Goal: Information Seeking & Learning: Learn about a topic

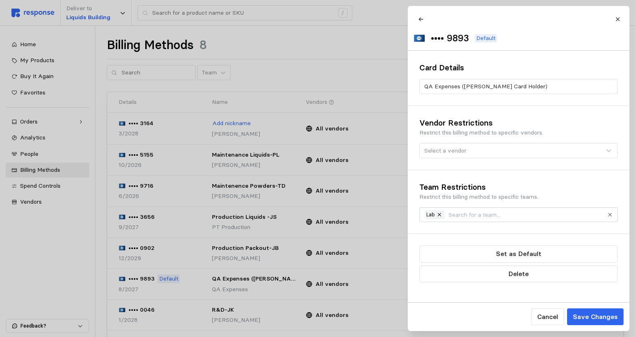
click at [312, 38] on div at bounding box center [317, 168] width 635 height 337
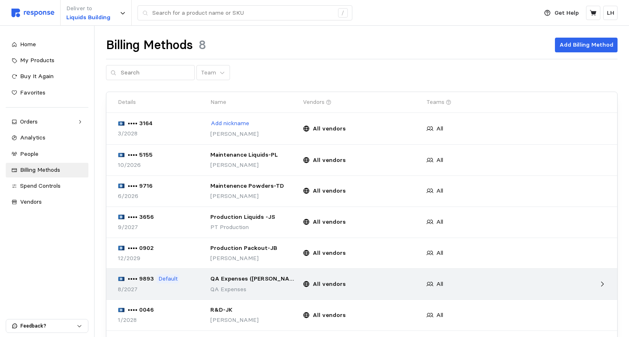
click at [159, 279] on p "Default" at bounding box center [167, 279] width 19 height 9
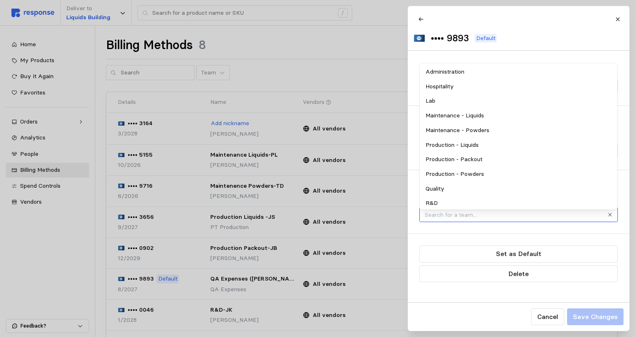
click at [518, 219] on input "text" at bounding box center [514, 214] width 178 height 9
click at [468, 99] on div "Lab" at bounding box center [518, 101] width 195 height 15
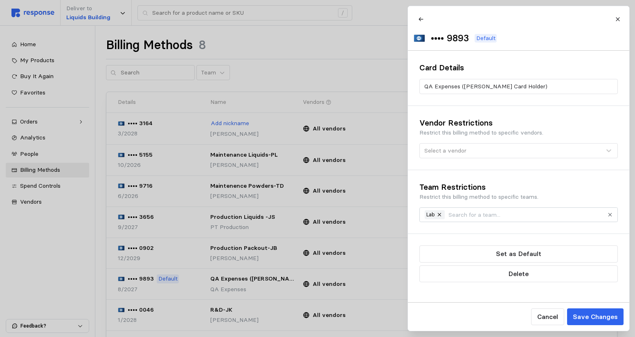
click at [533, 233] on div "Team Restrictions Restrict this billing method to specific teams. Lab" at bounding box center [518, 201] width 221 height 63
click at [495, 36] on p "Default" at bounding box center [485, 38] width 19 height 9
click at [425, 38] on img at bounding box center [419, 38] width 11 height 8
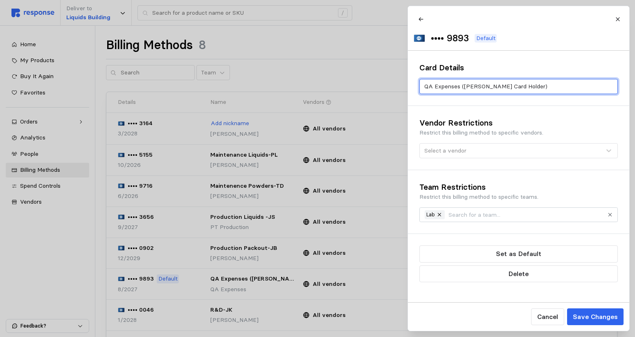
click at [444, 89] on input "QA Expenses ([PERSON_NAME] Card Holder)" at bounding box center [518, 86] width 189 height 15
click at [566, 89] on input "QA Expenses ([PERSON_NAME] Card Holder)" at bounding box center [518, 86] width 189 height 15
drag, startPoint x: 460, startPoint y: 93, endPoint x: 415, endPoint y: 93, distance: 44.6
click at [415, 93] on div "Card Details QA Expenses ([PERSON_NAME] Card Holder)" at bounding box center [518, 78] width 221 height 55
click at [443, 89] on input "Lab EWxpenses ([PERSON_NAME] Card Holder)" at bounding box center [518, 86] width 189 height 15
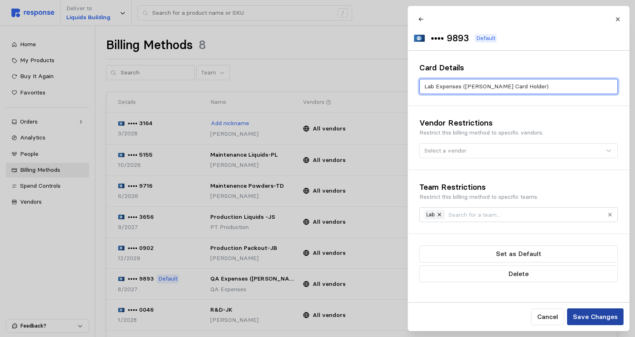
type input "Lab Expenses ([PERSON_NAME] Card Holder)"
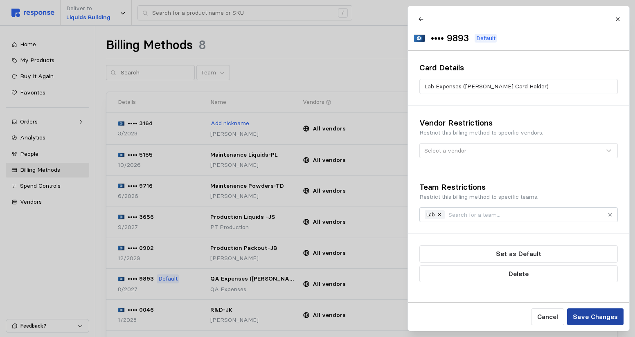
click at [599, 321] on p "Save Changes" at bounding box center [595, 317] width 45 height 10
click at [596, 316] on p "Save Changes" at bounding box center [595, 317] width 45 height 10
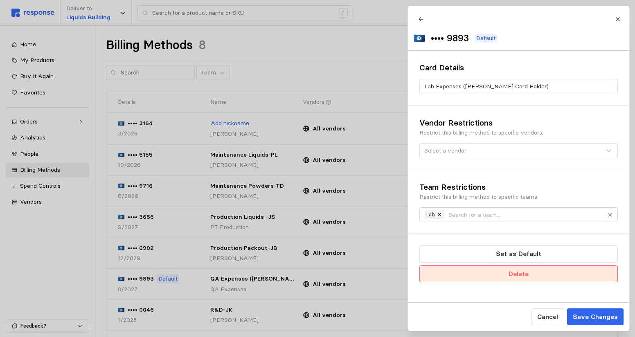
click at [504, 282] on button "Delete" at bounding box center [519, 274] width 199 height 17
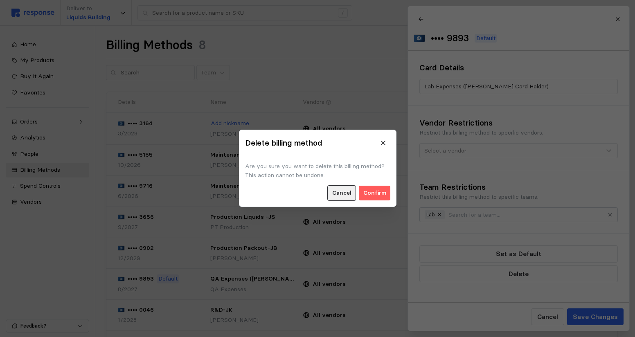
click at [340, 194] on p "Cancel" at bounding box center [341, 193] width 19 height 9
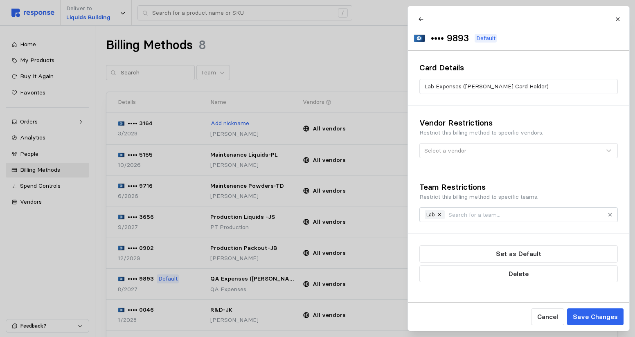
click at [296, 67] on div at bounding box center [317, 168] width 635 height 337
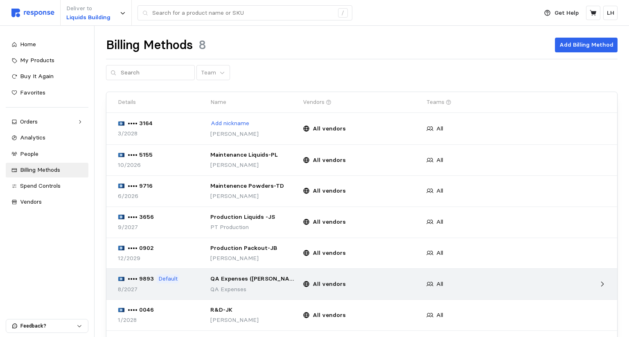
click at [137, 278] on p "•••• 9893" at bounding box center [141, 279] width 26 height 9
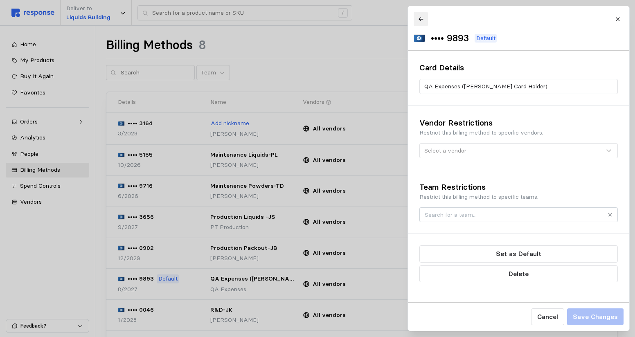
click at [419, 18] on icon at bounding box center [421, 19] width 6 height 6
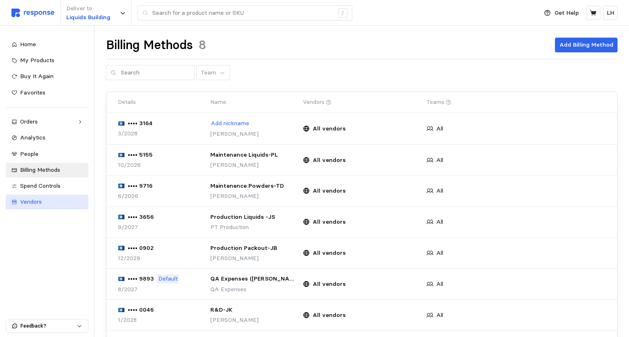
click at [29, 199] on span "Vendors" at bounding box center [31, 201] width 22 height 7
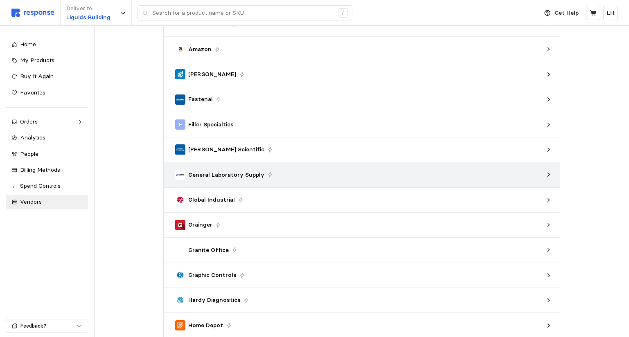
scroll to position [164, 0]
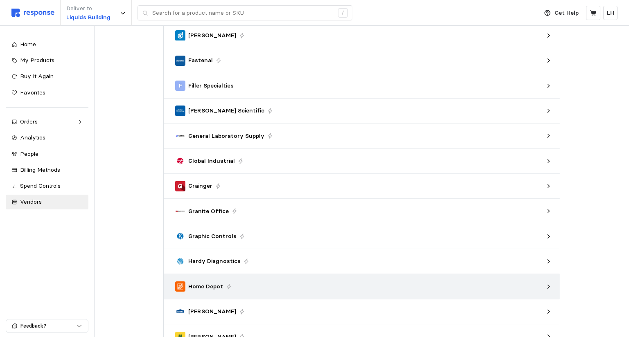
click at [258, 291] on div "Home Depot" at bounding box center [359, 287] width 368 height 10
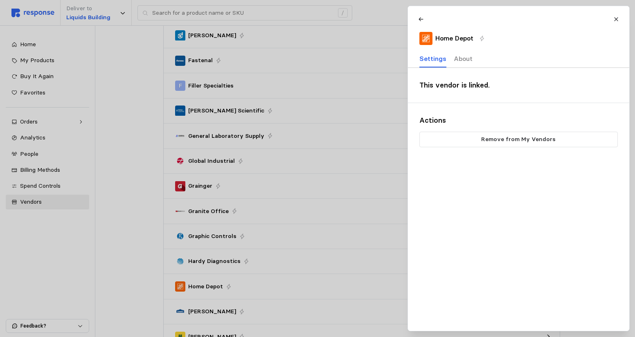
click at [467, 59] on p "About" at bounding box center [463, 59] width 19 height 10
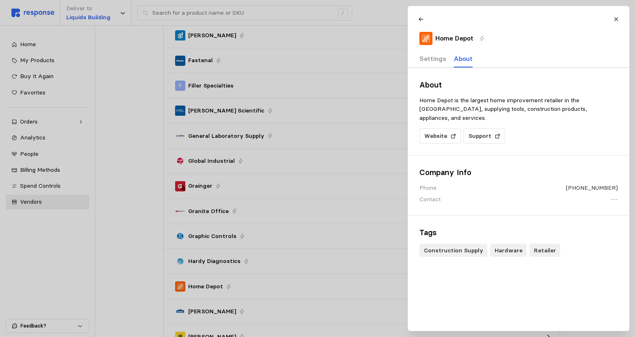
click at [429, 59] on p "Settings" at bounding box center [433, 59] width 27 height 10
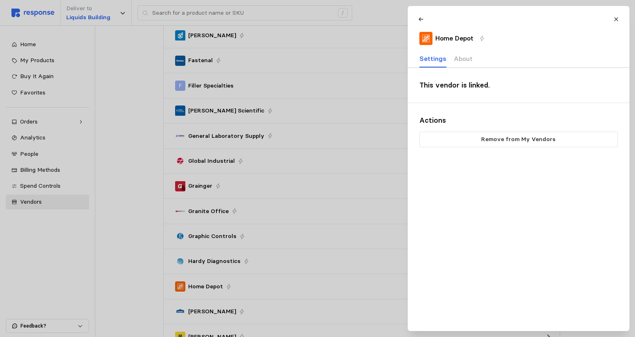
click at [37, 244] on div at bounding box center [317, 168] width 635 height 337
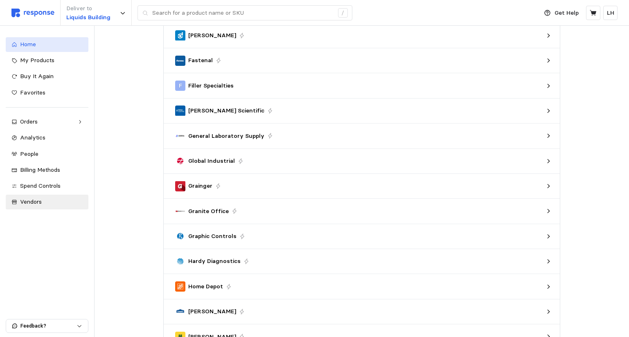
click at [53, 47] on div "Home" at bounding box center [51, 44] width 63 height 9
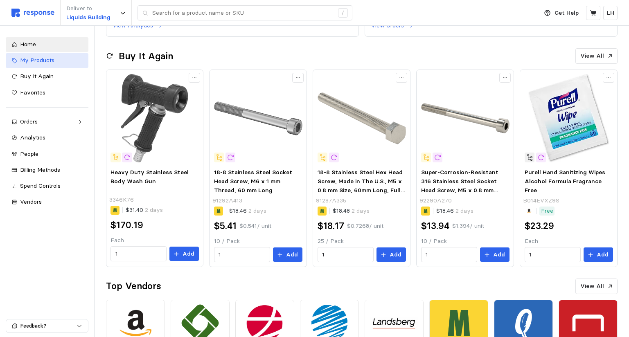
click at [36, 62] on span "My Products" at bounding box center [37, 59] width 34 height 7
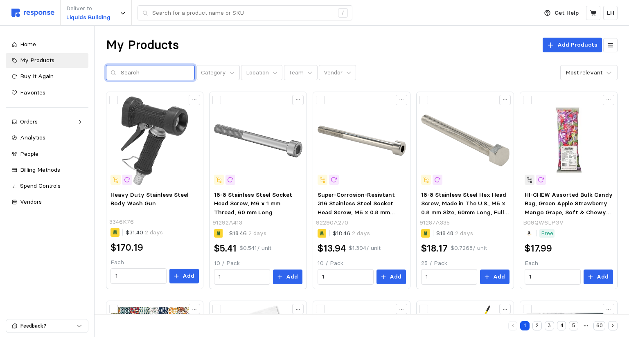
click at [137, 72] on input "text" at bounding box center [156, 73] width 70 height 15
type input "grain mill"
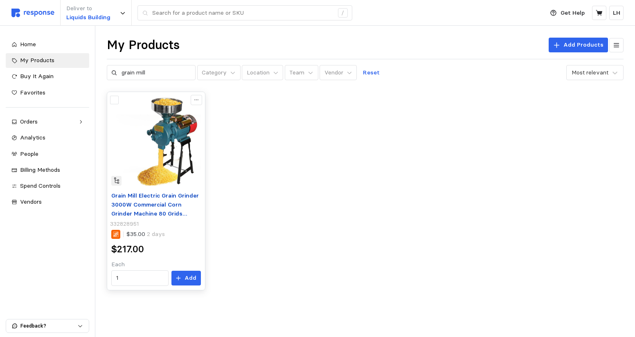
click at [140, 198] on span "Grain Mill Electric Grain Grinder 3000W Commercial Corn Grinder Machine 80 Grid…" at bounding box center [155, 209] width 88 height 34
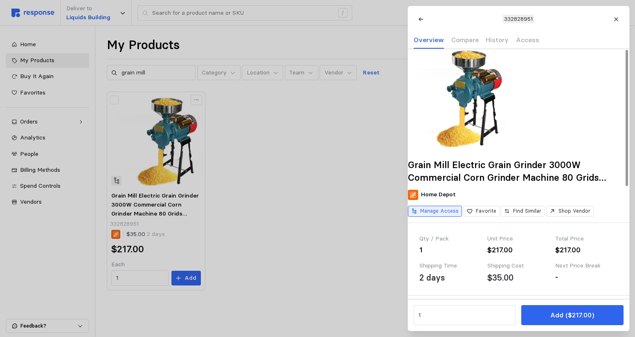
click at [437, 215] on p "Manage Access" at bounding box center [439, 211] width 38 height 7
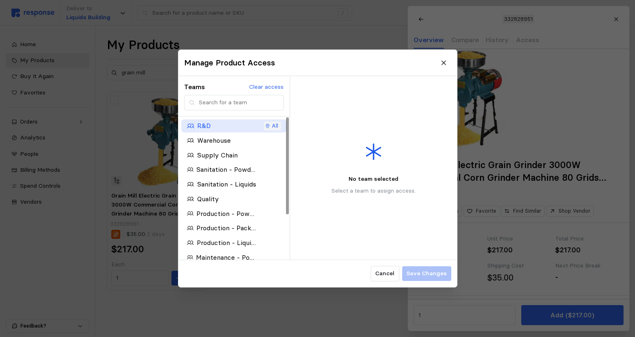
click at [211, 127] on div "R&D" at bounding box center [221, 126] width 69 height 10
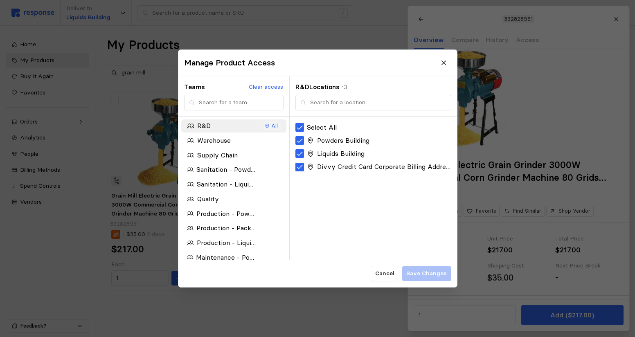
click at [334, 188] on div "Select All Powders Building Liquids Building Divvy Credit Card Corporate Billin…" at bounding box center [373, 188] width 167 height 143
click at [300, 124] on icon at bounding box center [299, 127] width 7 height 7
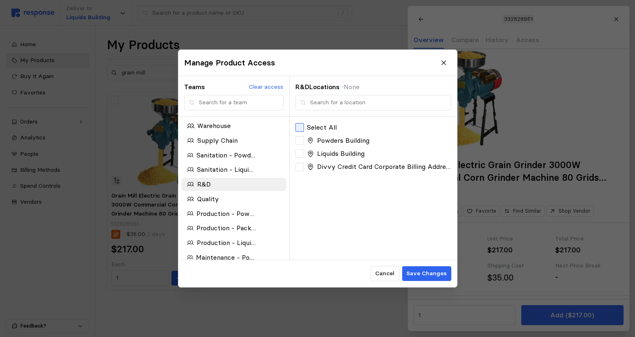
click at [300, 124] on div at bounding box center [300, 127] width 9 height 9
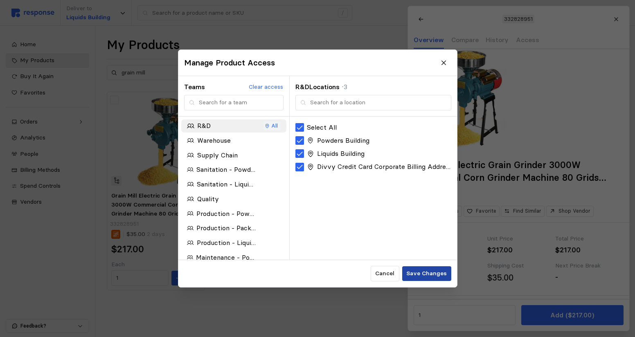
click at [422, 273] on p "Save Changes" at bounding box center [427, 273] width 41 height 9
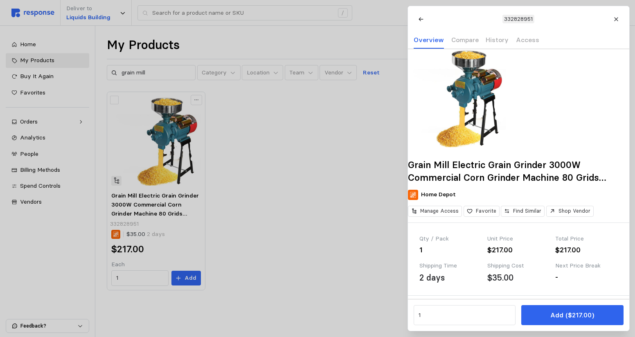
click at [319, 200] on div at bounding box center [317, 168] width 635 height 337
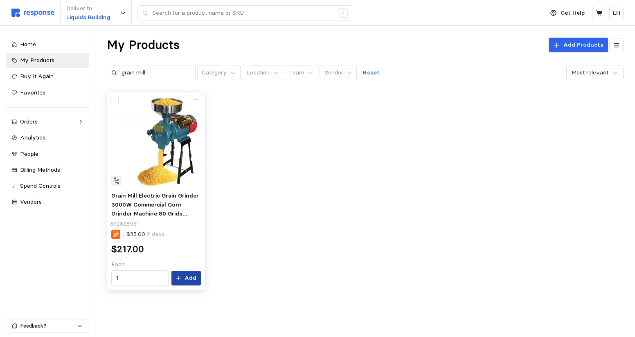
click at [194, 276] on p "Add" at bounding box center [191, 278] width 12 height 9
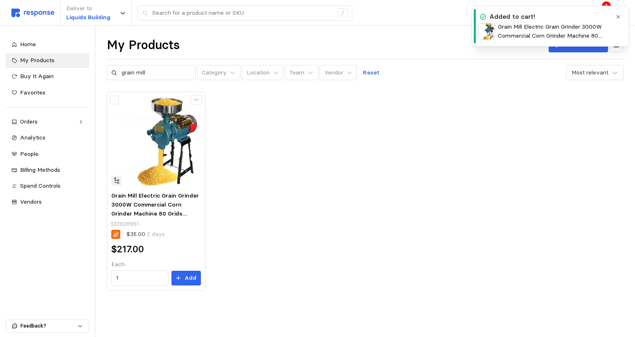
click at [563, 115] on div "Grain Mill Electric Grain Grinder 3000W Commercial Corn Grinder Machine 80 Grid…" at bounding box center [365, 191] width 517 height 199
click at [564, 12] on div "Added to cart!" at bounding box center [545, 17] width 134 height 10
click at [619, 16] on icon "button" at bounding box center [619, 17] width 6 height 6
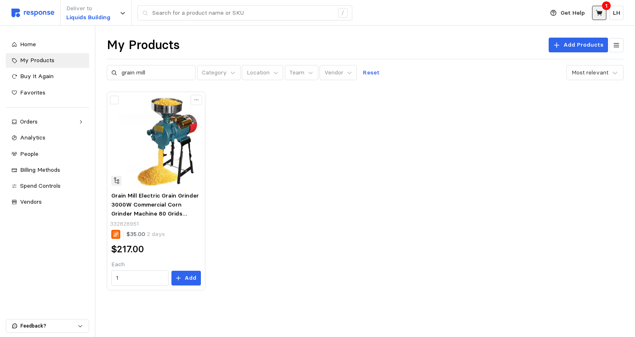
click at [598, 16] on icon at bounding box center [599, 12] width 7 height 7
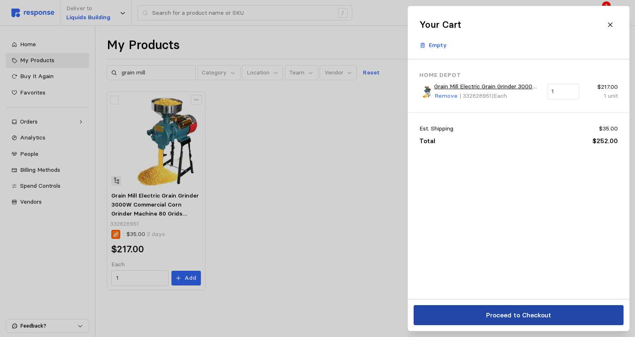
click at [514, 309] on button "Proceed to Checkout" at bounding box center [519, 315] width 210 height 20
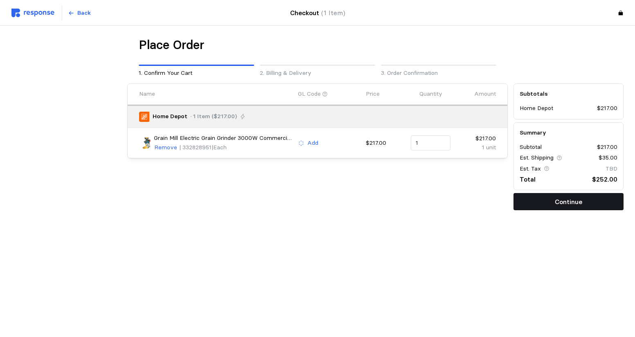
click at [534, 203] on button "Continue" at bounding box center [569, 201] width 110 height 17
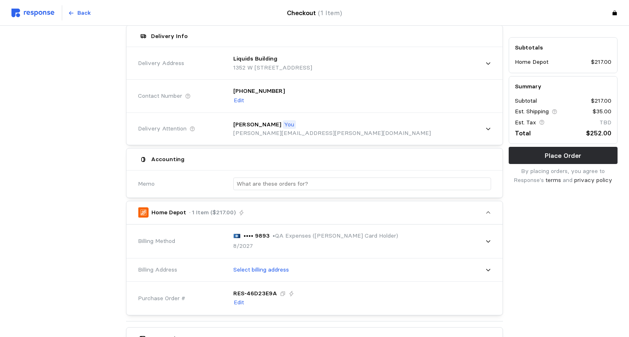
scroll to position [82, 0]
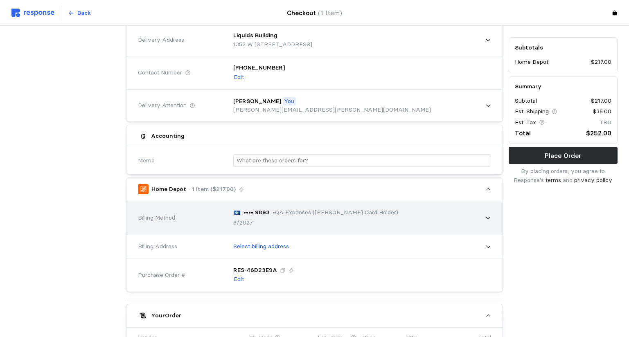
click at [487, 217] on icon at bounding box center [489, 218] width 6 height 6
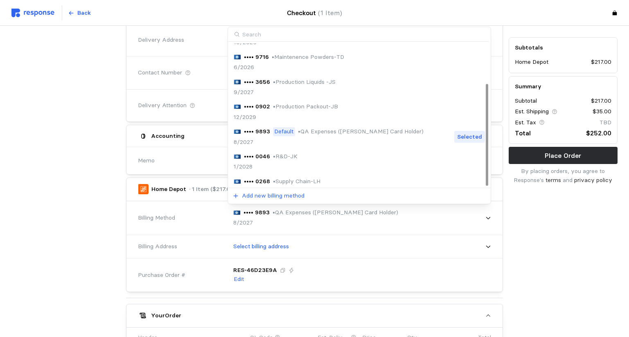
scroll to position [56, 0]
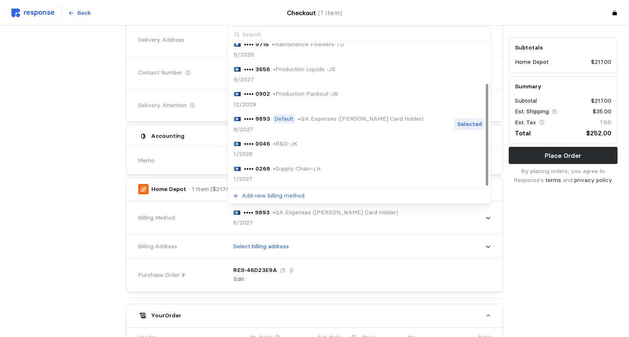
click at [294, 144] on p "• R&D-JK" at bounding box center [285, 144] width 25 height 9
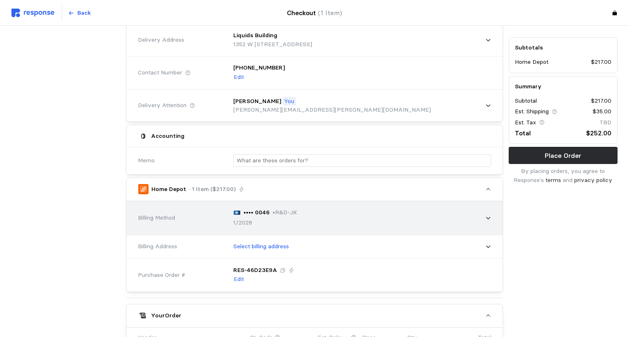
click at [309, 212] on div "•••• 0046 • R&D-JK 1/2028" at bounding box center [359, 218] width 263 height 31
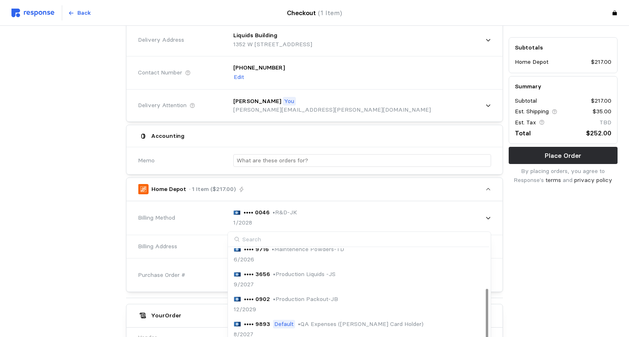
click at [73, 169] on div at bounding box center [66, 244] width 115 height 490
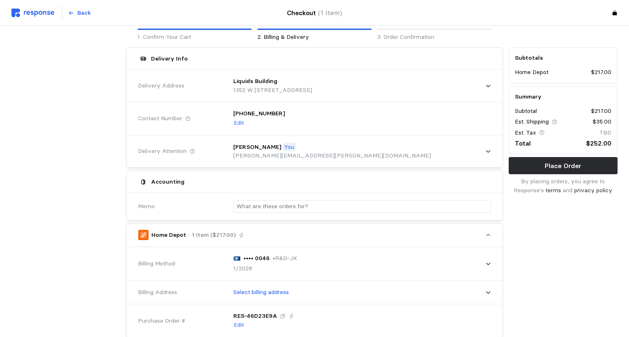
scroll to position [0, 0]
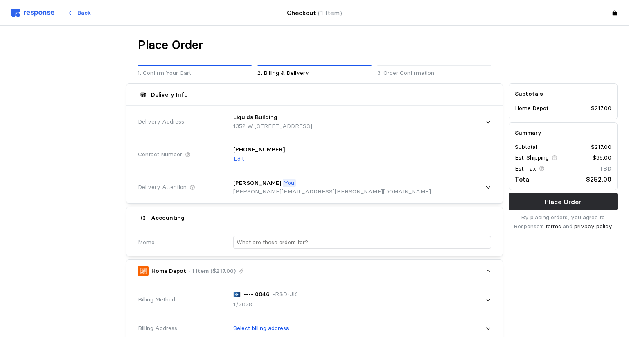
click at [420, 75] on p "3. Order Confirmation" at bounding box center [434, 73] width 114 height 9
click at [78, 11] on p "Back" at bounding box center [84, 13] width 14 height 9
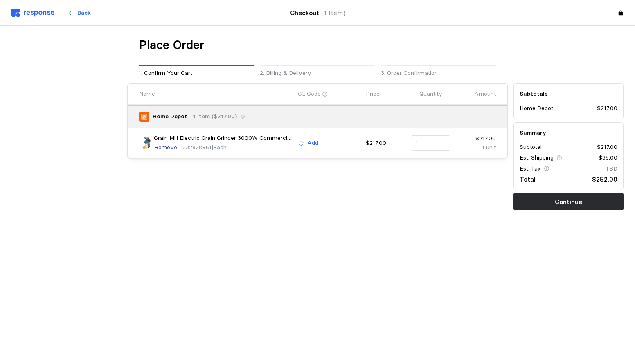
click at [168, 146] on p "Remove" at bounding box center [165, 147] width 23 height 9
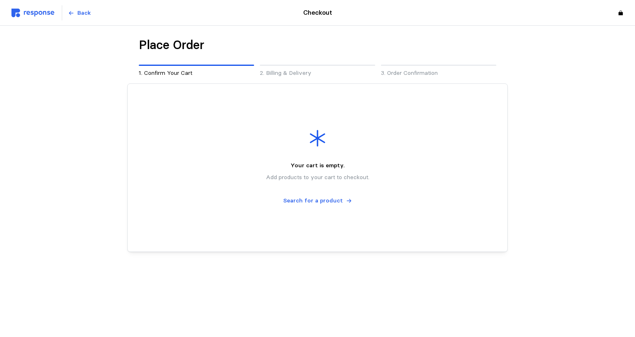
click at [168, 146] on div "Your cart is empty. Add products to your cart to checkout. Search for a product" at bounding box center [318, 168] width 380 height 168
click at [74, 8] on button "Back" at bounding box center [79, 13] width 32 height 16
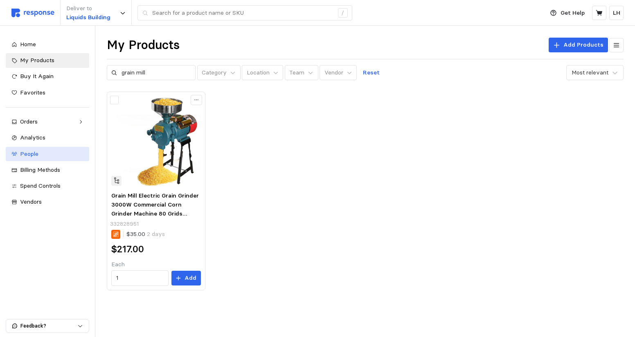
click at [34, 161] on link "People" at bounding box center [48, 154] width 84 height 15
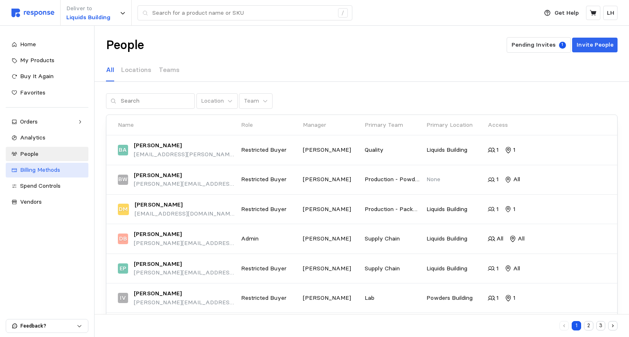
click at [27, 170] on span "Billing Methods" at bounding box center [40, 169] width 40 height 7
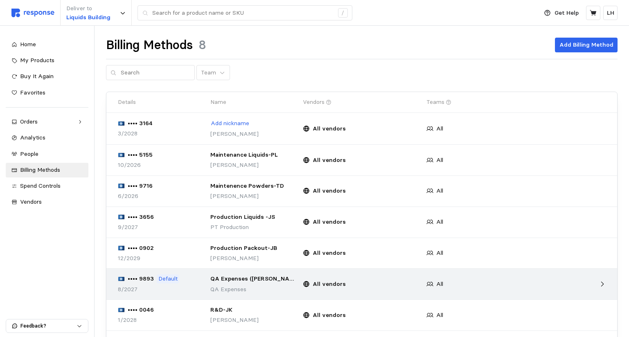
click at [164, 278] on p "Default" at bounding box center [167, 279] width 19 height 9
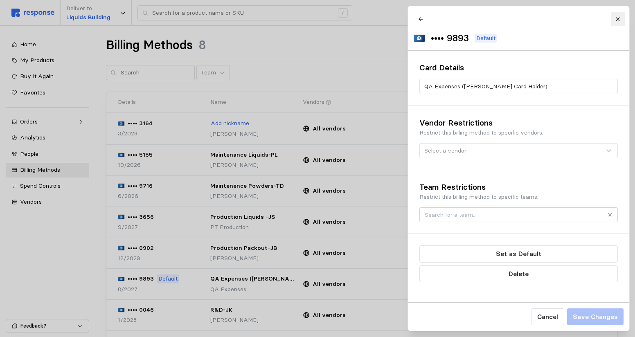
click at [622, 19] on button at bounding box center [618, 19] width 14 height 14
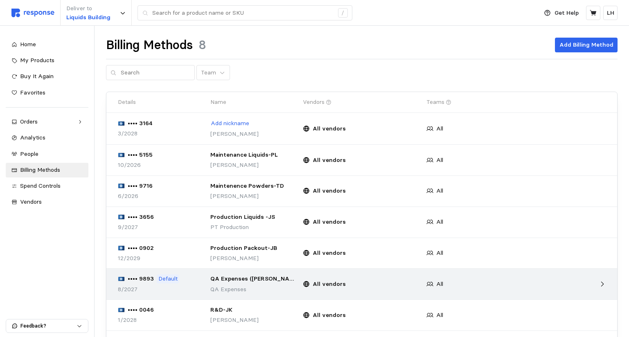
click at [164, 281] on p "Default" at bounding box center [167, 279] width 19 height 9
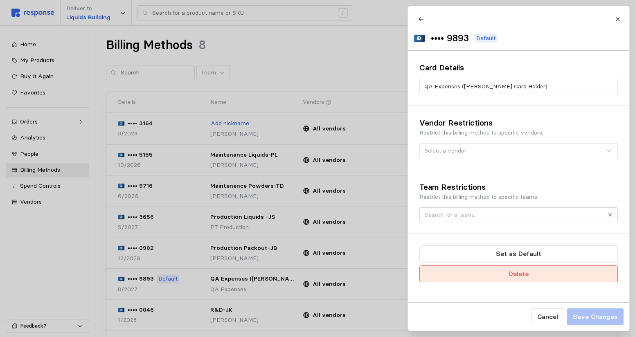
click at [512, 279] on p "Delete" at bounding box center [518, 274] width 20 height 10
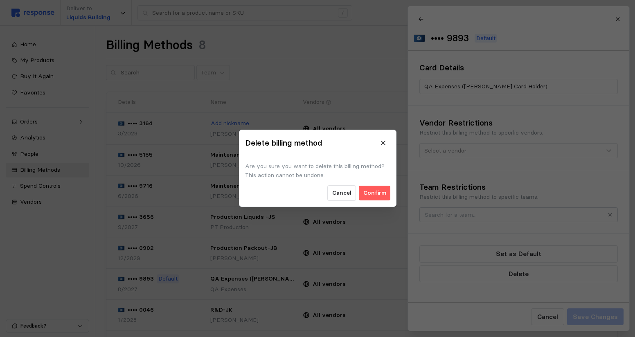
click at [327, 194] on div "Cancel Confirm" at bounding box center [317, 194] width 145 height 16
click at [334, 194] on button "Cancel" at bounding box center [342, 194] width 29 height 16
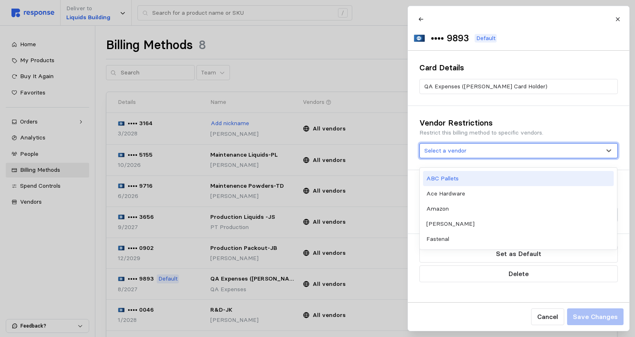
click at [499, 155] on div "Select a vendor" at bounding box center [513, 151] width 179 height 9
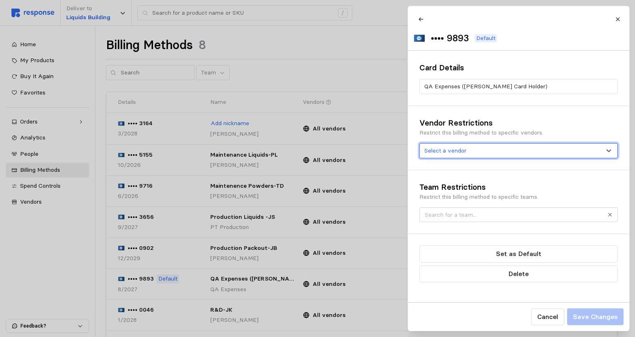
click at [499, 155] on div "Select a vendor" at bounding box center [513, 151] width 179 height 9
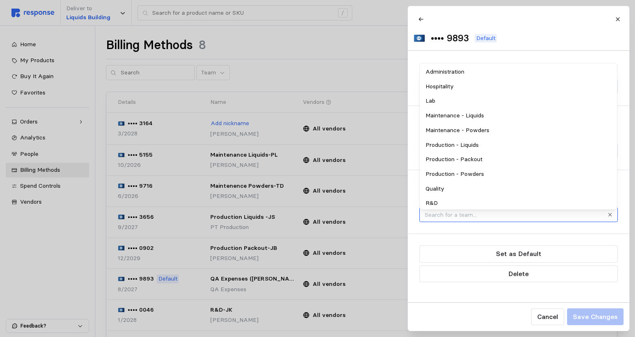
click at [461, 219] on input "text" at bounding box center [514, 214] width 178 height 9
click at [441, 100] on div "Lab" at bounding box center [518, 101] width 195 height 15
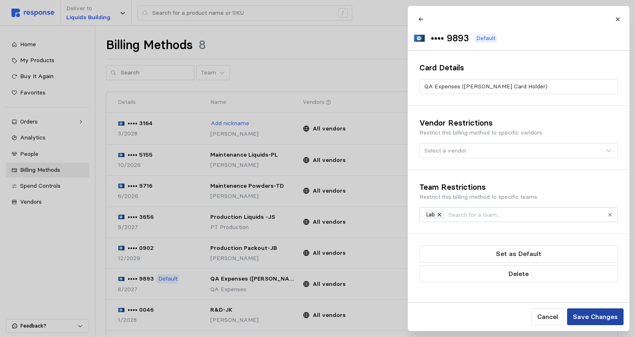
click at [595, 321] on p "Save Changes" at bounding box center [595, 317] width 45 height 10
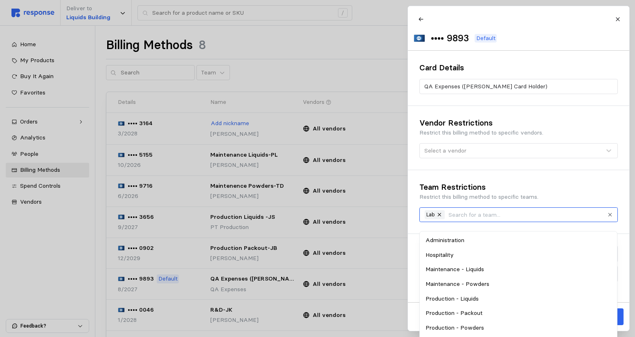
click at [457, 219] on input "text" at bounding box center [526, 214] width 155 height 9
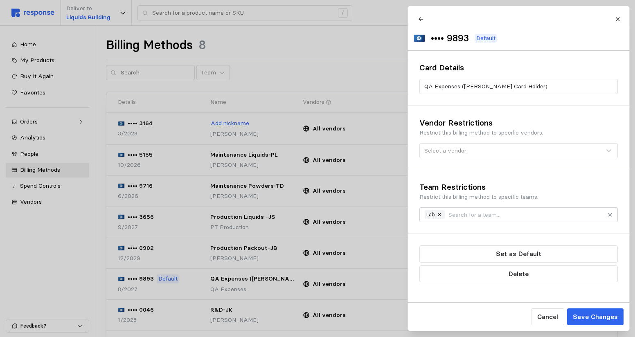
click at [592, 193] on h3 "Team Restrictions" at bounding box center [519, 187] width 199 height 11
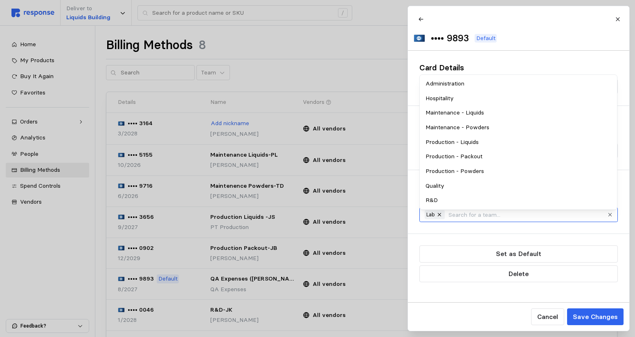
click at [457, 218] on input "text" at bounding box center [526, 214] width 155 height 9
click at [353, 34] on div at bounding box center [317, 168] width 635 height 337
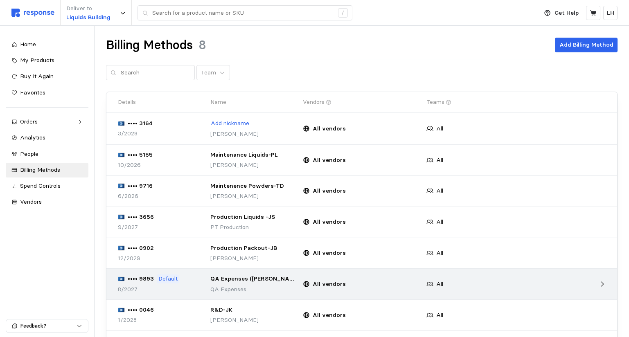
click at [482, 285] on div "All" at bounding box center [486, 284] width 124 height 15
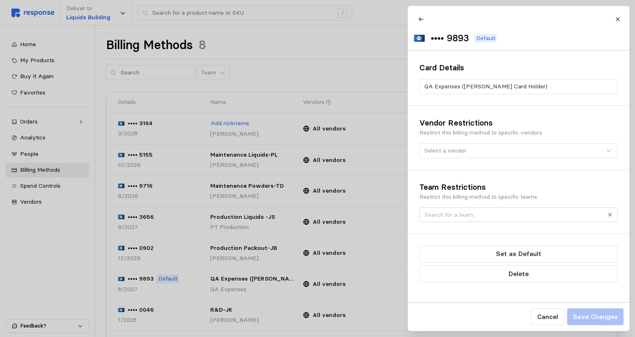
click at [380, 320] on div at bounding box center [317, 168] width 635 height 337
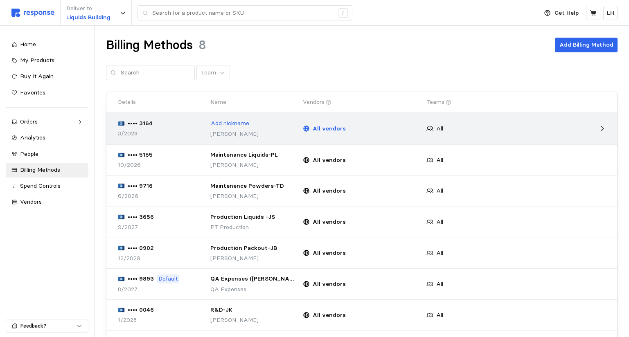
click at [319, 128] on p "All vendors" at bounding box center [329, 128] width 33 height 9
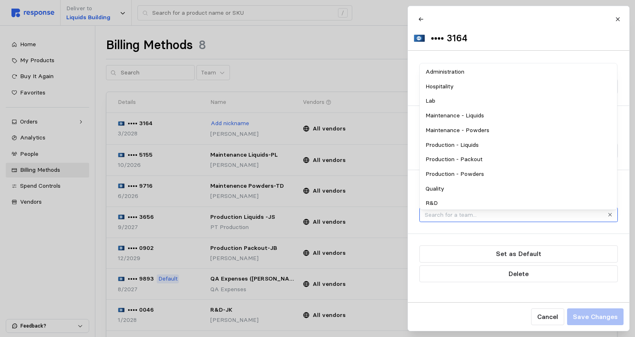
click at [531, 219] on input "text" at bounding box center [514, 214] width 178 height 9
click at [442, 71] on div "Administration" at bounding box center [518, 72] width 195 height 15
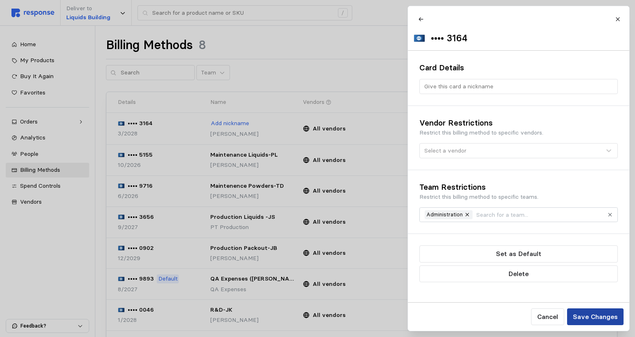
click at [585, 318] on p "Save Changes" at bounding box center [595, 317] width 45 height 10
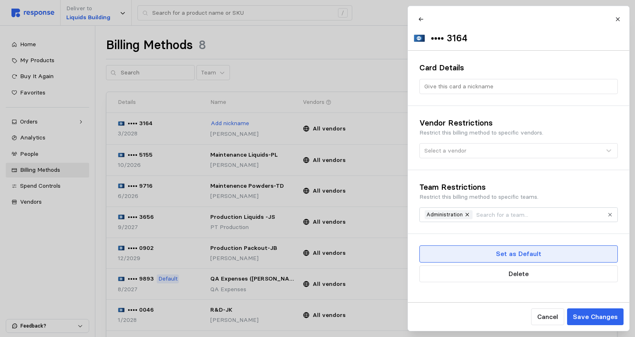
click at [497, 256] on button "Set as Default" at bounding box center [519, 254] width 199 height 17
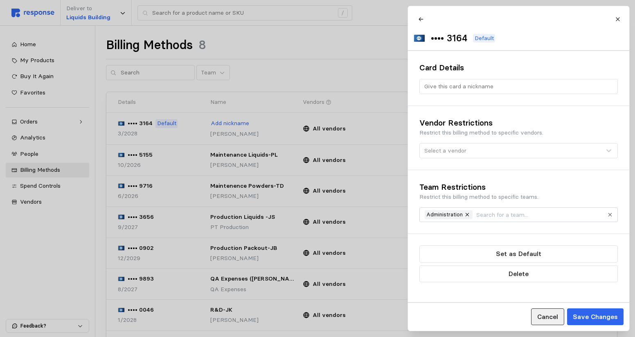
click at [547, 315] on p "Cancel" at bounding box center [547, 317] width 21 height 10
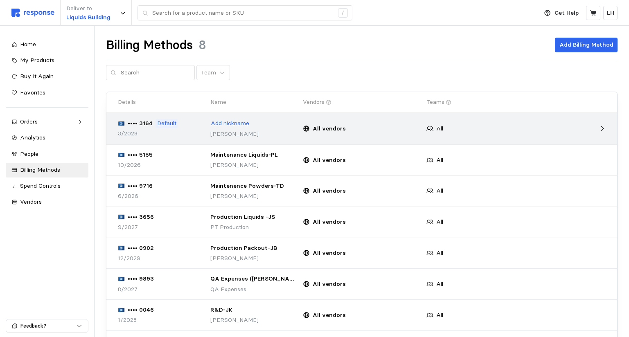
click at [167, 123] on p "Default" at bounding box center [166, 123] width 19 height 9
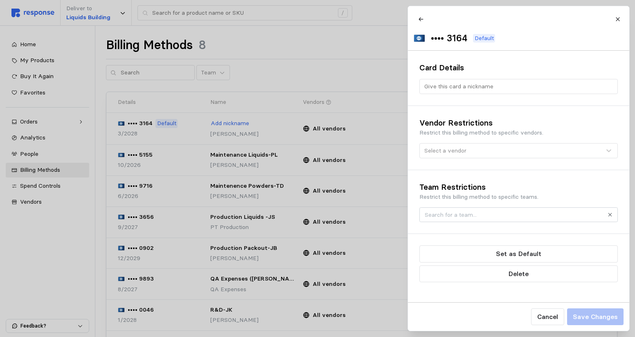
click at [491, 40] on p "Default" at bounding box center [484, 38] width 19 height 9
click at [545, 315] on p "Cancel" at bounding box center [547, 317] width 21 height 10
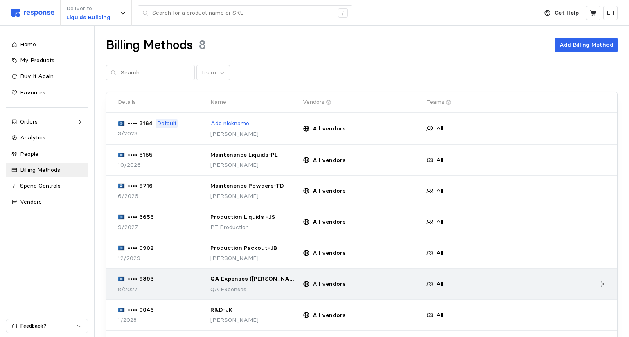
scroll to position [41, 0]
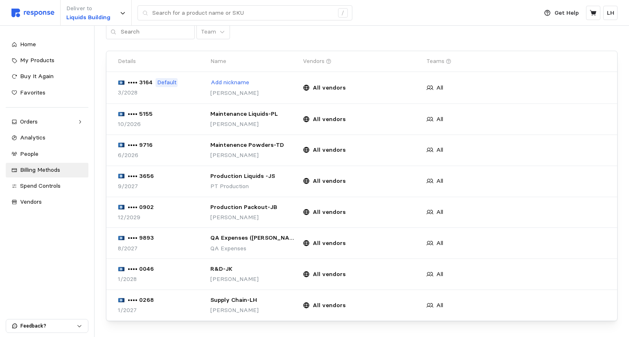
click at [329, 61] on icon at bounding box center [329, 62] width 6 height 6
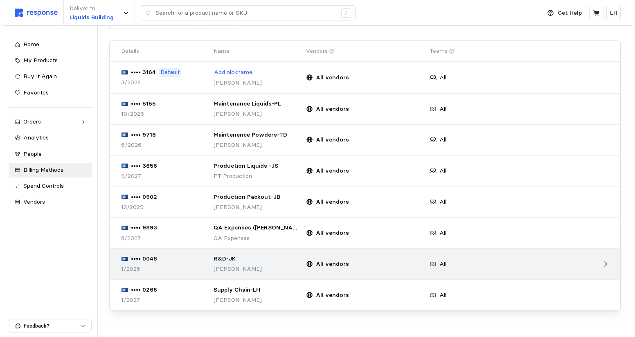
scroll to position [59, 0]
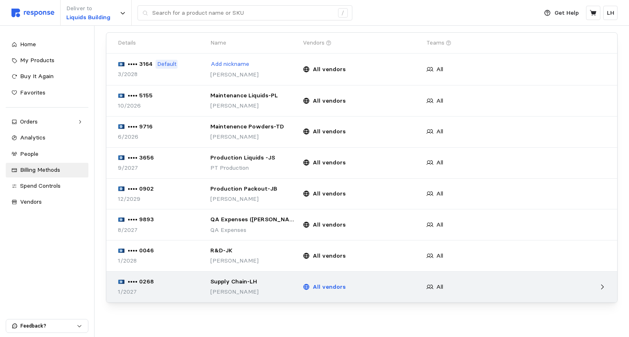
click at [314, 287] on p "All vendors" at bounding box center [329, 287] width 33 height 9
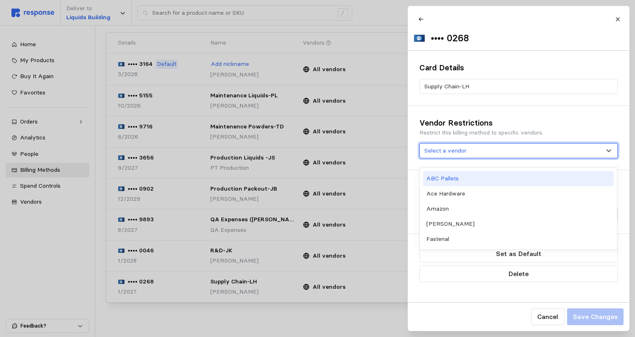
click at [463, 155] on div at bounding box center [445, 151] width 42 height 9
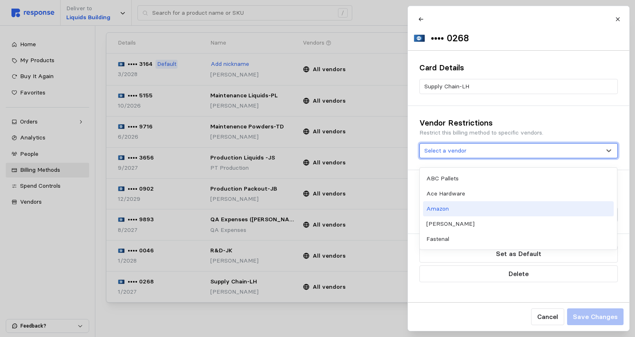
click at [458, 210] on div "Amazon" at bounding box center [518, 208] width 191 height 15
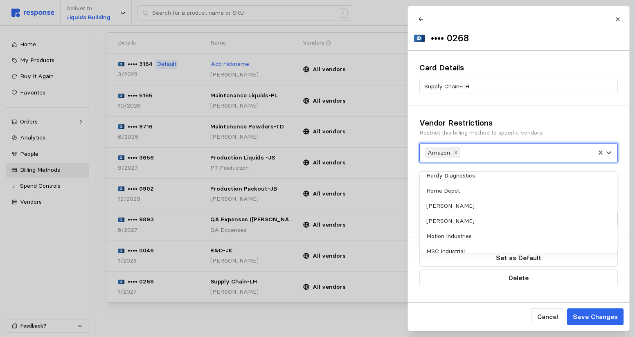
scroll to position [205, 0]
click at [439, 249] on div "OMEGA" at bounding box center [518, 250] width 191 height 15
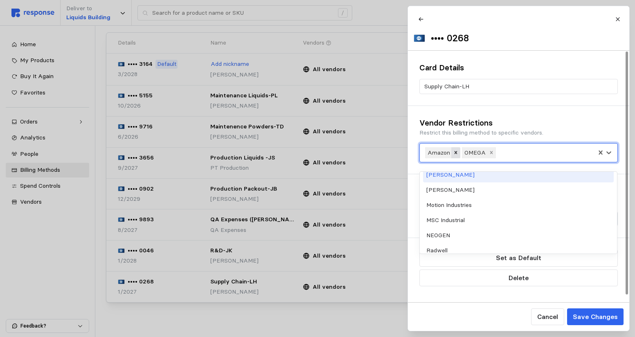
click at [455, 154] on icon "Remove Amazon" at bounding box center [455, 152] width 3 height 3
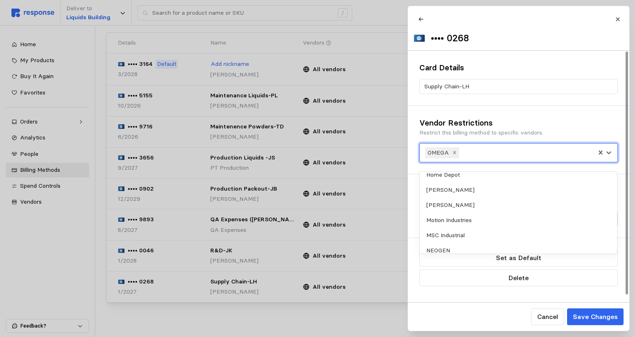
scroll to position [220, 0]
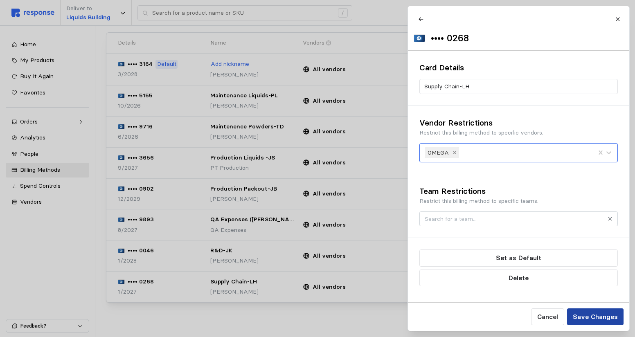
click at [590, 315] on p "Save Changes" at bounding box center [595, 317] width 45 height 10
click at [586, 316] on p "Save Changes" at bounding box center [595, 317] width 45 height 10
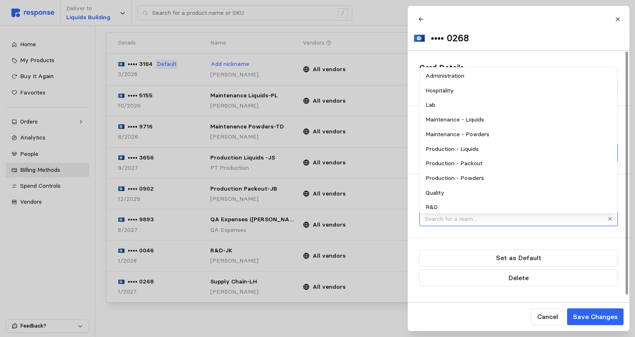
click at [588, 224] on input "text" at bounding box center [514, 219] width 178 height 9
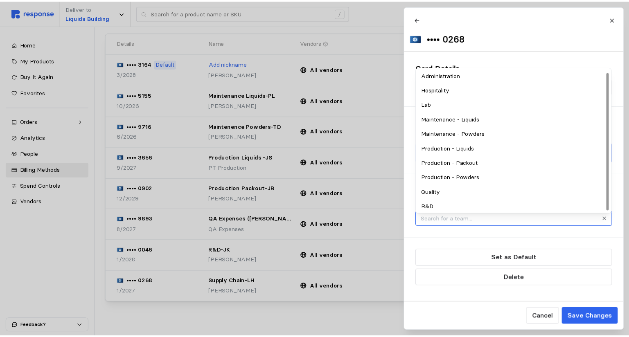
scroll to position [0, 0]
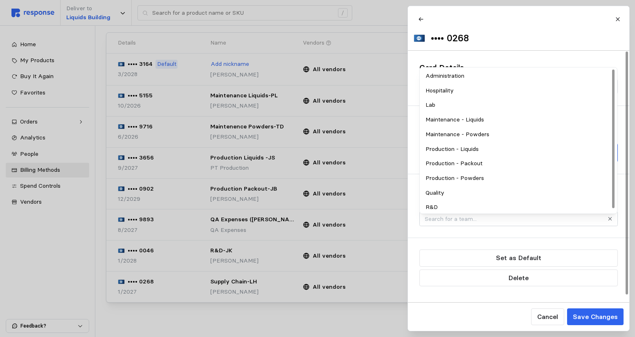
click at [533, 37] on div "•••• 0268" at bounding box center [520, 28] width 212 height 33
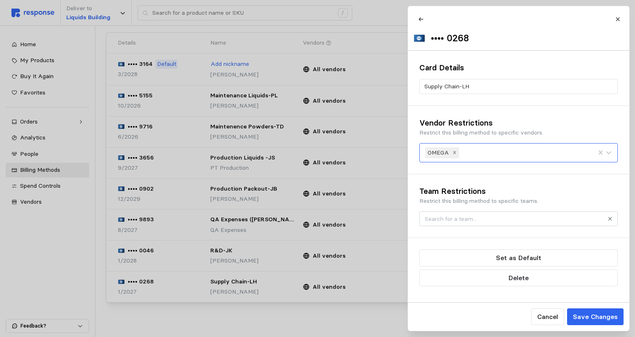
click at [210, 313] on div at bounding box center [317, 168] width 635 height 337
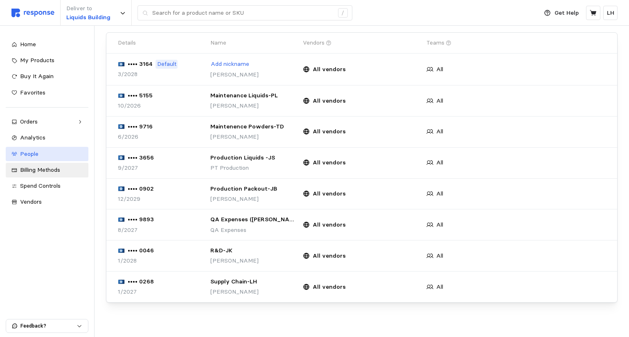
click at [42, 156] on div "People" at bounding box center [51, 154] width 63 height 9
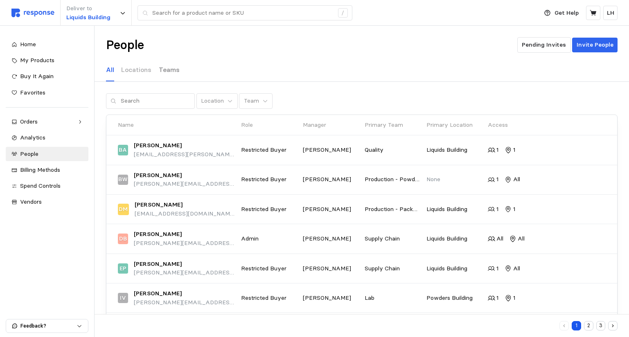
click at [164, 73] on p "Teams" at bounding box center [169, 70] width 21 height 10
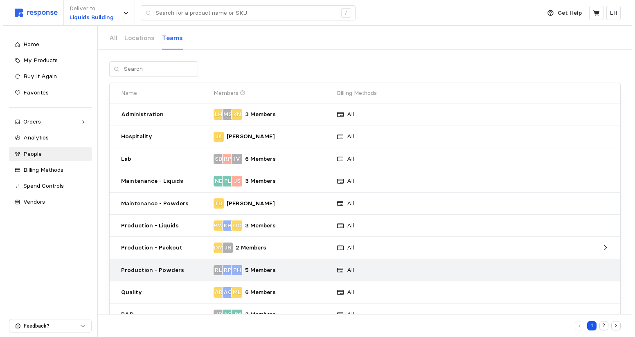
scroll to position [55, 0]
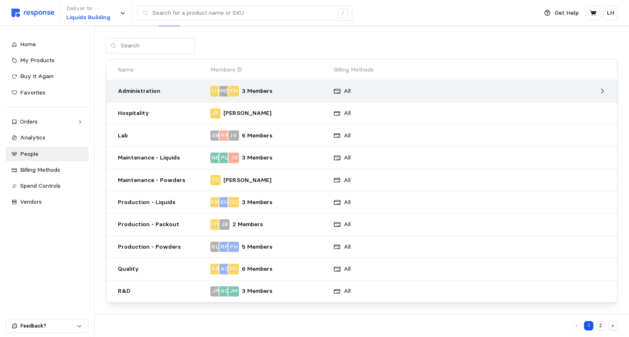
click at [178, 91] on p "Administration" at bounding box center [161, 91] width 87 height 9
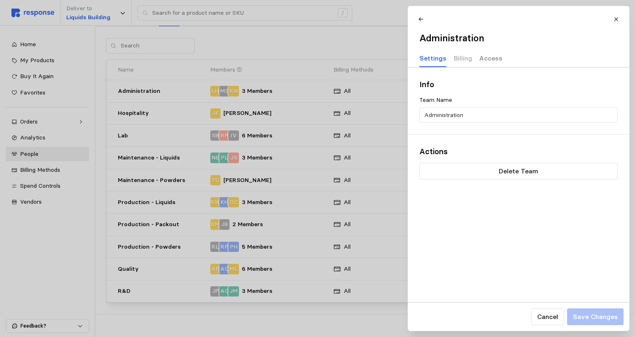
click at [486, 55] on p "Access" at bounding box center [490, 58] width 23 height 10
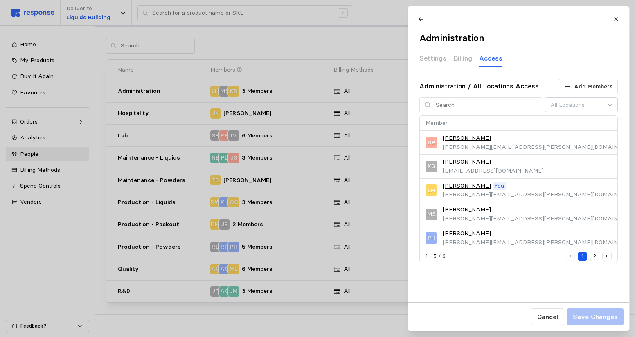
click at [594, 257] on button "2" at bounding box center [594, 256] width 9 height 9
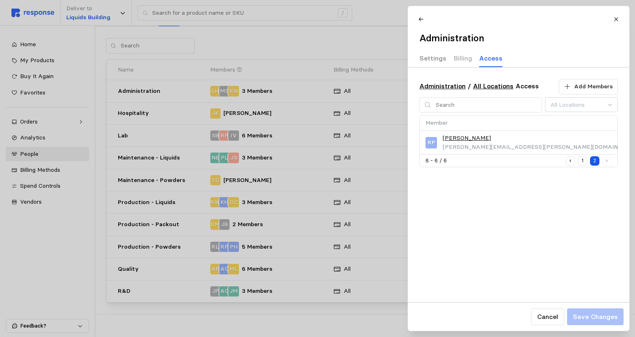
click at [432, 61] on p "Settings" at bounding box center [433, 58] width 27 height 10
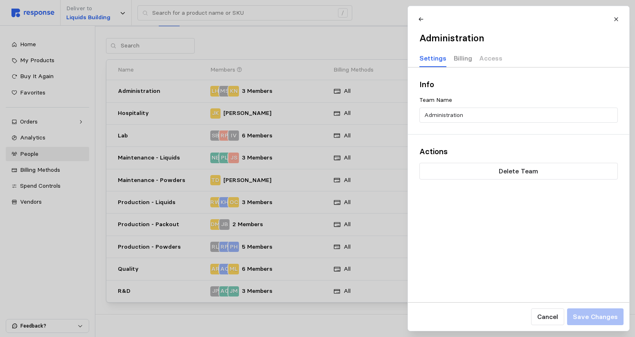
click at [462, 59] on p "Billing" at bounding box center [463, 58] width 18 height 10
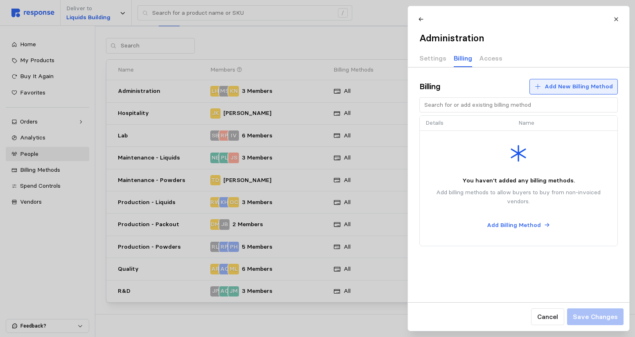
click at [547, 86] on button "Add New Billing Method" at bounding box center [574, 87] width 88 height 16
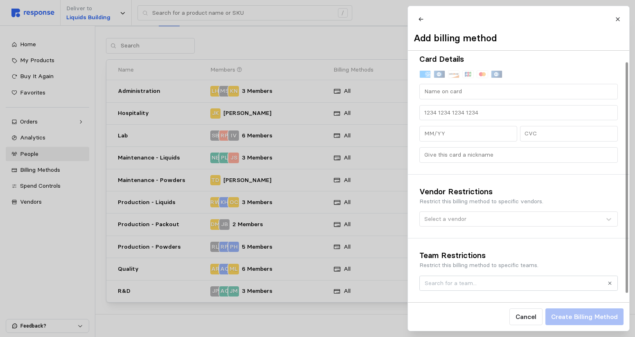
scroll to position [14, 0]
click at [617, 20] on icon at bounding box center [618, 19] width 6 height 6
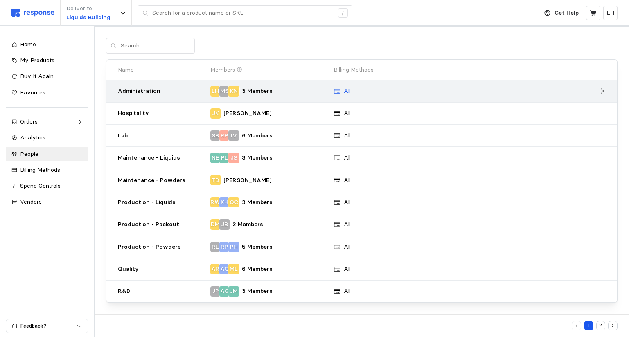
click at [347, 91] on p "All" at bounding box center [347, 91] width 7 height 9
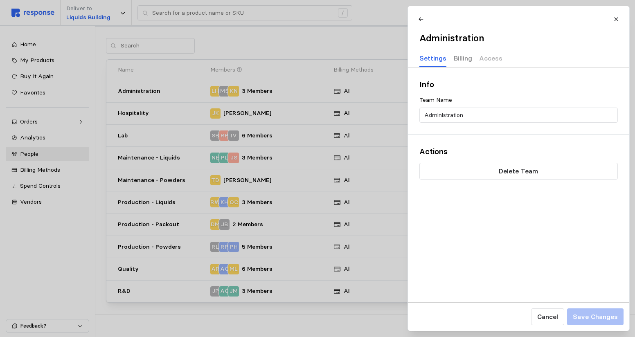
click at [463, 59] on p "Billing" at bounding box center [463, 58] width 18 height 10
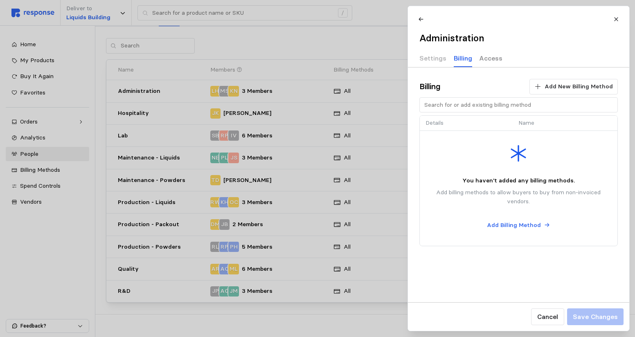
click at [490, 60] on p "Access" at bounding box center [490, 58] width 23 height 10
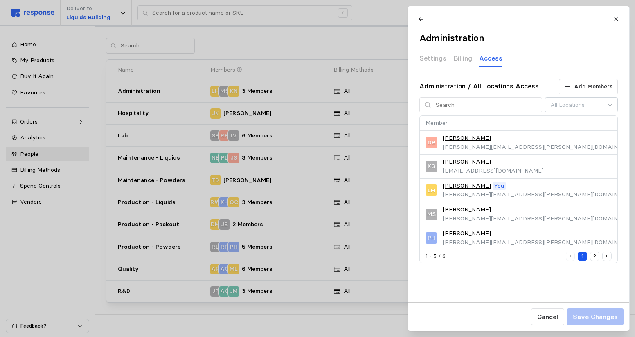
click at [619, 19] on icon at bounding box center [617, 19] width 6 height 6
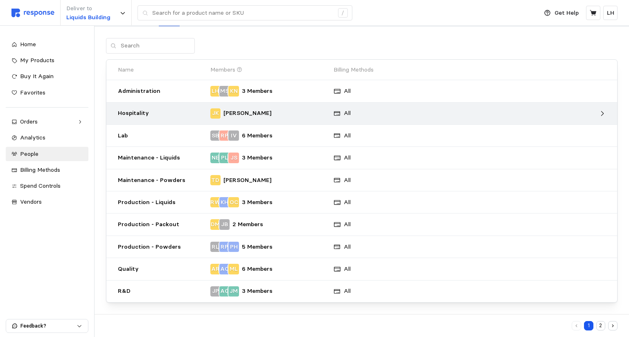
click at [129, 116] on p "Hospitality" at bounding box center [161, 113] width 87 height 9
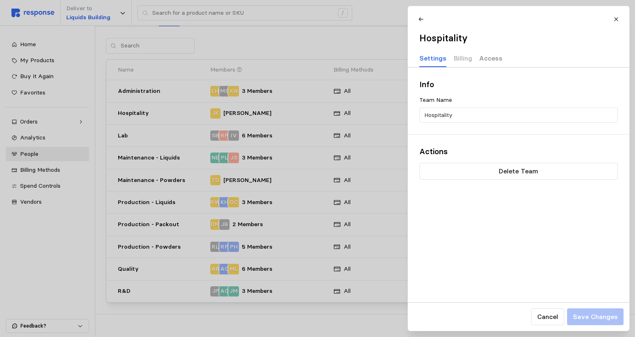
click at [490, 58] on p "Access" at bounding box center [490, 58] width 23 height 10
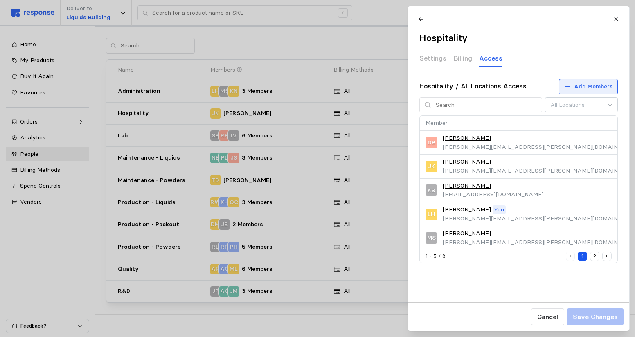
click at [573, 84] on button "Add Members" at bounding box center [588, 87] width 59 height 16
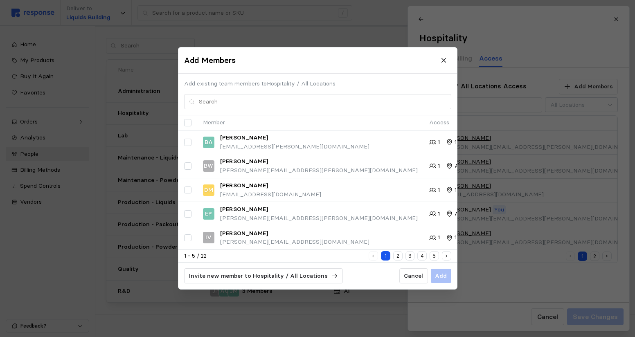
click at [409, 255] on button "3" at bounding box center [409, 256] width 9 height 9
click at [434, 256] on button "5" at bounding box center [434, 256] width 9 height 9
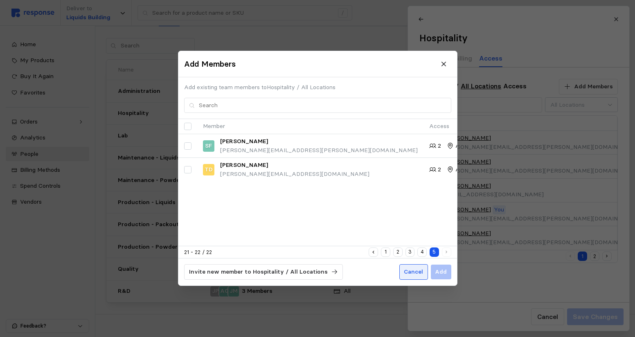
click at [415, 269] on p "Cancel" at bounding box center [413, 272] width 19 height 9
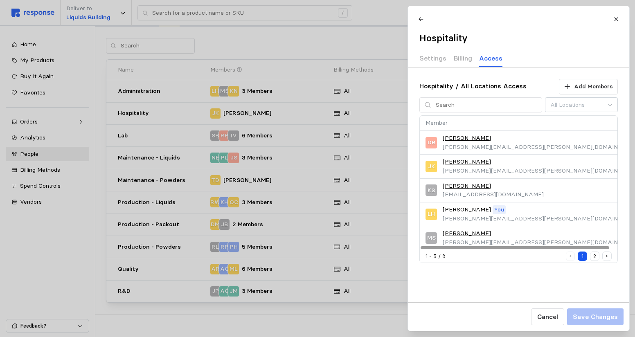
click at [463, 208] on link "[PERSON_NAME]" at bounding box center [467, 210] width 48 height 9
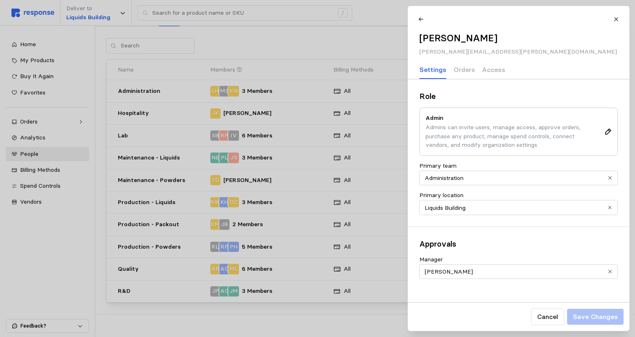
click at [487, 252] on div "Approvals Manager [PERSON_NAME]" at bounding box center [518, 258] width 221 height 63
click at [461, 70] on p "Orders" at bounding box center [464, 70] width 21 height 10
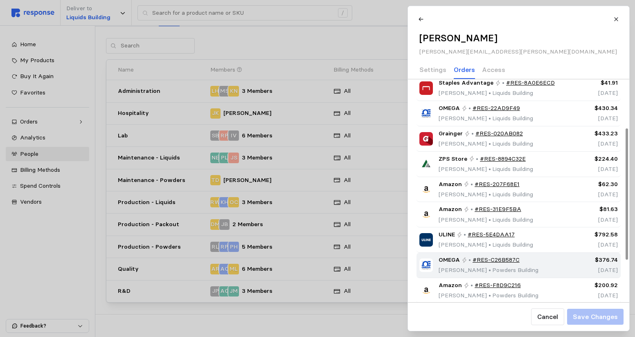
scroll to position [152, 0]
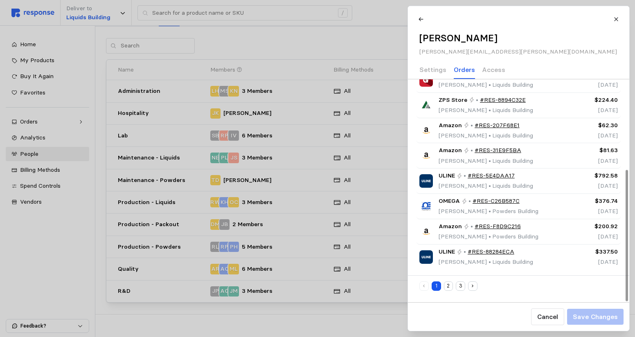
click at [451, 285] on button "2" at bounding box center [448, 286] width 9 height 9
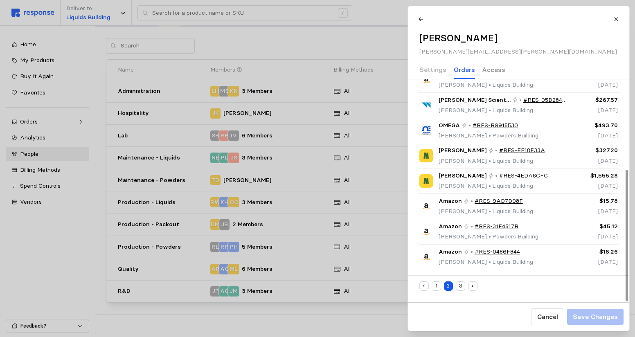
click at [497, 68] on p "Access" at bounding box center [493, 70] width 23 height 10
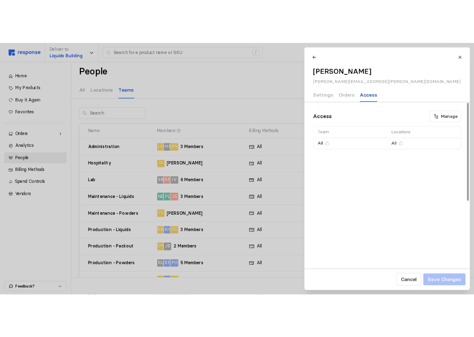
scroll to position [0, 0]
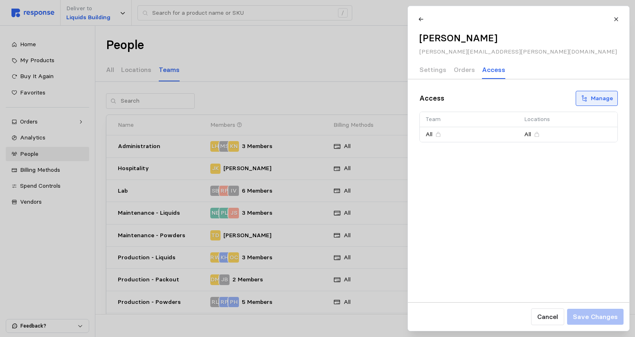
click at [600, 96] on p "Manage" at bounding box center [602, 98] width 22 height 9
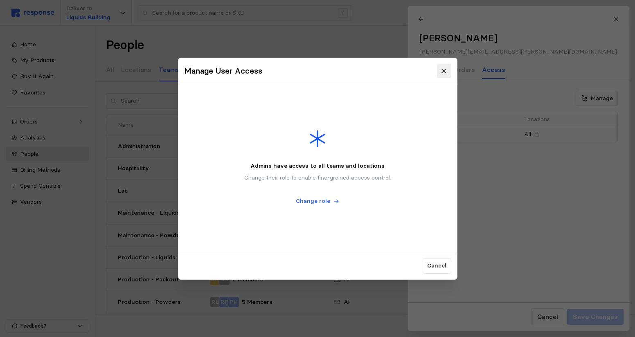
click at [443, 74] on icon at bounding box center [444, 70] width 7 height 7
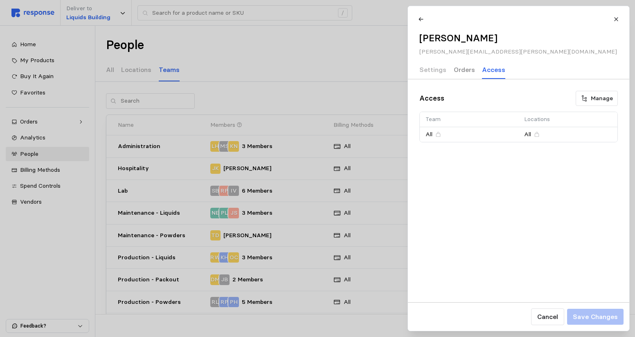
click at [463, 69] on p "Orders" at bounding box center [464, 70] width 21 height 10
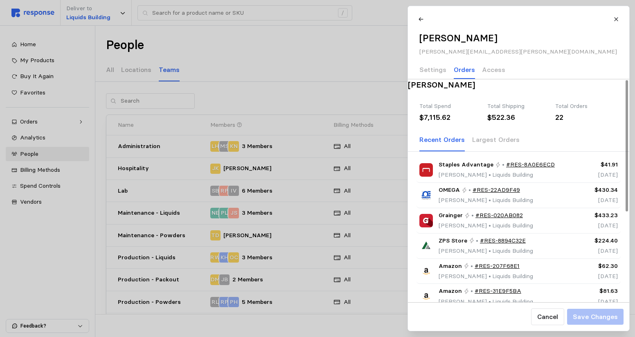
click at [538, 86] on h3 "[PERSON_NAME]" at bounding box center [518, 84] width 221 height 11
click at [563, 61] on div "[PERSON_NAME] [PERSON_NAME][EMAIL_ADDRESS][PERSON_NAME][DOMAIN_NAME] Settings O…" at bounding box center [519, 42] width 210 height 61
click at [616, 21] on icon at bounding box center [617, 19] width 6 height 6
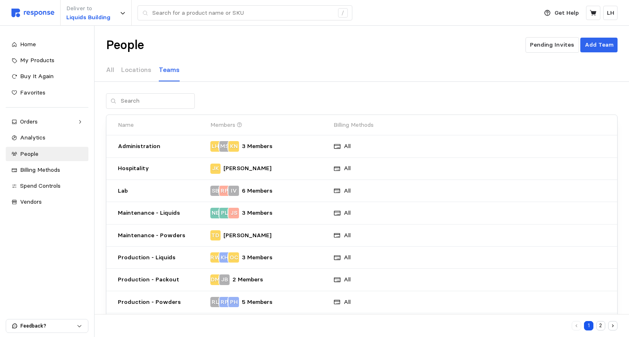
click at [201, 47] on div "People Pending Invites Add Team" at bounding box center [362, 45] width 512 height 16
click at [242, 59] on div "All Locations Teams" at bounding box center [362, 70] width 512 height 23
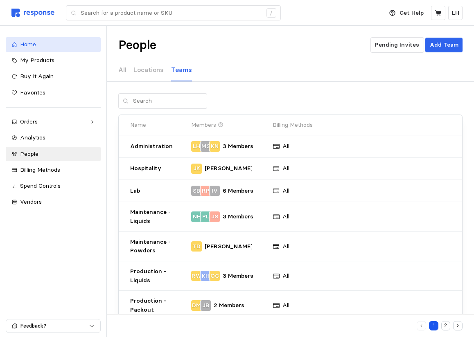
click at [28, 46] on span "Home" at bounding box center [28, 44] width 16 height 7
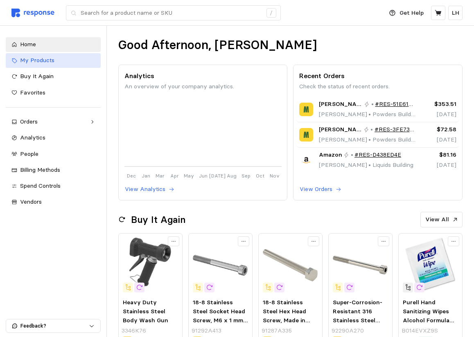
click at [33, 56] on div "My Products" at bounding box center [57, 60] width 75 height 9
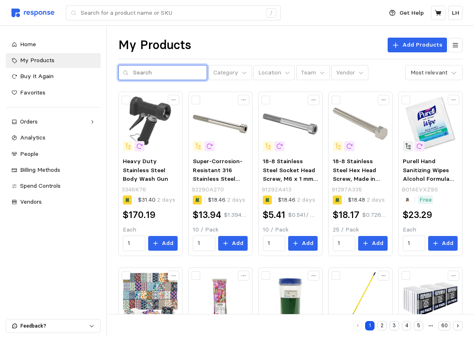
click at [133, 74] on input "text" at bounding box center [168, 73] width 70 height 15
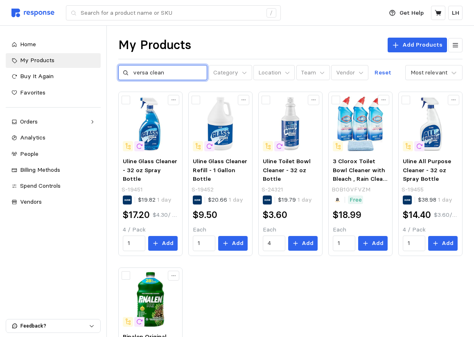
click at [149, 74] on input "versa clean" at bounding box center [168, 73] width 70 height 15
type input "versa-clean"
click at [383, 97] on icon at bounding box center [384, 100] width 6 height 6
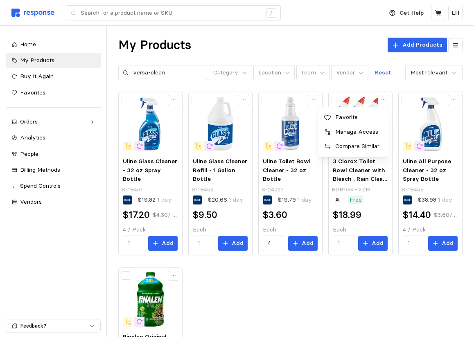
click at [366, 133] on p "Manage Access" at bounding box center [357, 131] width 51 height 9
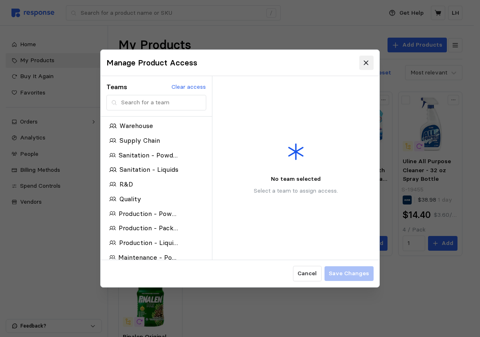
click at [367, 63] on icon at bounding box center [366, 62] width 7 height 7
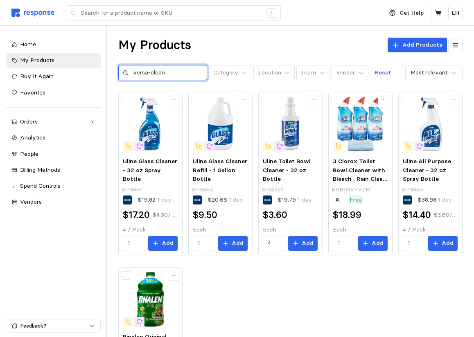
click at [177, 72] on input "versa-clean" at bounding box center [168, 73] width 70 height 15
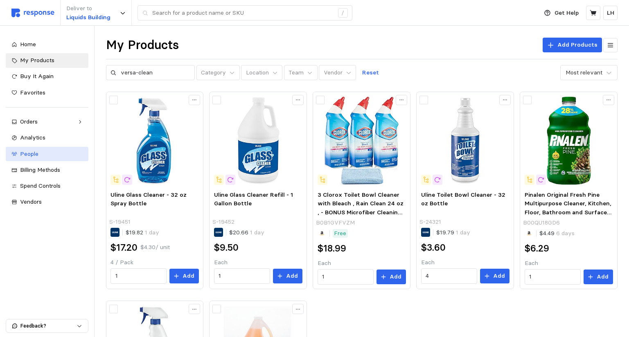
click at [31, 154] on span "People" at bounding box center [29, 153] width 18 height 7
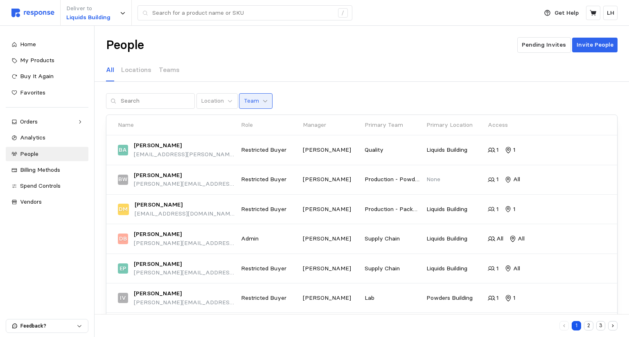
click at [262, 99] on icon at bounding box center [265, 101] width 6 height 6
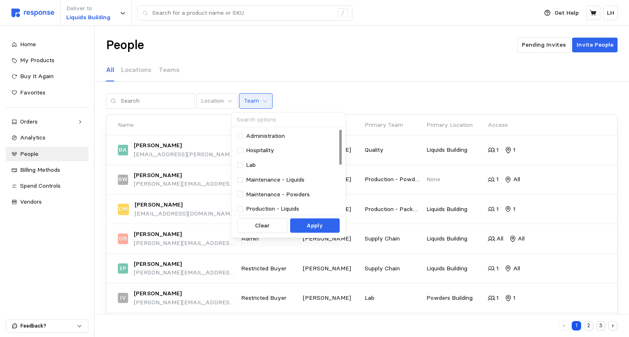
click at [309, 95] on div "Location Team" at bounding box center [362, 101] width 512 height 16
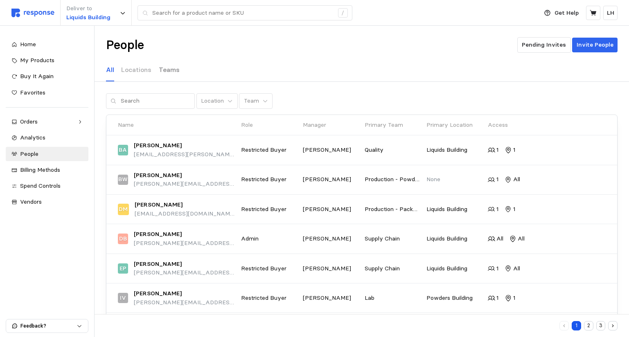
click at [163, 71] on p "Teams" at bounding box center [169, 70] width 21 height 10
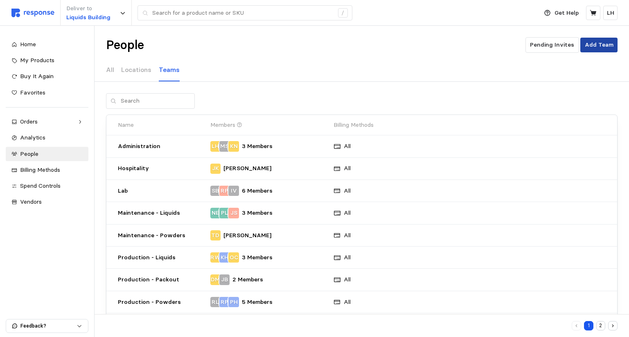
click at [597, 44] on p "Add Team" at bounding box center [599, 45] width 29 height 9
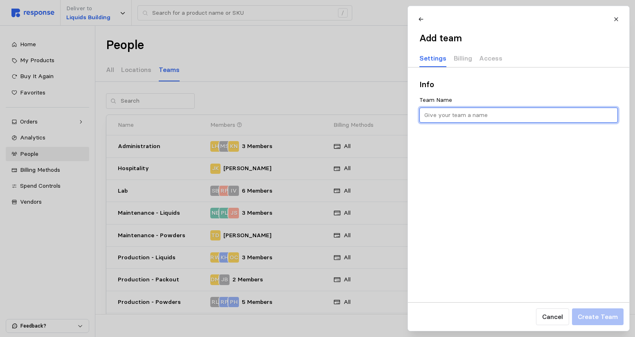
click at [431, 114] on input "text" at bounding box center [518, 115] width 189 height 15
type input "Production"
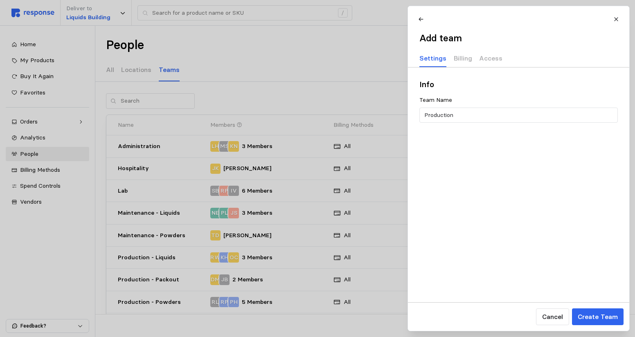
click at [517, 217] on div "Info Team Name Production" at bounding box center [518, 185] width 221 height 235
click at [459, 56] on p "Billing" at bounding box center [463, 58] width 18 height 10
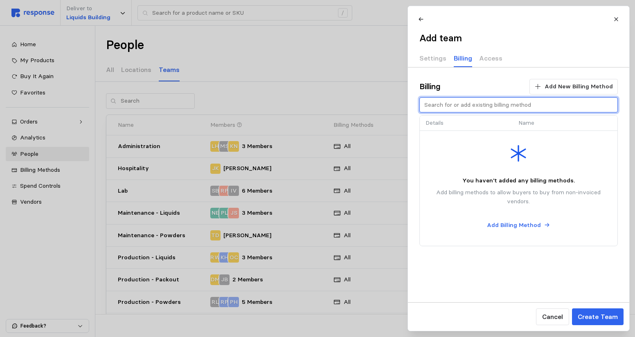
click at [450, 106] on input "text" at bounding box center [518, 105] width 189 height 15
type input "d"
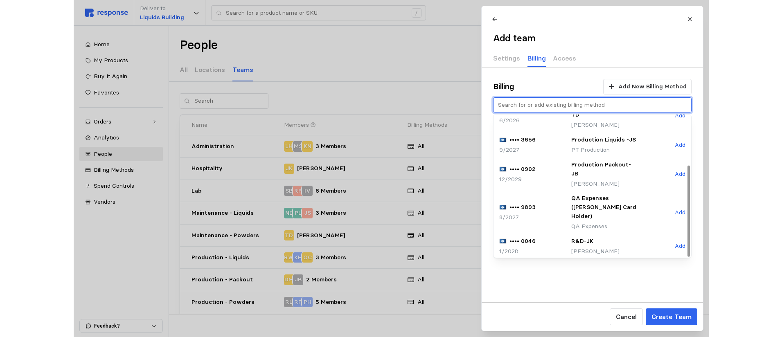
scroll to position [79, 0]
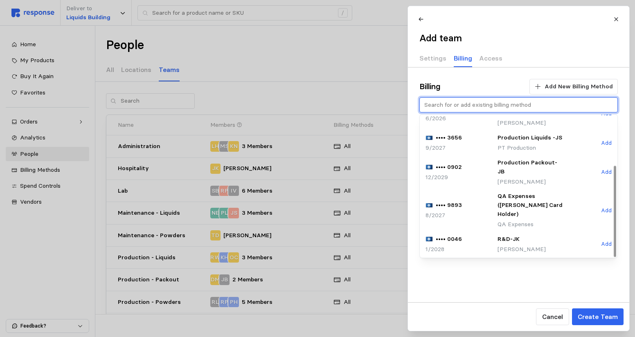
click at [547, 133] on p "Production Liquids -JS" at bounding box center [530, 137] width 66 height 9
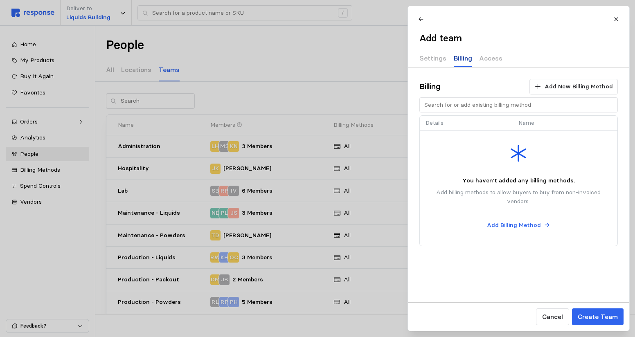
click at [461, 56] on p "Billing" at bounding box center [463, 58] width 18 height 10
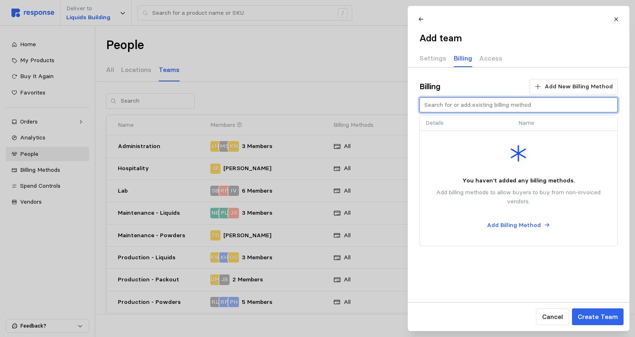
click at [468, 104] on input "text" at bounding box center [518, 105] width 189 height 15
type input "p"
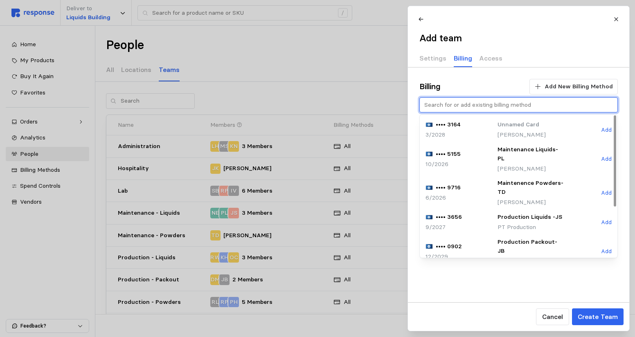
click at [609, 219] on p "Add" at bounding box center [606, 222] width 11 height 7
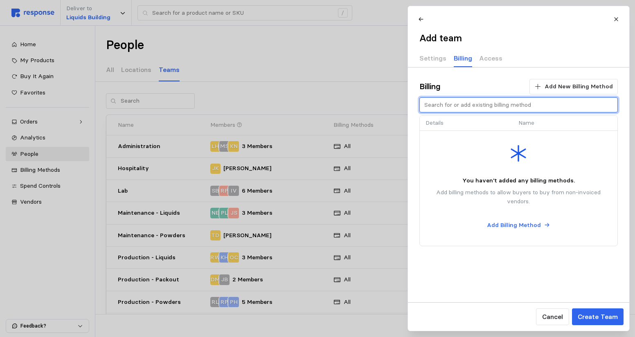
click at [452, 106] on input "text" at bounding box center [518, 105] width 189 height 15
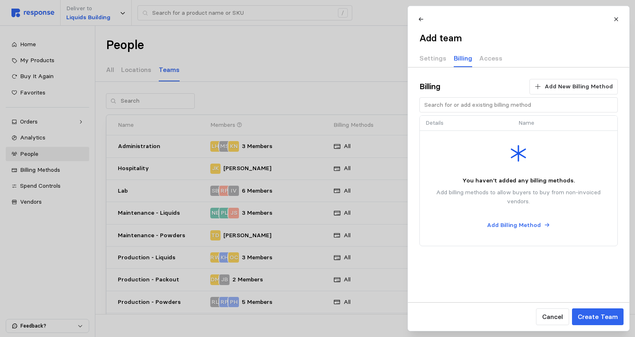
click at [437, 122] on p "Details" at bounding box center [466, 123] width 81 height 9
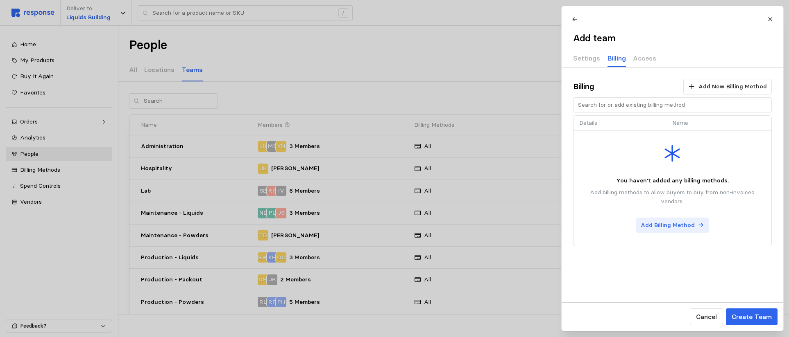
click at [635, 224] on p "Add Billing Method" at bounding box center [667, 225] width 54 height 9
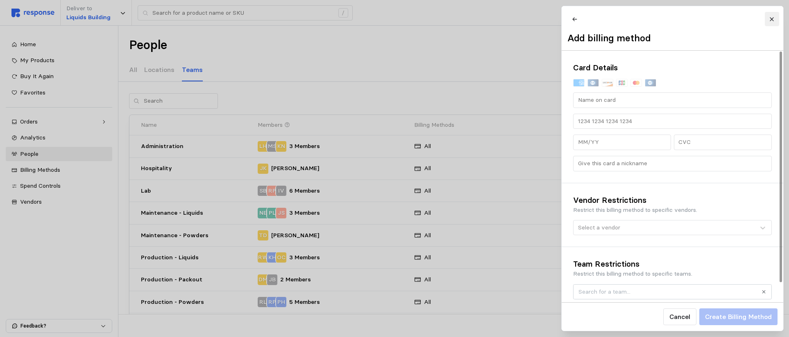
click at [635, 18] on icon at bounding box center [771, 19] width 4 height 4
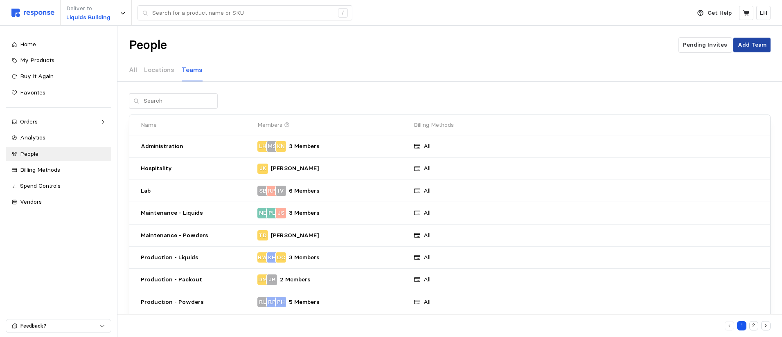
click at [635, 46] on p "Add Team" at bounding box center [752, 45] width 29 height 9
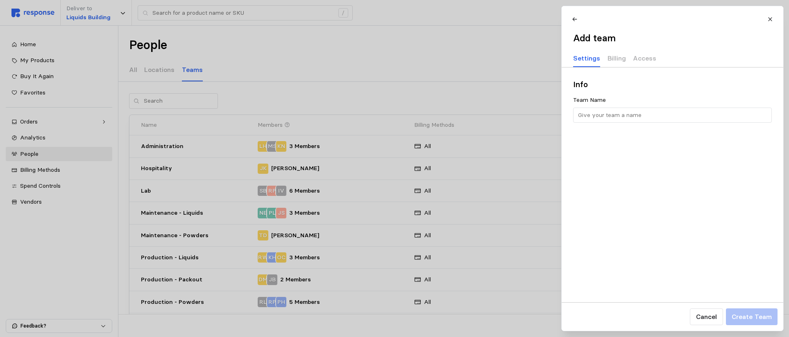
click at [588, 99] on div "Team Name" at bounding box center [672, 102] width 199 height 12
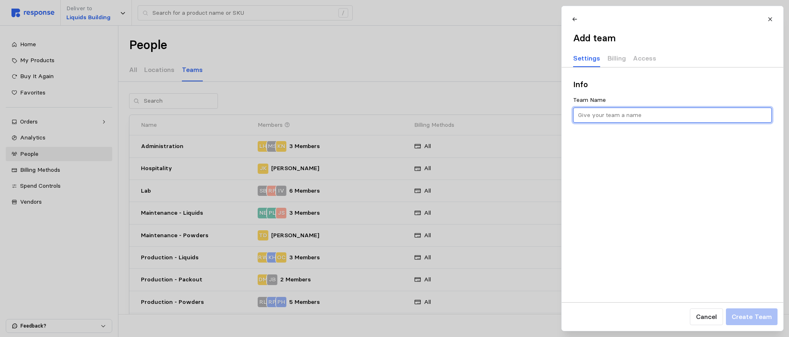
click at [586, 112] on input "text" at bounding box center [671, 115] width 189 height 15
type input "Production"
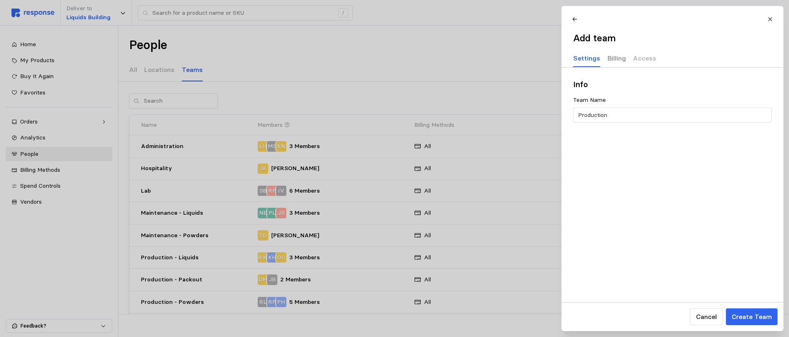
click at [611, 57] on p "Billing" at bounding box center [616, 58] width 18 height 10
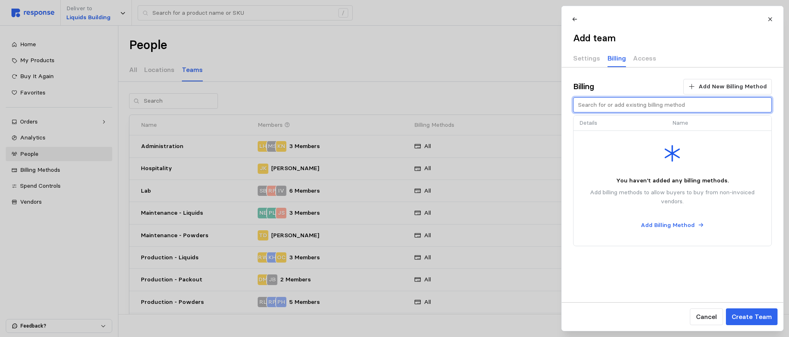
click at [607, 107] on input "text" at bounding box center [671, 105] width 189 height 15
click at [34, 171] on div at bounding box center [394, 168] width 789 height 337
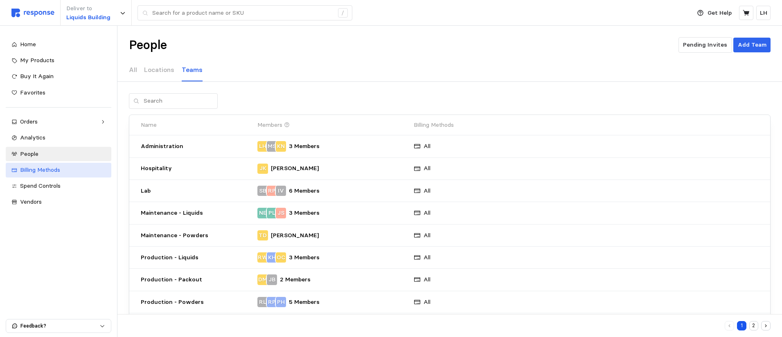
click at [32, 170] on span "Billing Methods" at bounding box center [40, 169] width 40 height 7
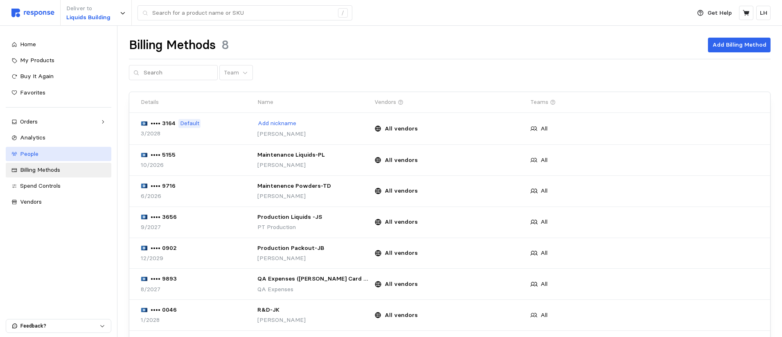
click at [25, 153] on span "People" at bounding box center [29, 153] width 18 height 7
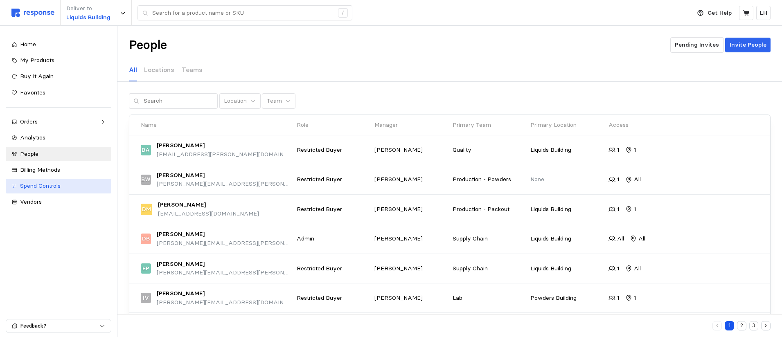
click at [34, 185] on span "Spend Controls" at bounding box center [40, 185] width 41 height 7
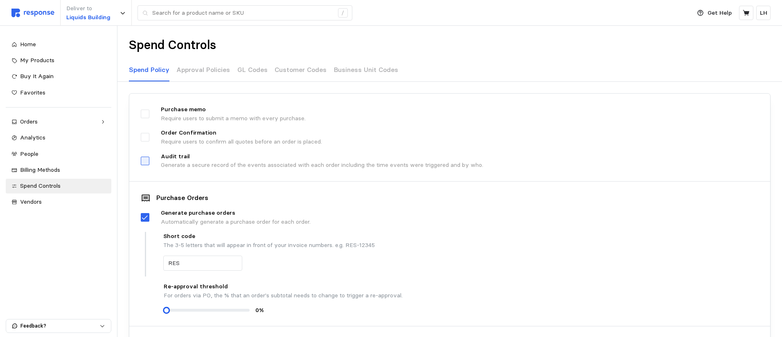
click at [142, 162] on div at bounding box center [145, 161] width 9 height 9
click at [146, 162] on icon at bounding box center [145, 161] width 6 height 4
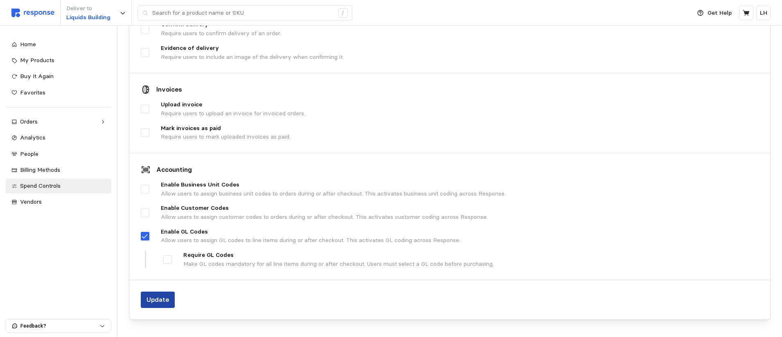
scroll to position [351, 0]
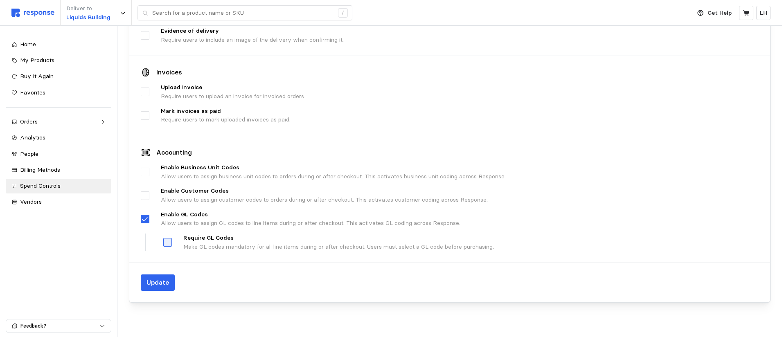
click at [170, 243] on div at bounding box center [167, 242] width 9 height 9
click at [145, 220] on icon at bounding box center [145, 219] width 6 height 4
click at [169, 242] on icon at bounding box center [167, 242] width 7 height 7
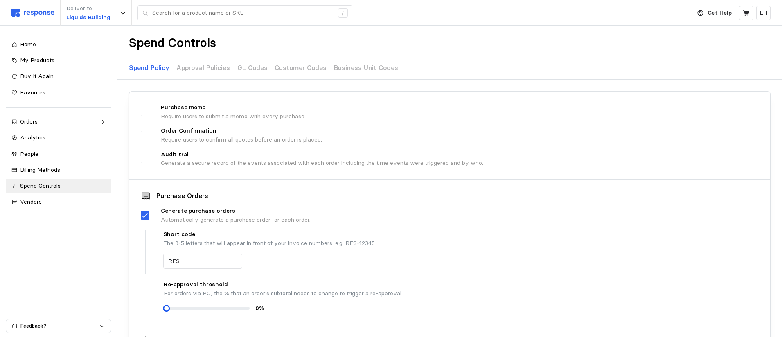
scroll to position [0, 0]
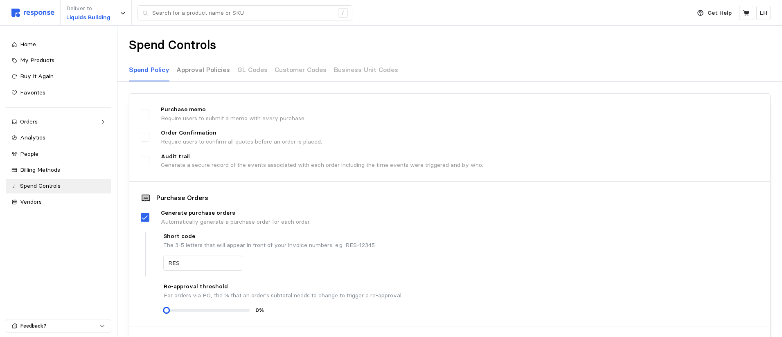
click at [194, 68] on p "Approval Policies" at bounding box center [203, 70] width 54 height 10
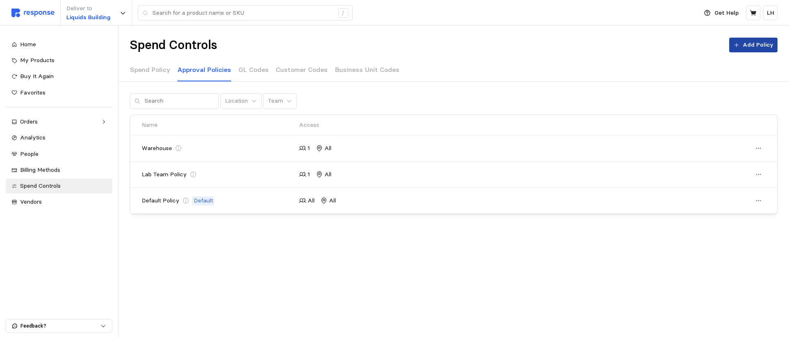
click at [635, 43] on p "Add Policy" at bounding box center [757, 45] width 31 height 9
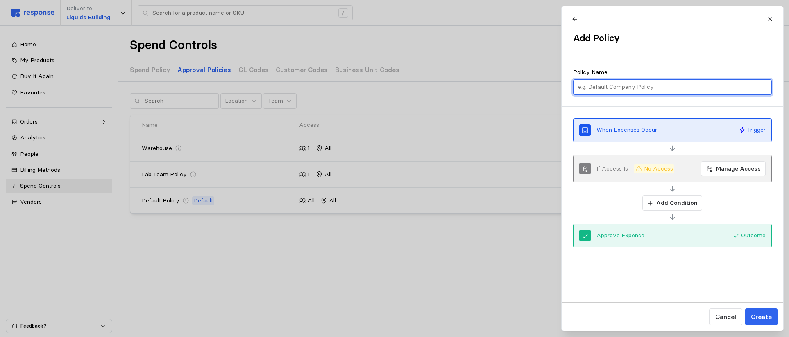
click at [619, 87] on input "text" at bounding box center [671, 87] width 189 height 15
type input "Manager Level"
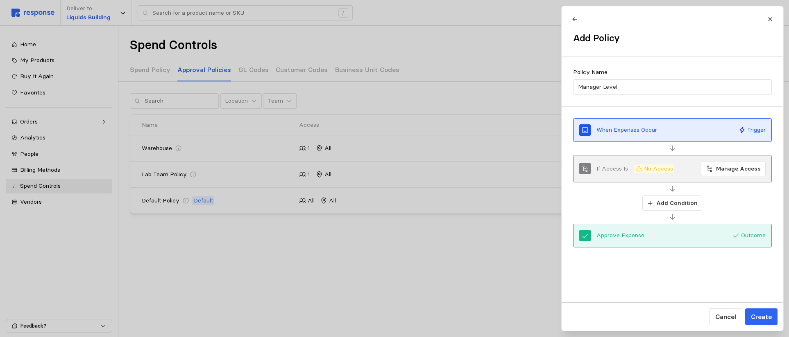
click at [635, 128] on div "When Expenses Occur" at bounding box center [664, 130] width 136 height 9
click at [635, 168] on p "No Access" at bounding box center [657, 169] width 29 height 9
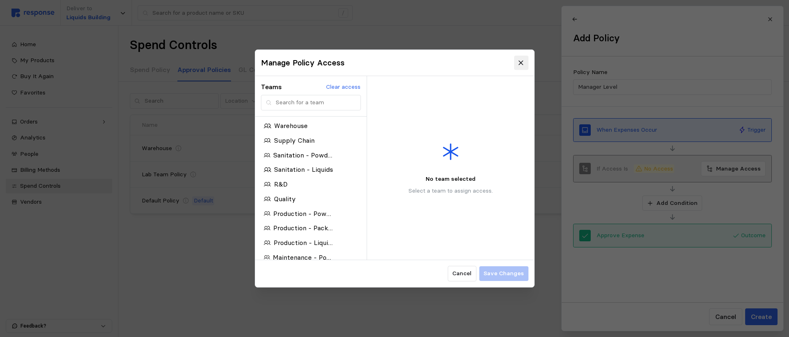
click at [522, 62] on icon at bounding box center [520, 62] width 7 height 7
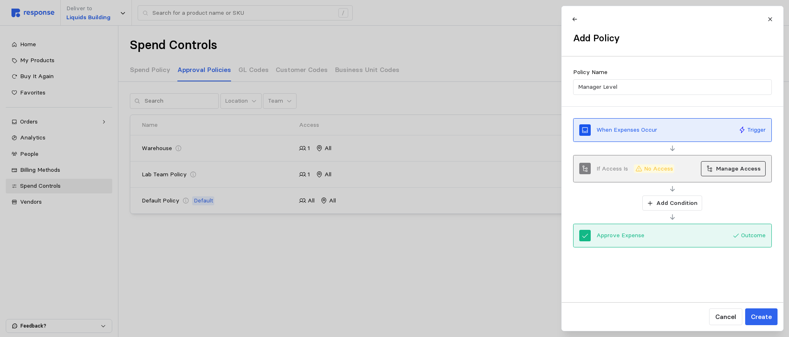
click at [635, 169] on p "Manage Access" at bounding box center [738, 169] width 45 height 9
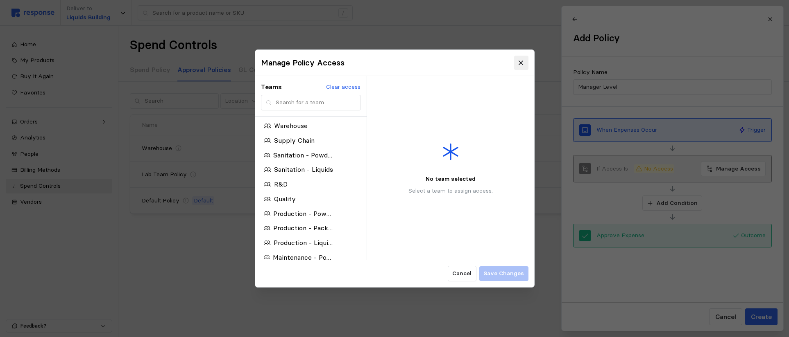
click at [517, 62] on icon at bounding box center [520, 62] width 7 height 7
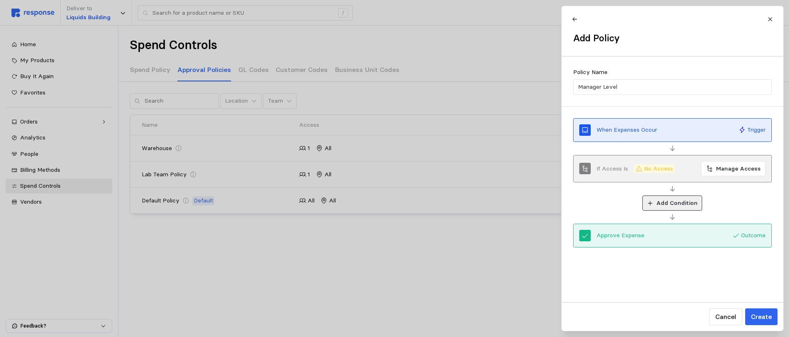
click at [635, 206] on button "Add Condition" at bounding box center [672, 204] width 60 height 16
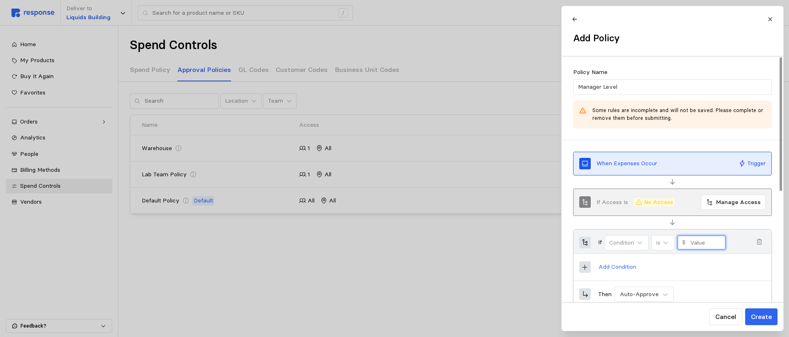
click at [635, 244] on input "text" at bounding box center [704, 242] width 31 height 13
type input "1"
type input "1000"
click at [635, 318] on p "Cancel" at bounding box center [724, 317] width 21 height 10
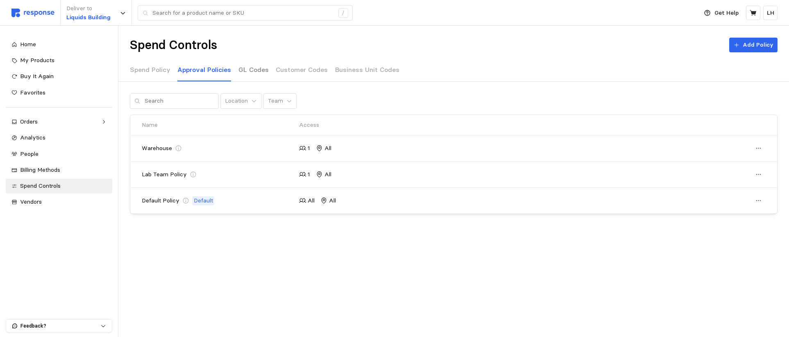
click at [244, 69] on p "GL Codes" at bounding box center [253, 70] width 30 height 10
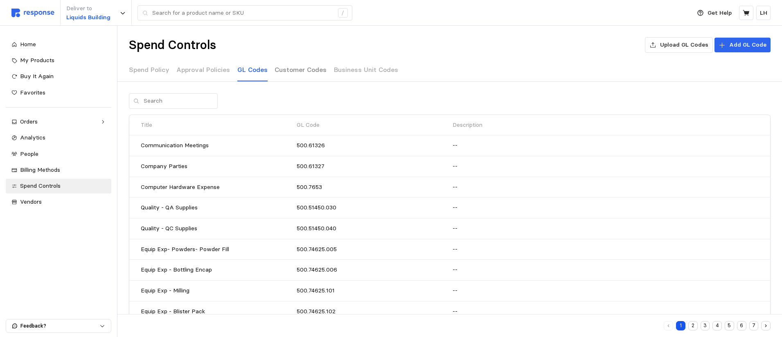
click at [288, 73] on p "Customer Codes" at bounding box center [301, 70] width 52 height 10
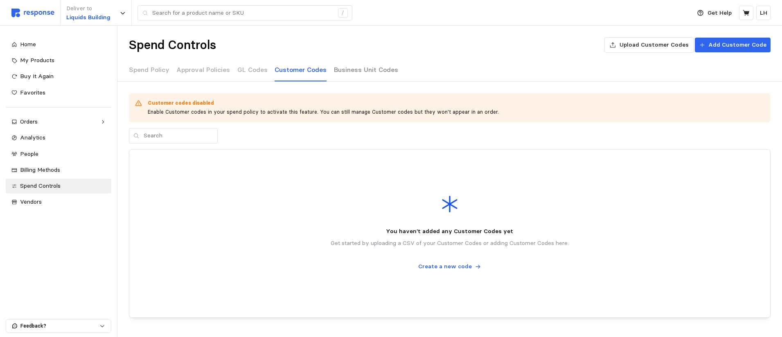
click at [369, 68] on p "Business Unit Codes" at bounding box center [366, 70] width 64 height 10
click at [140, 72] on p "Spend Policy" at bounding box center [149, 70] width 41 height 10
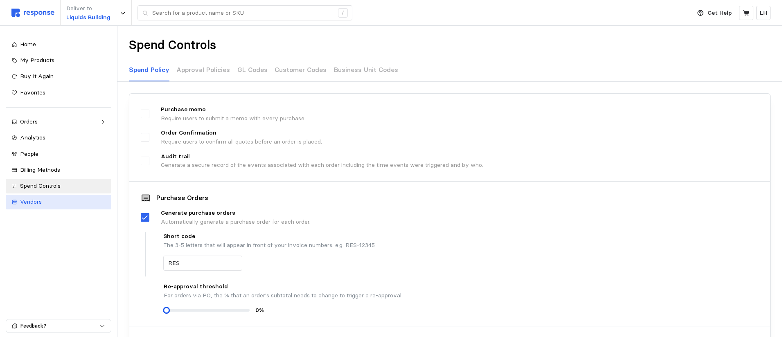
click at [37, 202] on span "Vendors" at bounding box center [31, 201] width 22 height 7
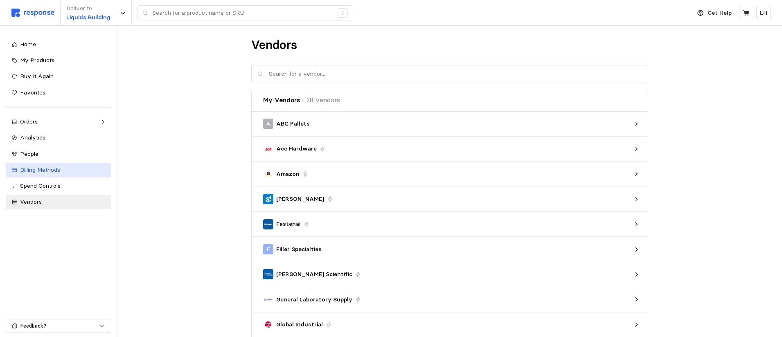
click at [34, 165] on link "Billing Methods" at bounding box center [59, 170] width 106 height 15
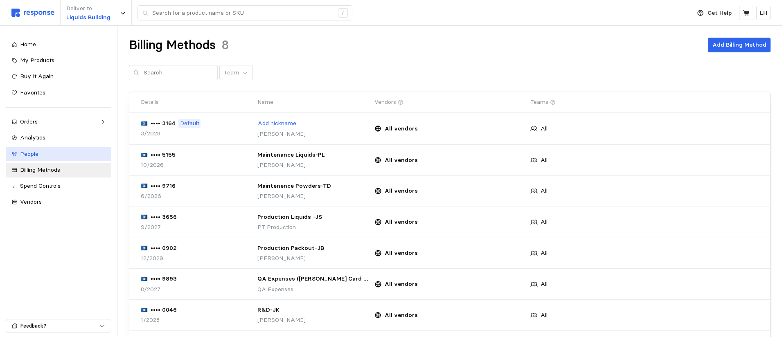
click at [34, 154] on span "People" at bounding box center [29, 153] width 18 height 7
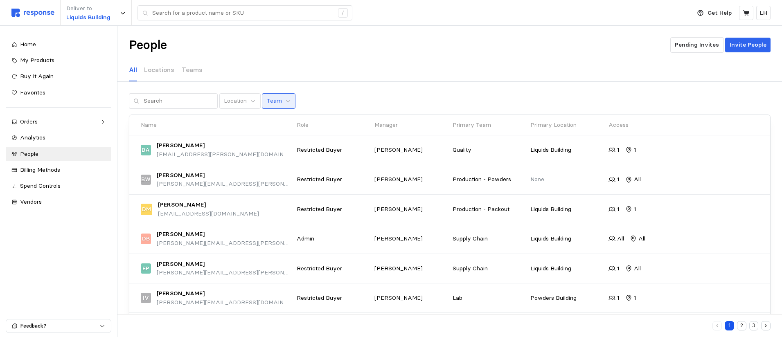
click at [274, 101] on button "Team" at bounding box center [279, 101] width 34 height 16
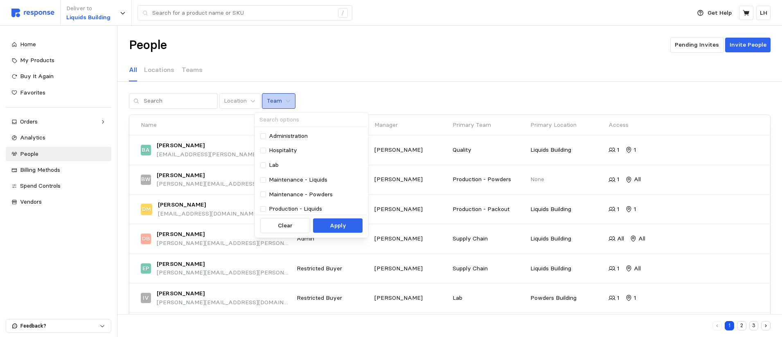
click at [274, 101] on button "Team" at bounding box center [279, 101] width 34 height 16
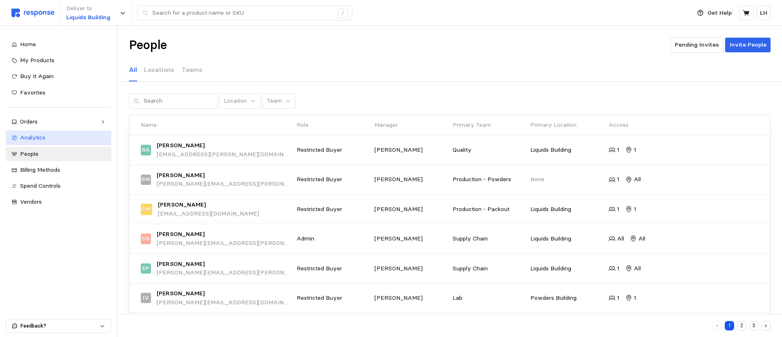
click at [34, 139] on span "Analytics" at bounding box center [32, 137] width 25 height 7
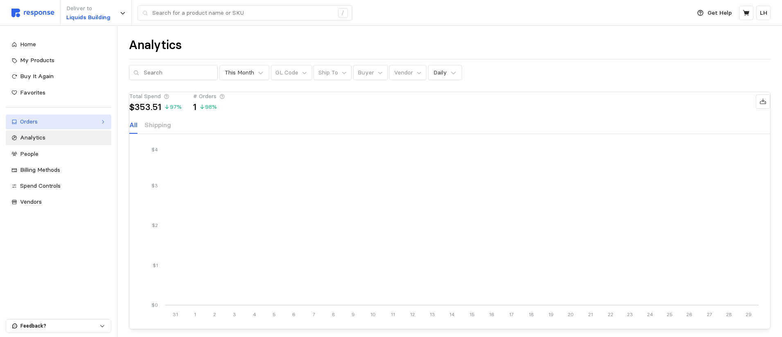
click at [34, 124] on div "Orders" at bounding box center [58, 122] width 77 height 9
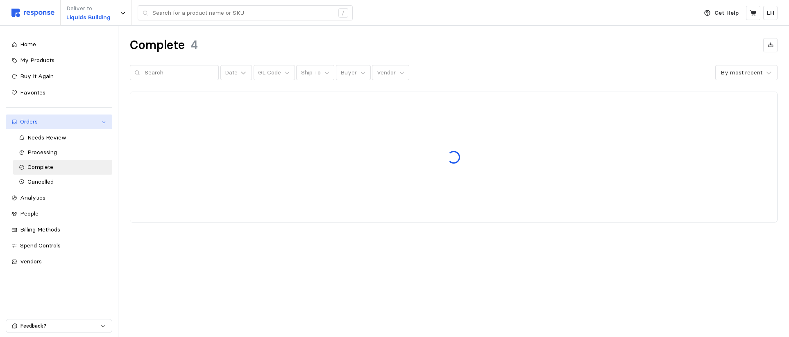
click at [34, 124] on div "Orders" at bounding box center [59, 122] width 78 height 9
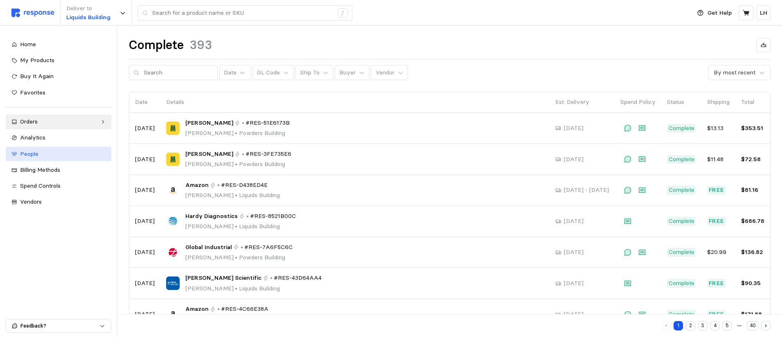
click at [45, 156] on div "People" at bounding box center [63, 154] width 86 height 9
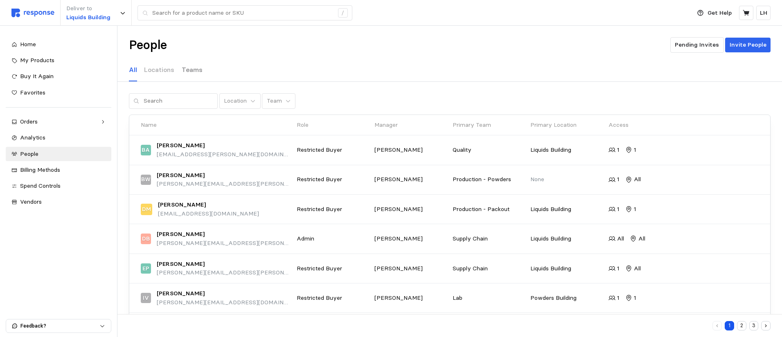
click at [193, 70] on p "Teams" at bounding box center [192, 70] width 21 height 10
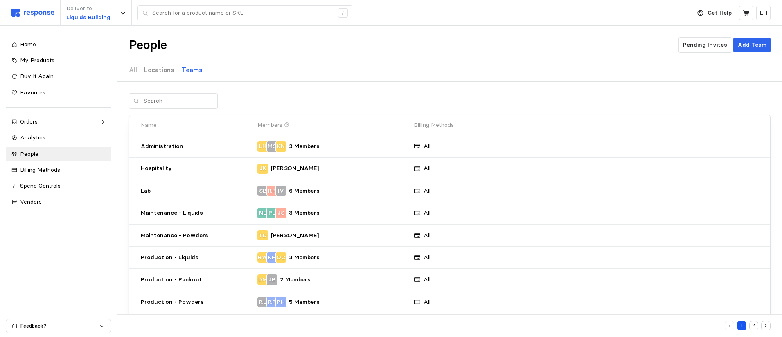
click at [163, 71] on p "Locations" at bounding box center [159, 70] width 30 height 10
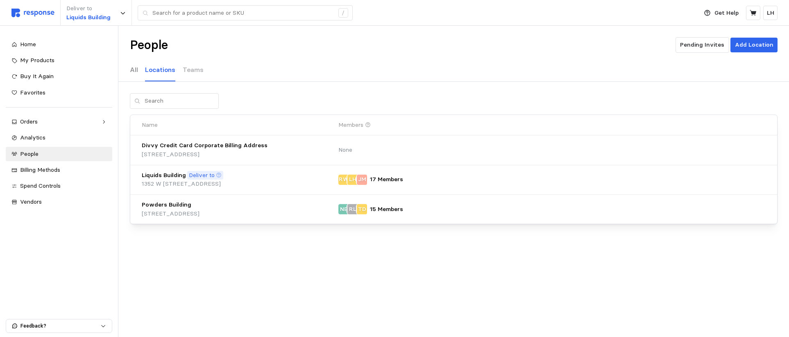
click at [134, 70] on p "All" at bounding box center [134, 70] width 8 height 10
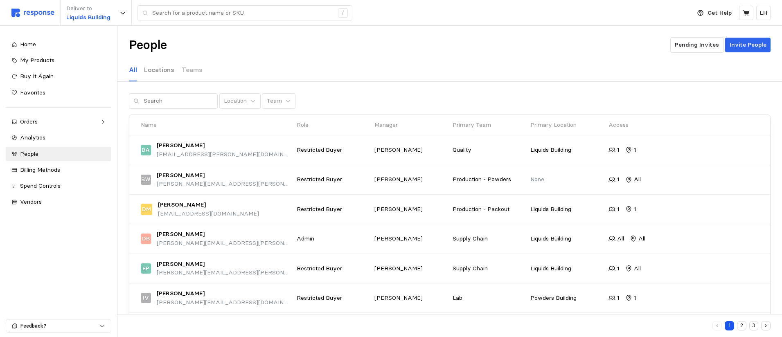
click at [169, 70] on p "Locations" at bounding box center [159, 70] width 30 height 10
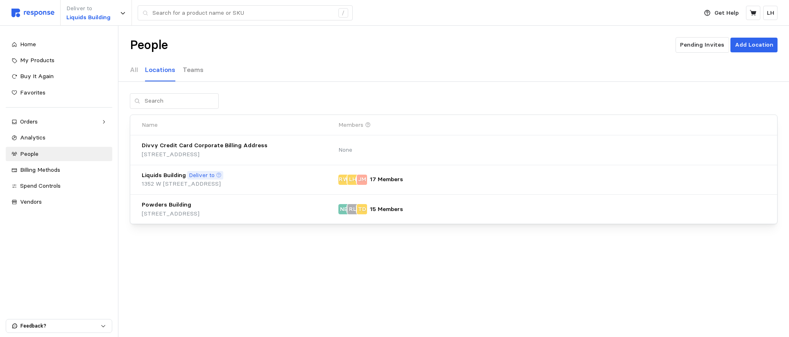
click at [194, 70] on p "Teams" at bounding box center [193, 70] width 21 height 10
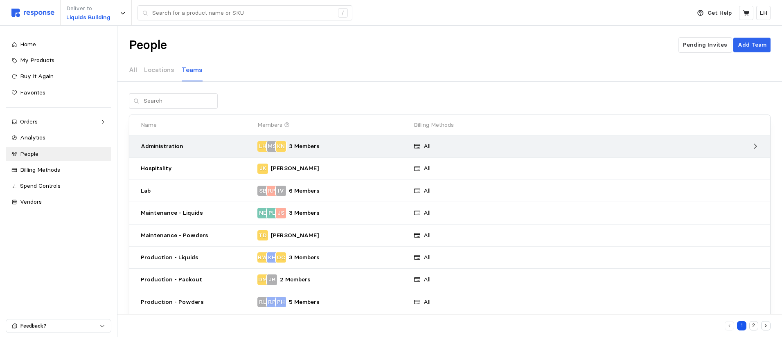
click at [468, 148] on div "All" at bounding box center [469, 146] width 117 height 15
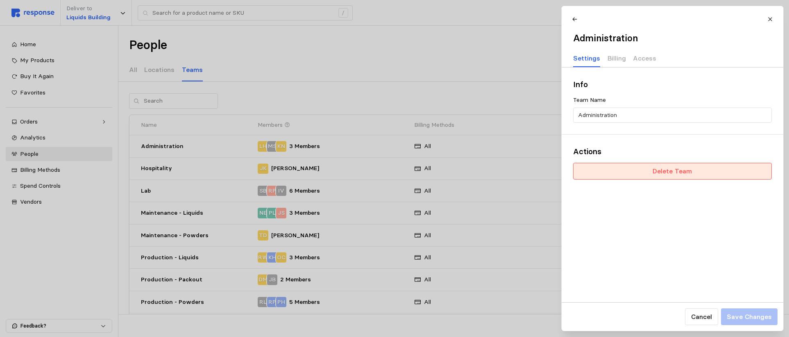
click at [635, 173] on p "Delete Team" at bounding box center [671, 171] width 39 height 10
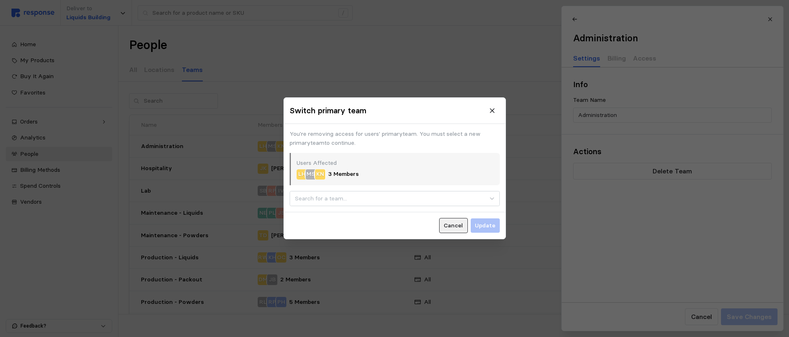
click at [453, 224] on p "Cancel" at bounding box center [452, 225] width 19 height 9
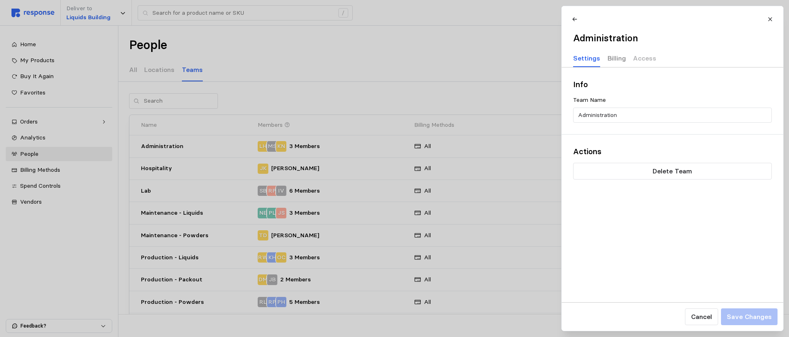
click at [619, 59] on p "Billing" at bounding box center [616, 58] width 18 height 10
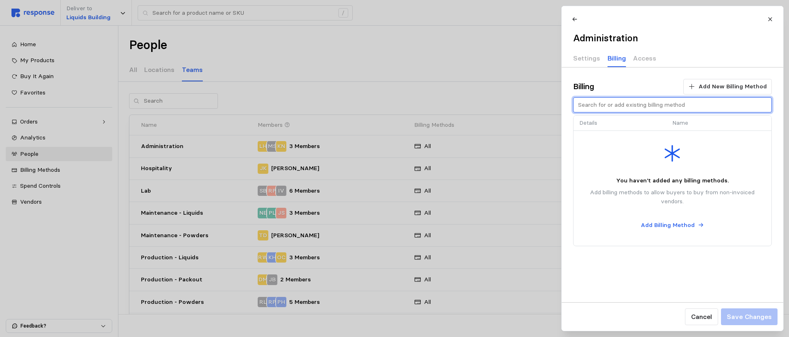
click at [635, 105] on input "text" at bounding box center [671, 105] width 189 height 15
click at [635, 87] on icon at bounding box center [690, 86] width 5 height 5
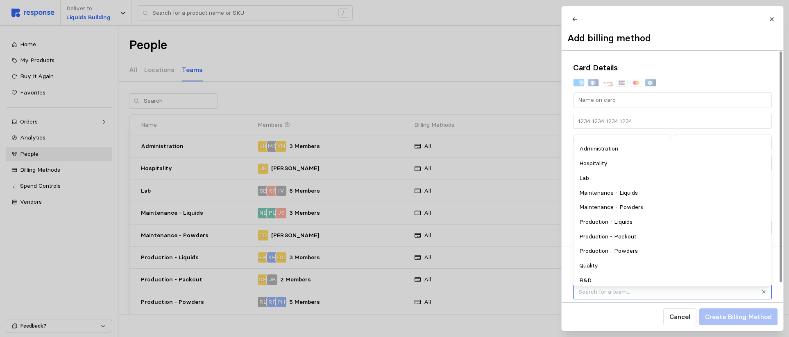
click at [623, 296] on input "text" at bounding box center [667, 291] width 178 height 9
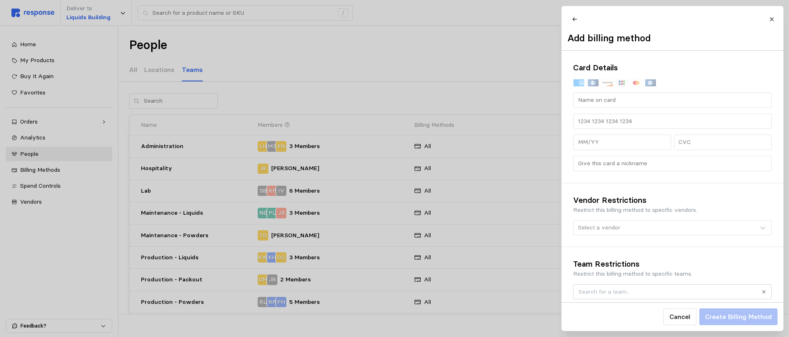
click at [487, 54] on div at bounding box center [394, 168] width 789 height 337
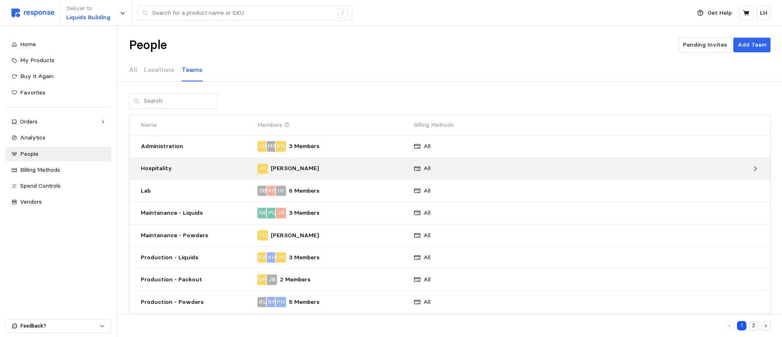
click at [154, 169] on p "Hospitality" at bounding box center [196, 168] width 111 height 9
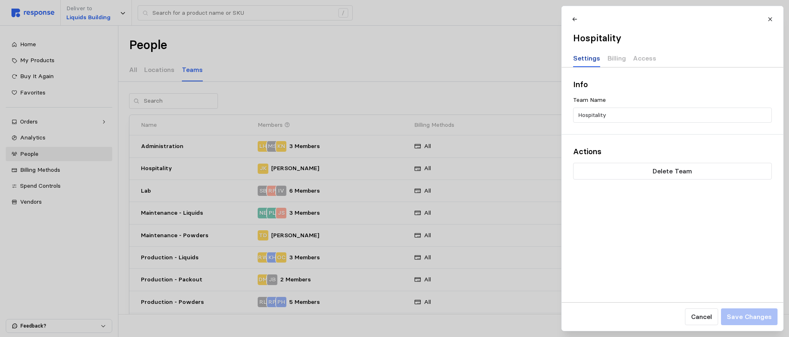
click at [585, 58] on p "Settings" at bounding box center [586, 58] width 27 height 10
click at [603, 102] on div "Team Name" at bounding box center [672, 102] width 199 height 12
click at [608, 59] on p "Billing" at bounding box center [616, 58] width 18 height 10
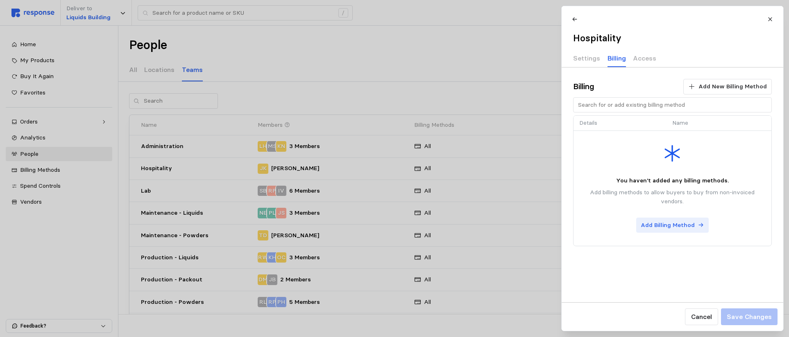
click at [635, 226] on p "Add Billing Method" at bounding box center [667, 225] width 54 height 9
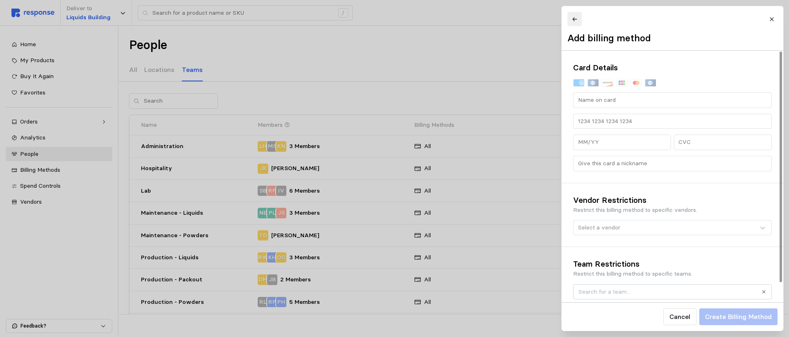
click at [574, 22] on icon at bounding box center [574, 19] width 6 height 6
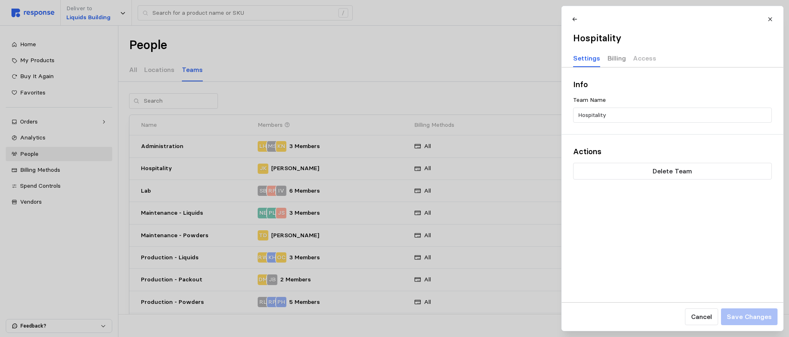
click at [615, 60] on p "Billing" at bounding box center [616, 58] width 18 height 10
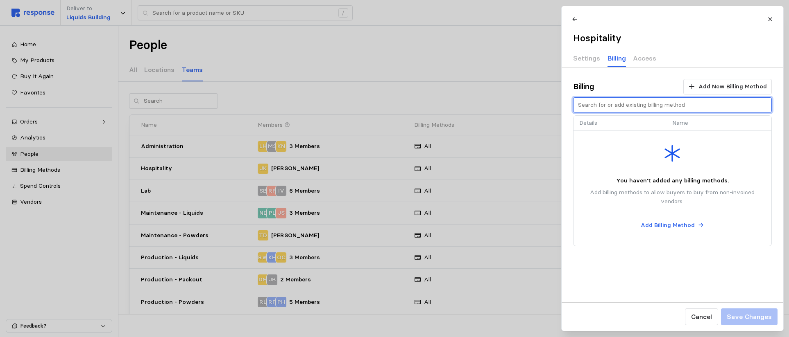
click at [623, 104] on input "text" at bounding box center [671, 105] width 189 height 15
type input "h"
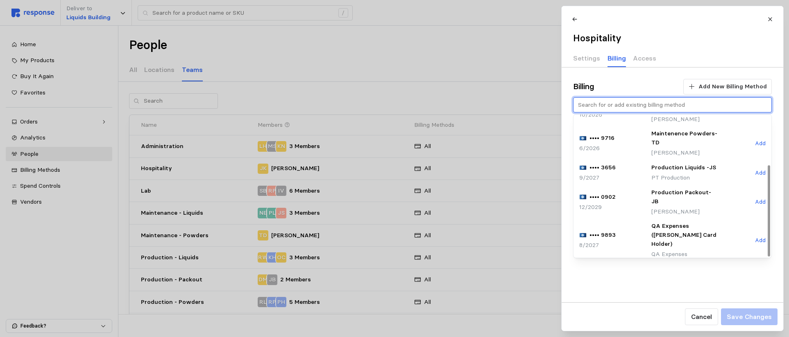
scroll to position [79, 0]
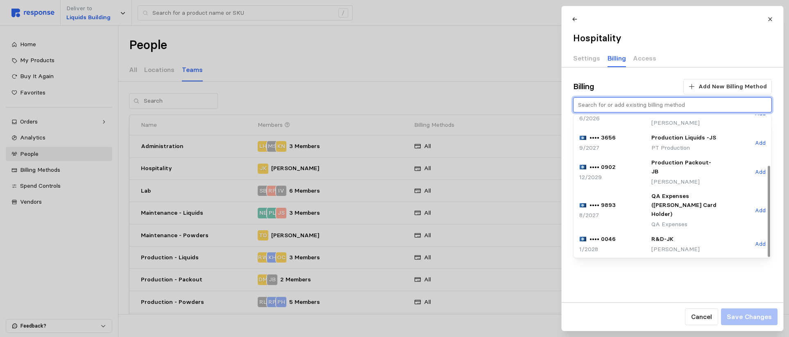
click at [635, 241] on p "Add" at bounding box center [759, 244] width 11 height 7
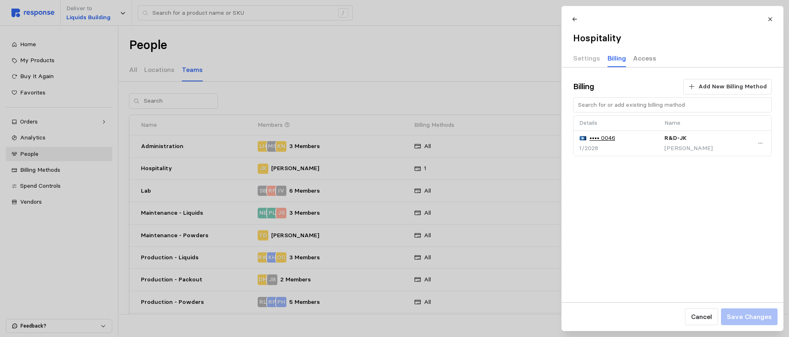
click at [635, 57] on p "Access" at bounding box center [644, 58] width 23 height 10
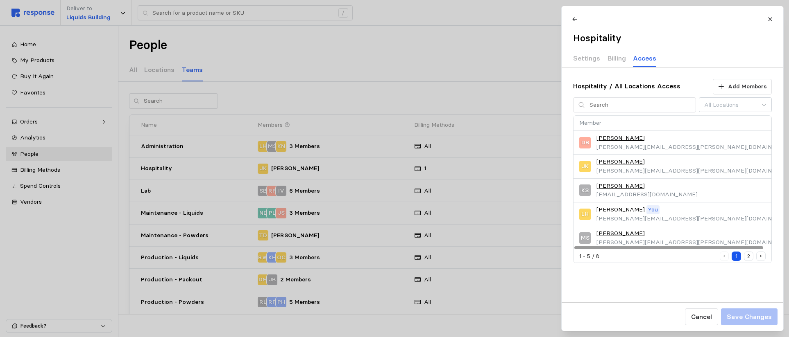
click at [635, 278] on div "Hospitality / All Locations Access Add Members Member Access Via DB [PERSON_NAM…" at bounding box center [671, 185] width 221 height 235
click at [635, 255] on button "2" at bounding box center [747, 256] width 9 height 9
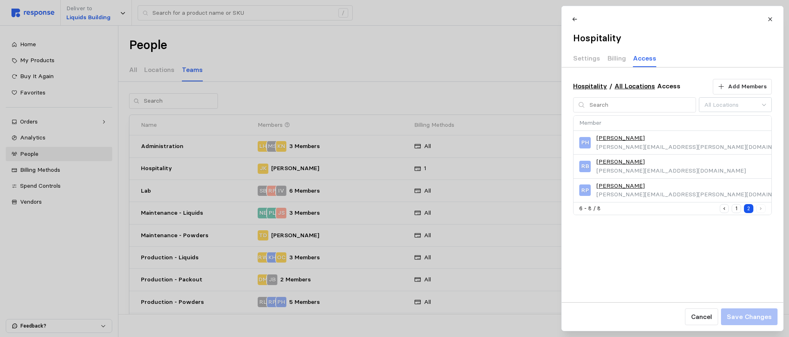
click at [635, 246] on div "Hospitality / All Locations Access Add Members Member Access Via PH [PERSON_NAM…" at bounding box center [671, 185] width 221 height 235
click at [635, 238] on div "Hospitality / All Locations Access Add Members Member Access Via PH [PERSON_NAM…" at bounding box center [671, 185] width 221 height 235
click at [635, 82] on div "Hospitality / All Locations Access Add Members" at bounding box center [672, 87] width 199 height 16
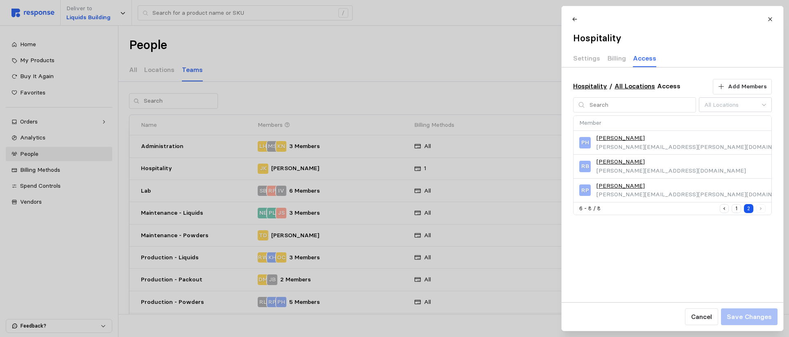
click at [635, 209] on icon "Previous page" at bounding box center [723, 208] width 5 height 5
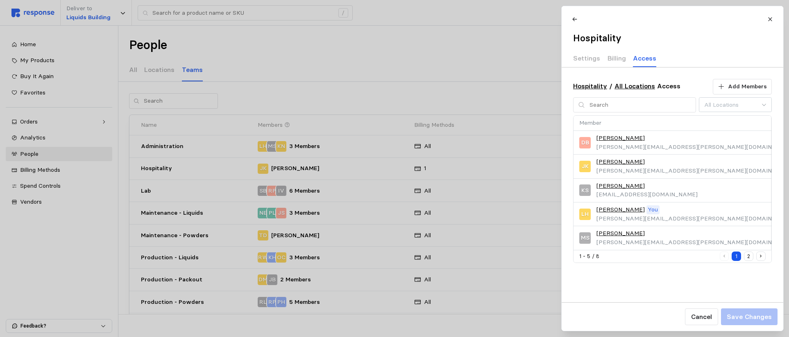
click at [635, 284] on div "Hospitality / All Locations Access Add Members Member Access Via DB [PERSON_NAM…" at bounding box center [671, 185] width 221 height 235
click at [604, 262] on div "1 - 5 / 8 1 2" at bounding box center [672, 256] width 198 height 13
click at [613, 56] on p "Billing" at bounding box center [616, 58] width 18 height 10
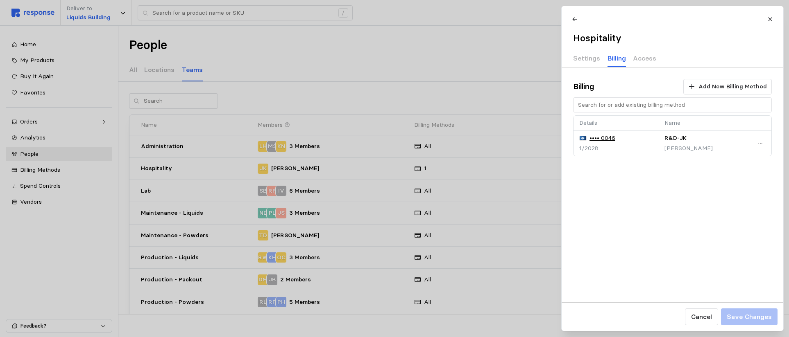
drag, startPoint x: 610, startPoint y: 164, endPoint x: 637, endPoint y: 165, distance: 27.0
click at [631, 165] on div "Billing Add New Billing Method Details Name •••• 0046 1/2028 R&D-[PERSON_NAME] …" at bounding box center [671, 118] width 221 height 100
click at [635, 59] on p "Access" at bounding box center [644, 58] width 23 height 10
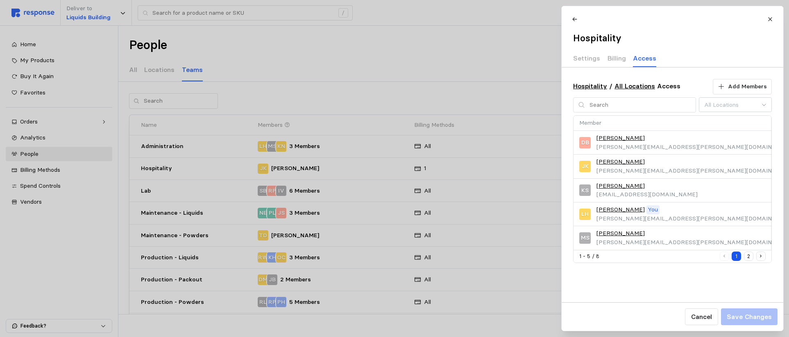
click at [635, 257] on button "2" at bounding box center [747, 256] width 9 height 9
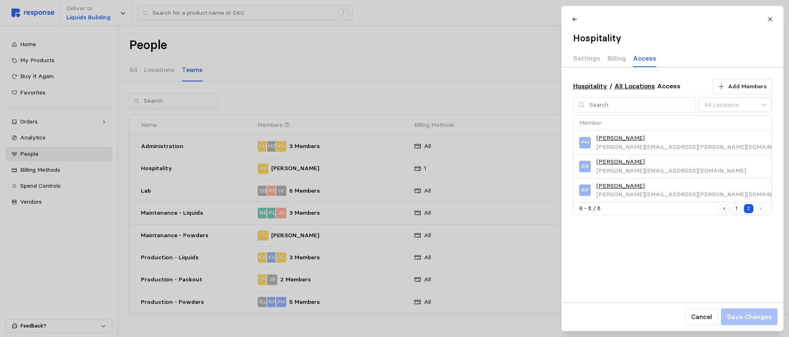
click at [631, 265] on div "Hospitality / All Locations Access Add Members Member Access Via PH [PERSON_NAM…" at bounding box center [671, 185] width 221 height 235
click at [634, 84] on link "All Locations" at bounding box center [634, 86] width 41 height 8
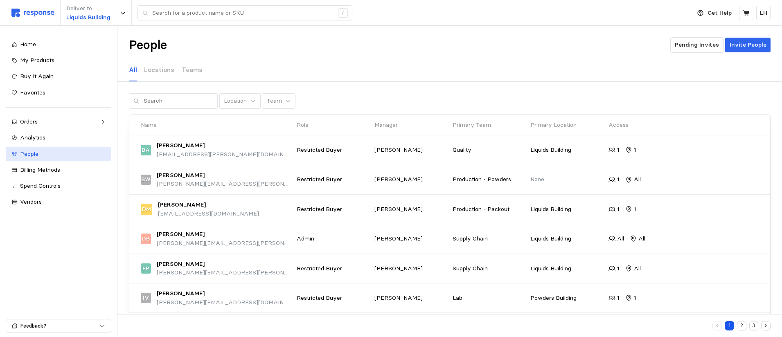
click at [39, 152] on div "People" at bounding box center [63, 154] width 86 height 9
click at [194, 69] on p "Teams" at bounding box center [192, 70] width 21 height 10
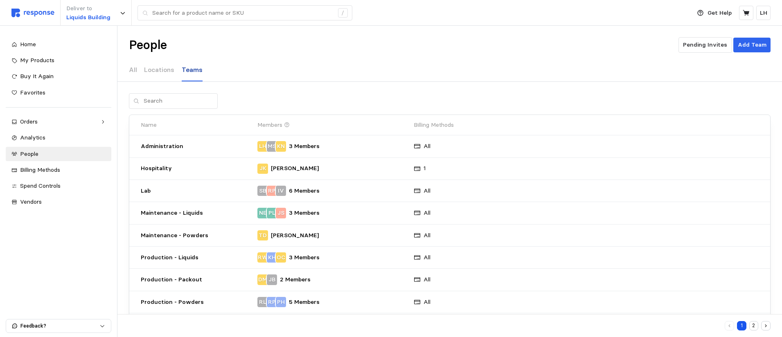
click at [185, 69] on p "Teams" at bounding box center [192, 70] width 21 height 10
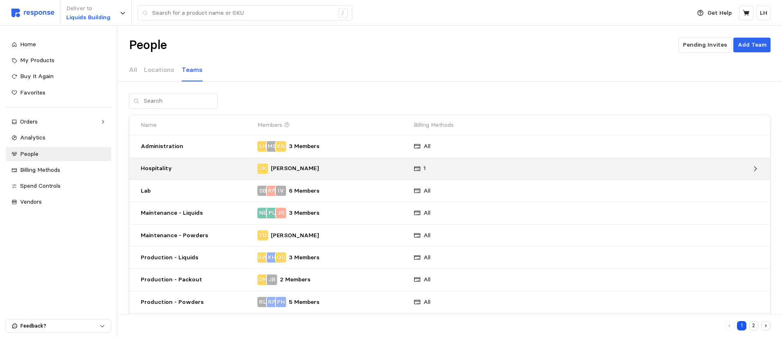
click at [437, 171] on div "1" at bounding box center [469, 168] width 117 height 15
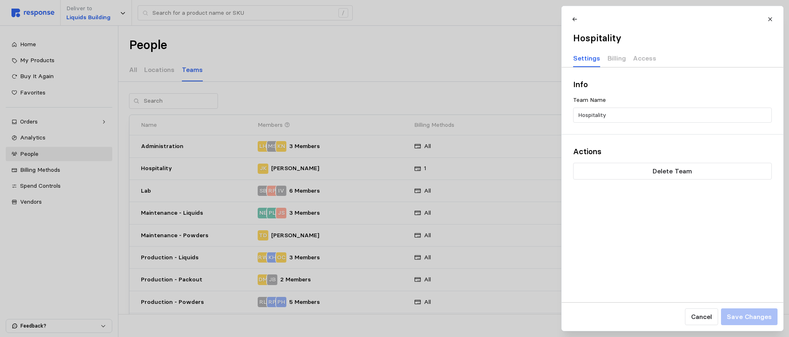
click at [635, 251] on div "Info Team Name Hospitality Actions Delete Team" at bounding box center [671, 185] width 221 height 235
click at [615, 60] on p "Billing" at bounding box center [616, 58] width 18 height 10
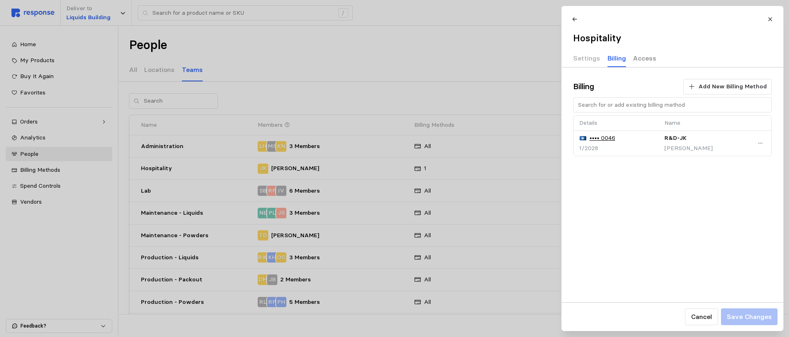
click at [635, 56] on p "Access" at bounding box center [644, 58] width 23 height 10
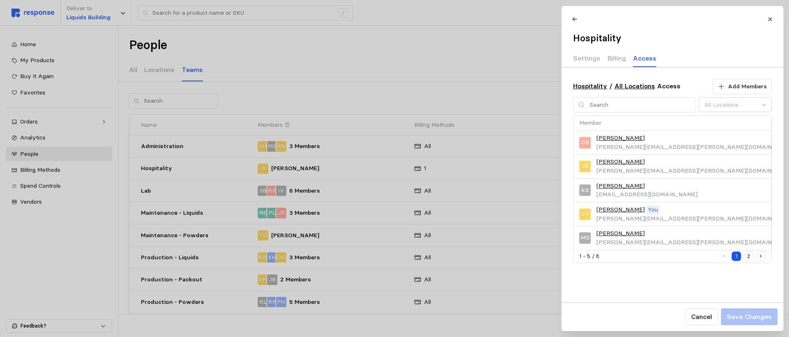
click at [635, 74] on div "Hospitality / All Locations Access Add Members Member Access Via DB [PERSON_NAM…" at bounding box center [671, 171] width 221 height 207
click at [583, 86] on link "Hospitality" at bounding box center [590, 86] width 34 height 8
click at [635, 75] on div "Hospitality / All Locations Access Add Members Member Access Via DB [PERSON_NAM…" at bounding box center [671, 171] width 221 height 207
click at [420, 170] on div at bounding box center [394, 168] width 789 height 337
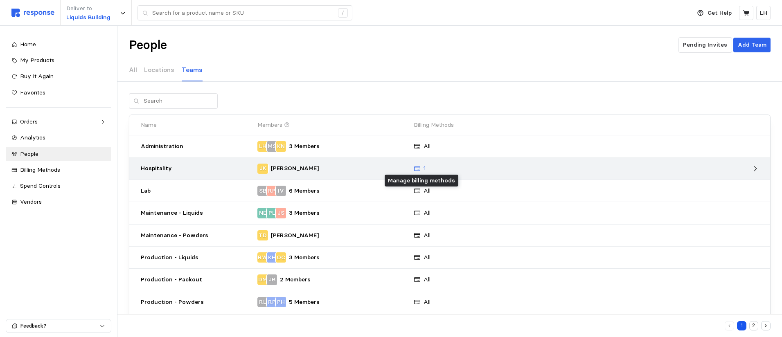
click at [416, 169] on icon at bounding box center [417, 168] width 7 height 7
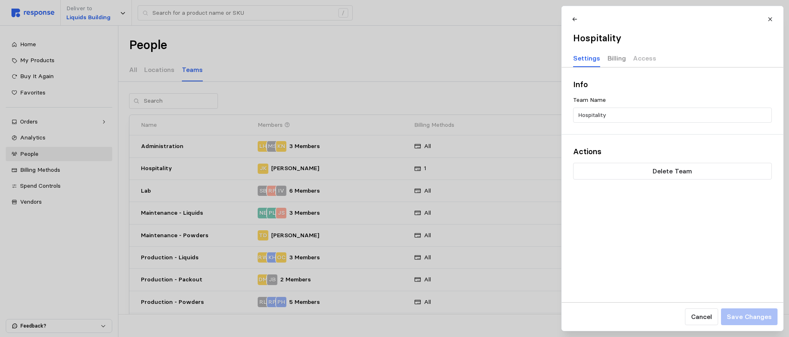
click at [617, 59] on p "Billing" at bounding box center [616, 58] width 18 height 10
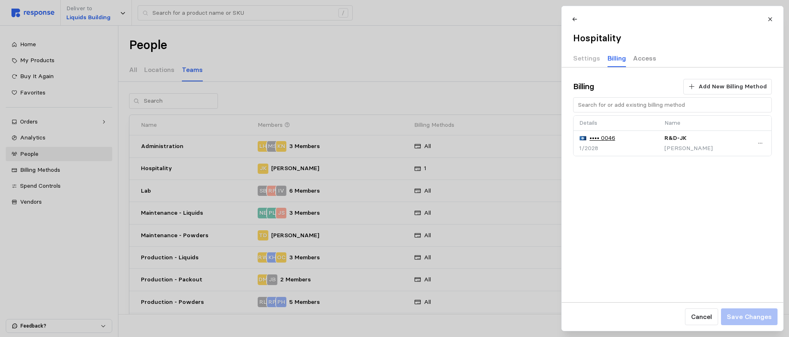
click at [635, 55] on p "Access" at bounding box center [644, 58] width 23 height 10
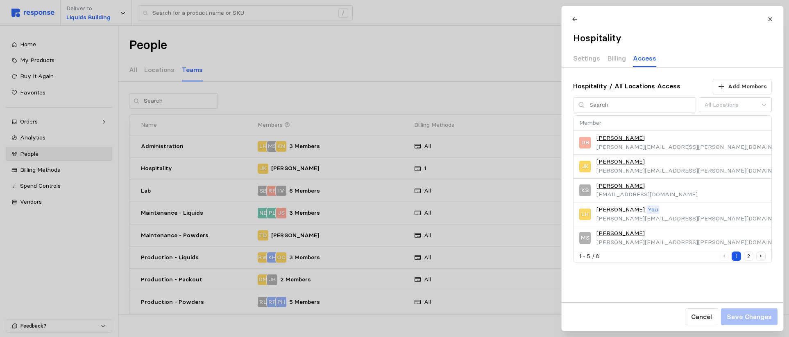
click at [506, 63] on div at bounding box center [394, 168] width 789 height 337
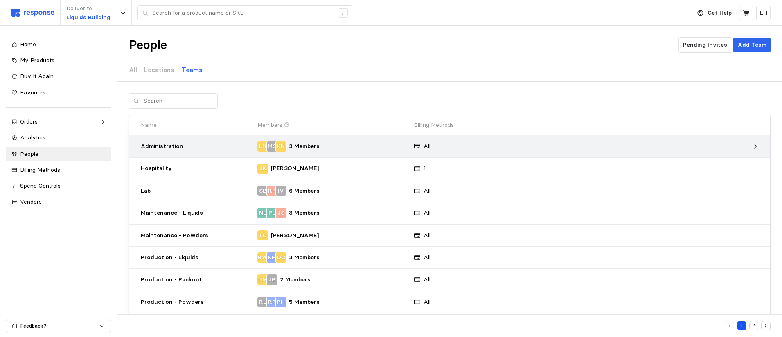
click at [280, 146] on p "KN" at bounding box center [281, 146] width 8 height 9
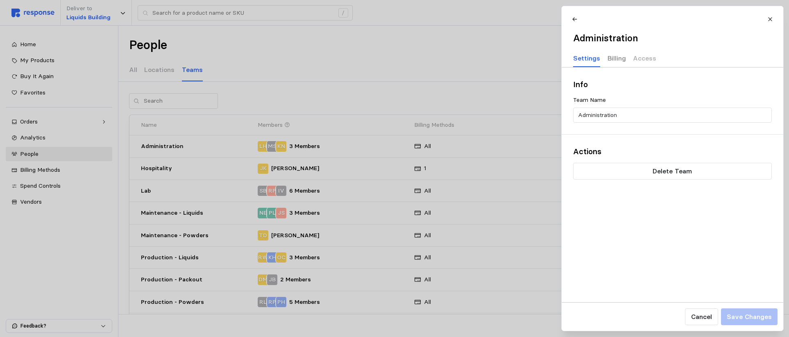
click at [612, 56] on p "Billing" at bounding box center [616, 58] width 18 height 10
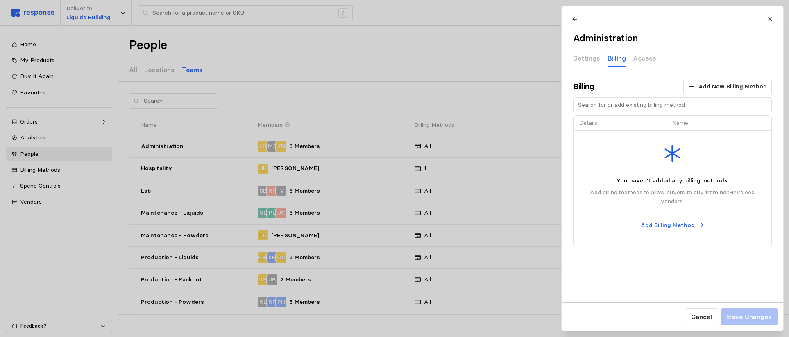
click at [600, 128] on th "Details" at bounding box center [619, 123] width 93 height 15
click at [600, 138] on div "Details Name" at bounding box center [672, 181] width 198 height 130
click at [592, 109] on input "text" at bounding box center [671, 105] width 189 height 15
click at [578, 104] on input "text" at bounding box center [671, 105] width 189 height 15
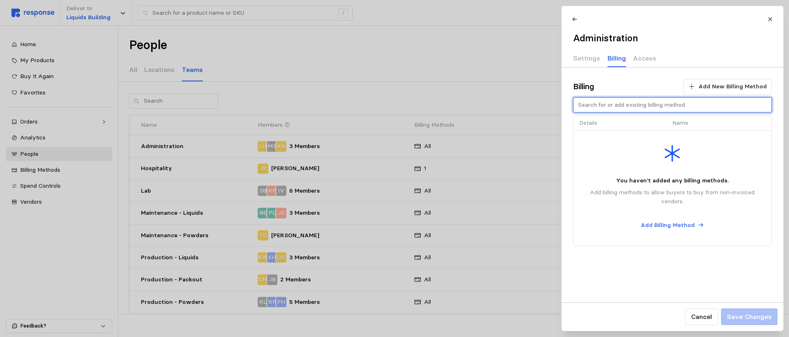
click at [578, 104] on input "text" at bounding box center [671, 105] width 189 height 15
type input "k"
type input "a"
click at [635, 104] on input "text" at bounding box center [671, 105] width 189 height 15
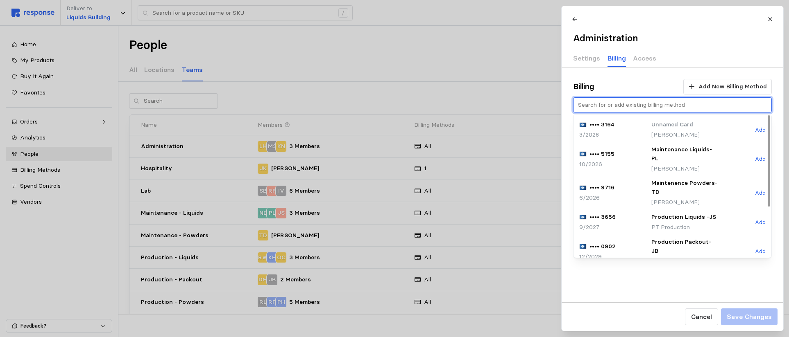
click at [635, 129] on p "Unnamed Card" at bounding box center [684, 124] width 66 height 9
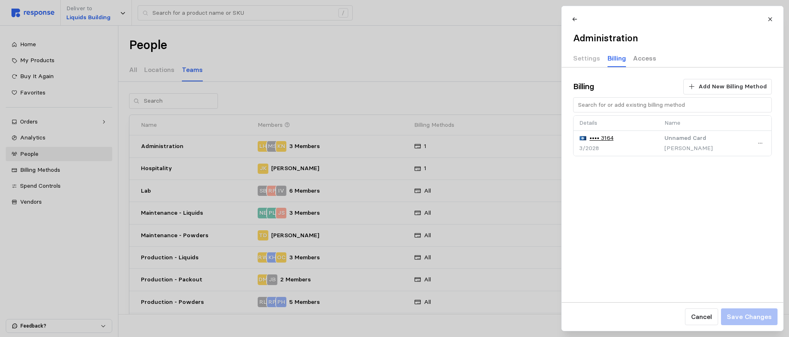
click at [635, 60] on p "Access" at bounding box center [644, 58] width 23 height 10
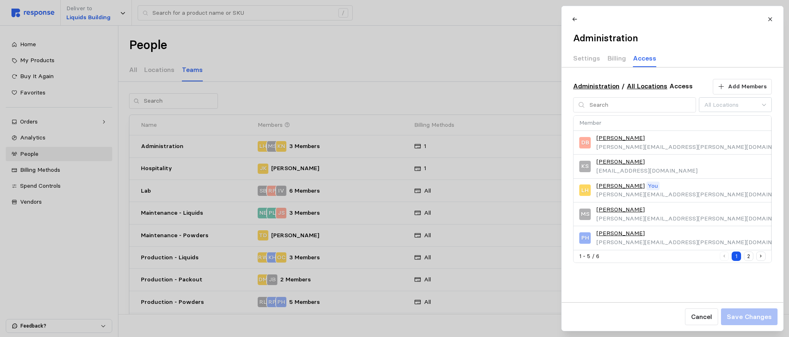
click at [453, 51] on div at bounding box center [394, 168] width 789 height 337
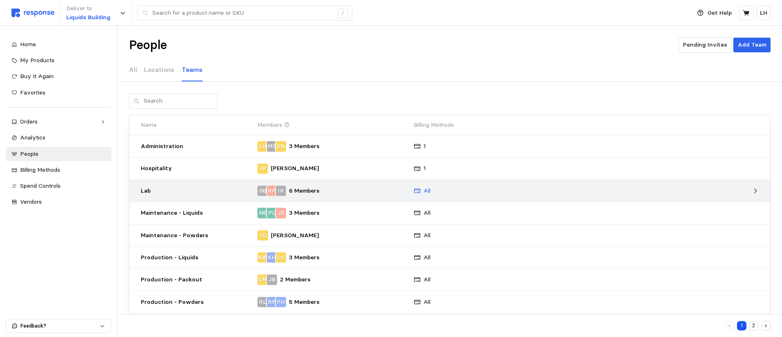
click at [414, 193] on icon at bounding box center [417, 191] width 7 height 7
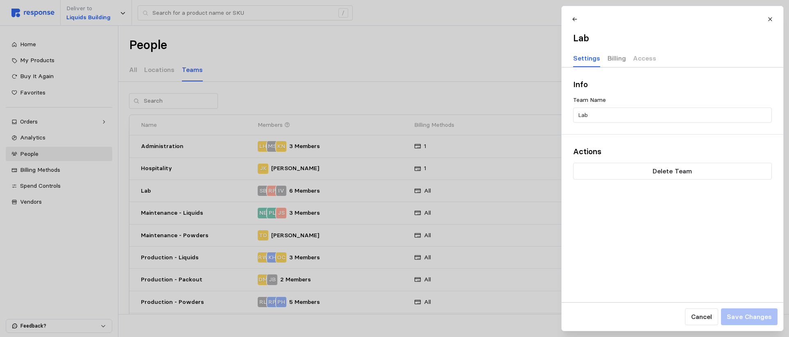
click at [609, 59] on p "Billing" at bounding box center [616, 58] width 18 height 10
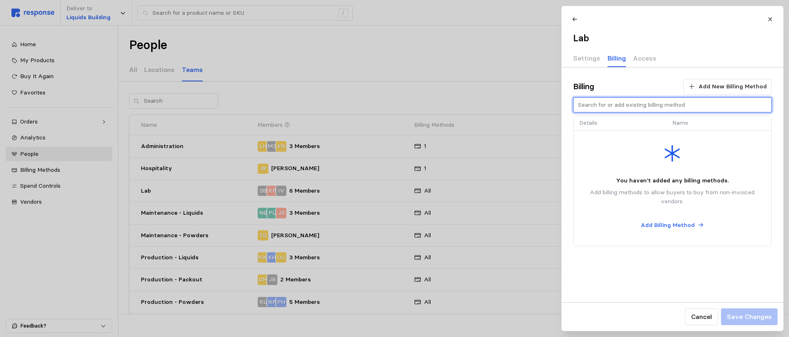
click at [633, 106] on input "text" at bounding box center [671, 105] width 189 height 15
click at [635, 145] on div "Details Name" at bounding box center [672, 181] width 198 height 130
click at [635, 150] on div "Details Name" at bounding box center [672, 181] width 198 height 130
drag, startPoint x: 738, startPoint y: 193, endPoint x: 738, endPoint y: 147, distance: 46.3
click at [635, 193] on div "Details Name" at bounding box center [672, 181] width 198 height 130
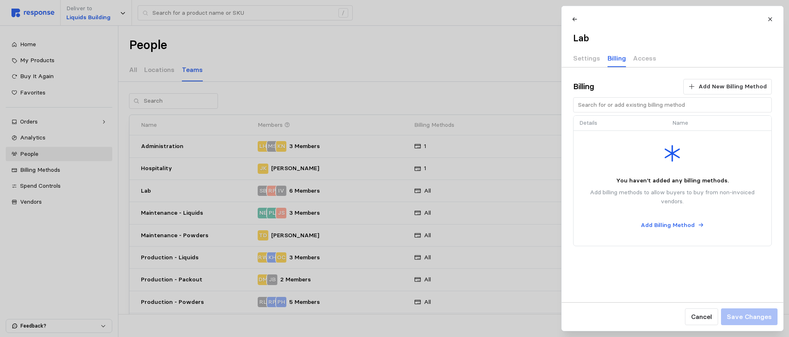
click at [599, 127] on p "Details" at bounding box center [619, 123] width 81 height 9
click at [581, 120] on p "Details" at bounding box center [619, 123] width 81 height 9
click at [591, 99] on input "text" at bounding box center [671, 105] width 189 height 15
click at [591, 105] on input "text" at bounding box center [671, 105] width 189 height 15
type input "l"
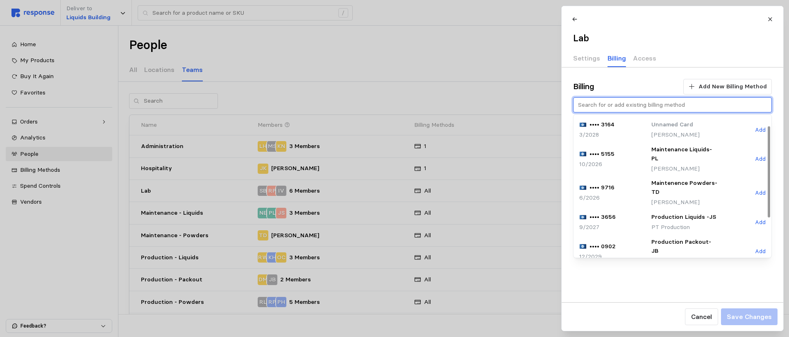
scroll to position [41, 0]
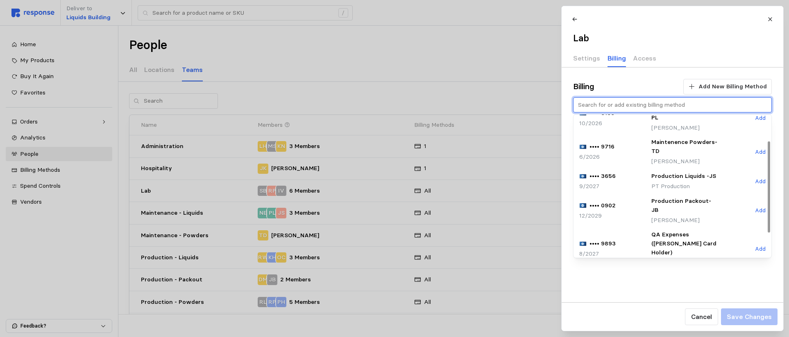
click at [635, 231] on p "QA Expenses ([PERSON_NAME] Card Holder)" at bounding box center [684, 244] width 66 height 27
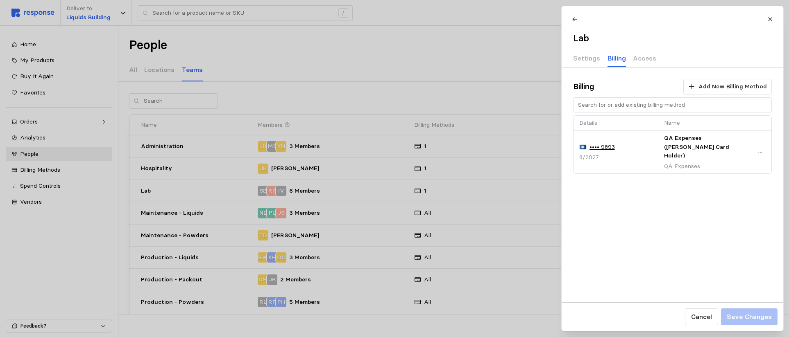
click at [353, 217] on div at bounding box center [394, 168] width 789 height 337
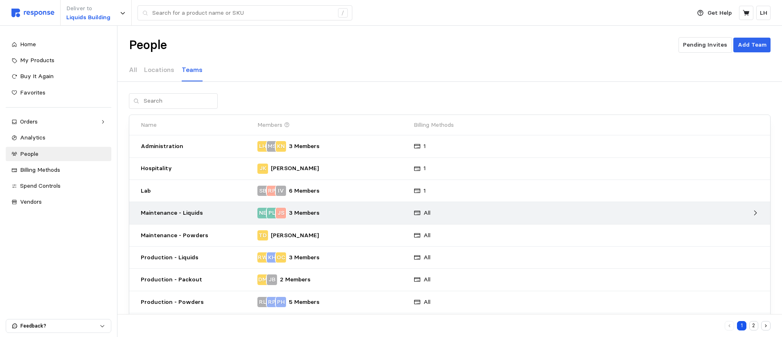
click at [387, 215] on div "NE PL JS 3 Members" at bounding box center [333, 213] width 150 height 10
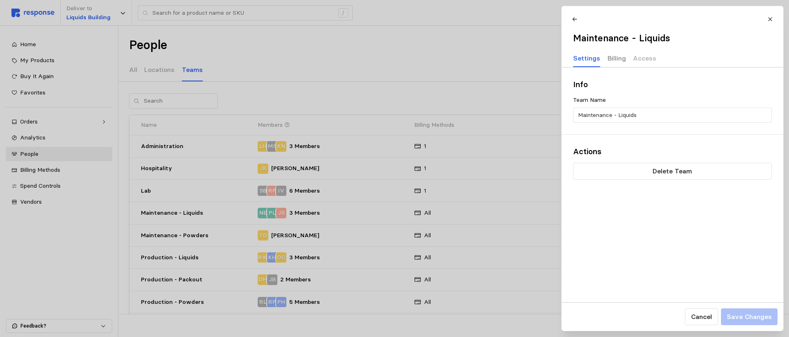
click at [612, 56] on p "Billing" at bounding box center [616, 58] width 18 height 10
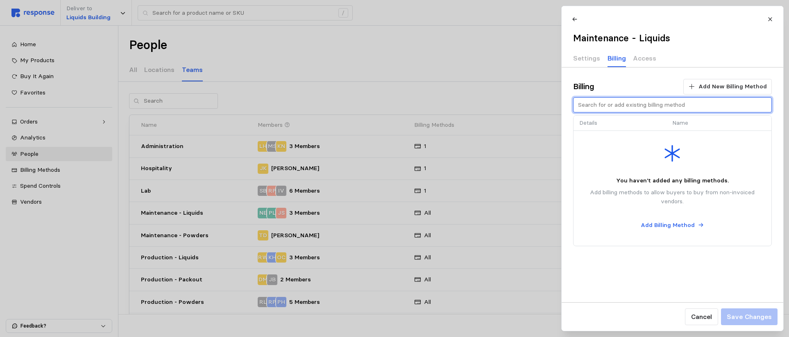
click at [612, 104] on input "text" at bounding box center [671, 105] width 189 height 15
type input "t"
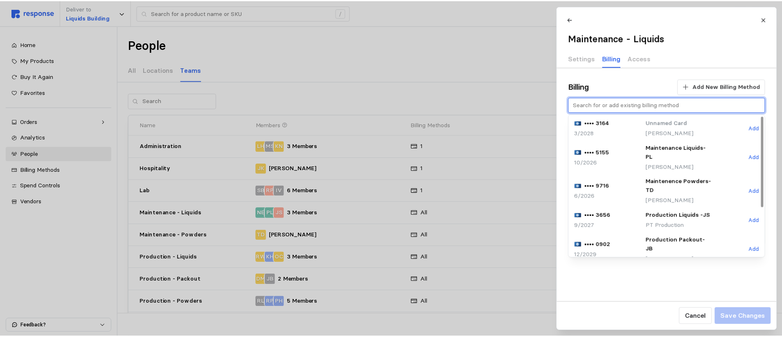
scroll to position [0, 0]
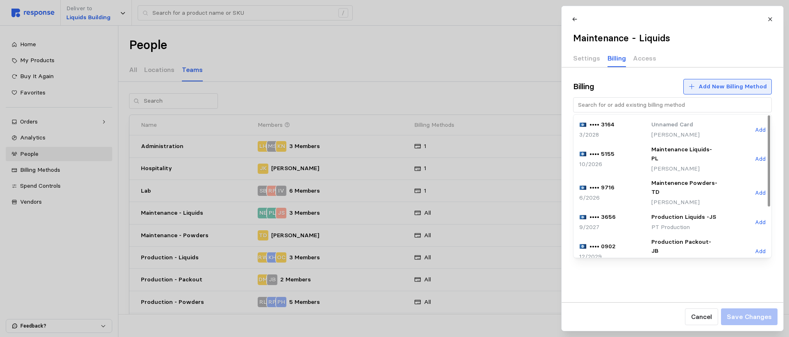
click at [635, 84] on icon at bounding box center [690, 86] width 7 height 7
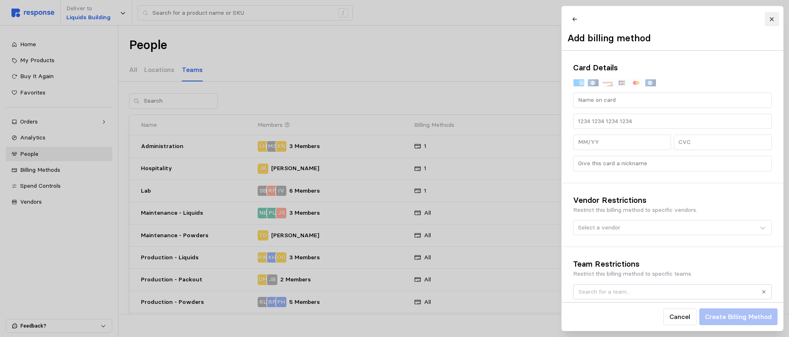
click at [635, 16] on icon at bounding box center [771, 19] width 6 height 6
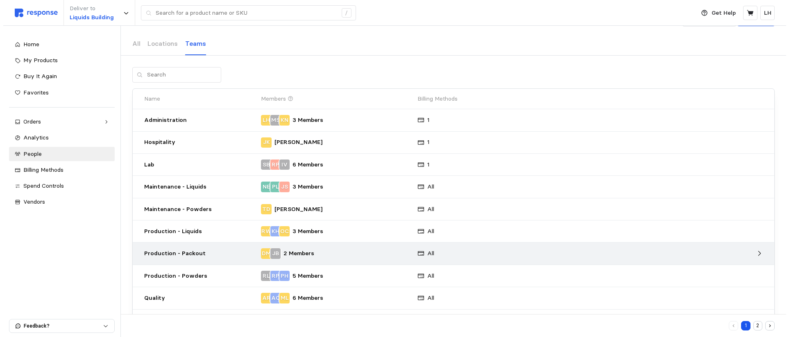
scroll to position [55, 0]
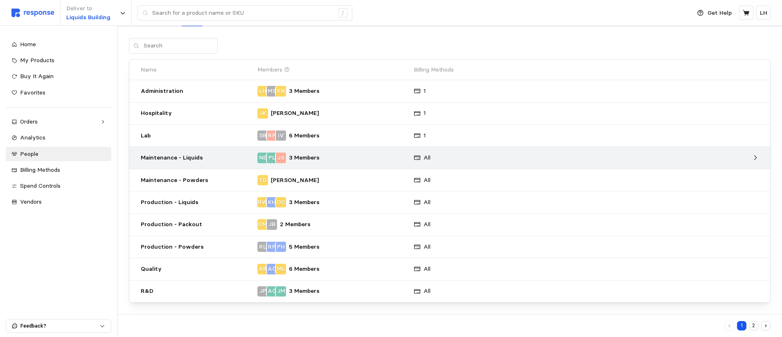
click at [312, 156] on p "3 Members" at bounding box center [304, 158] width 31 height 9
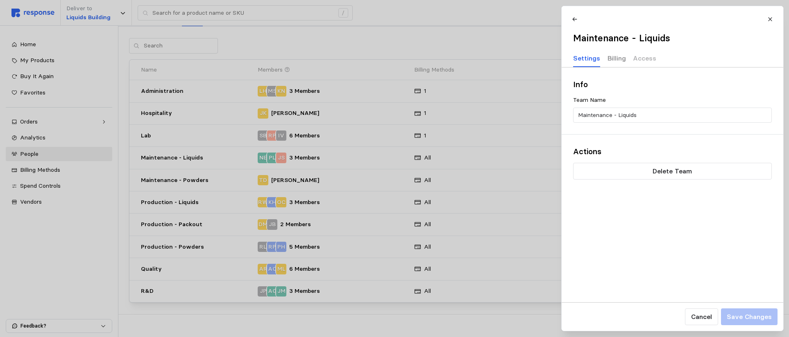
click at [615, 59] on p "Billing" at bounding box center [616, 58] width 18 height 10
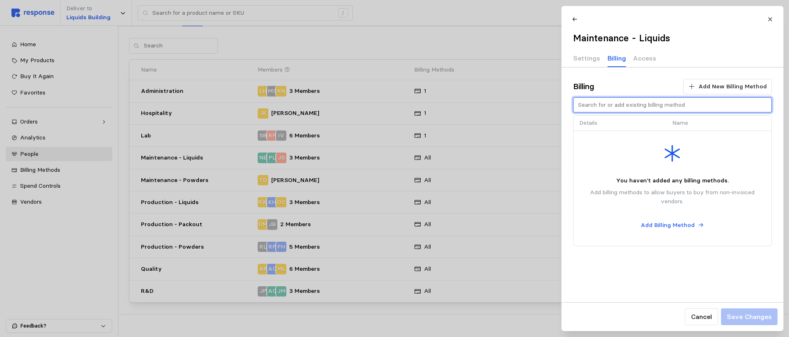
click at [594, 106] on input "text" at bounding box center [671, 105] width 189 height 15
type input "j"
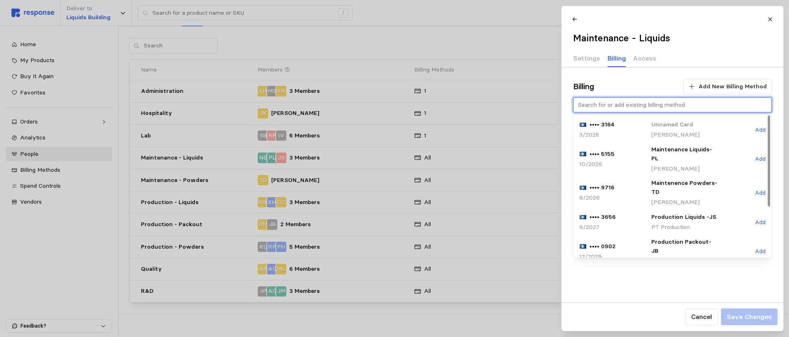
click at [635, 213] on p "Production Liquids -JS" at bounding box center [684, 217] width 66 height 9
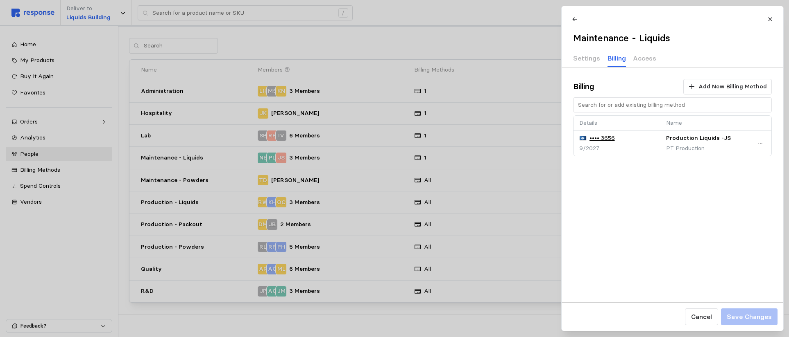
click at [416, 158] on div at bounding box center [394, 168] width 789 height 337
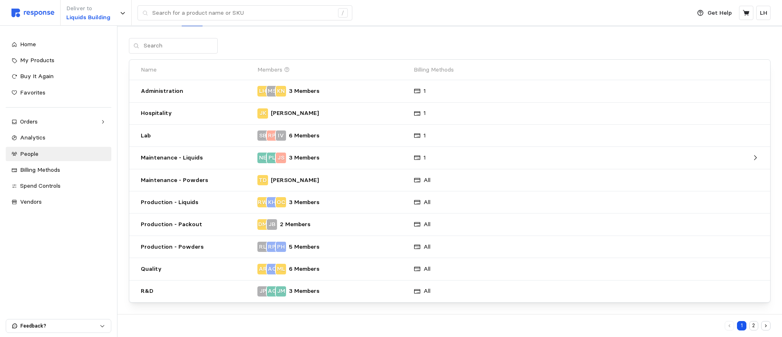
click at [416, 158] on icon at bounding box center [417, 157] width 7 height 7
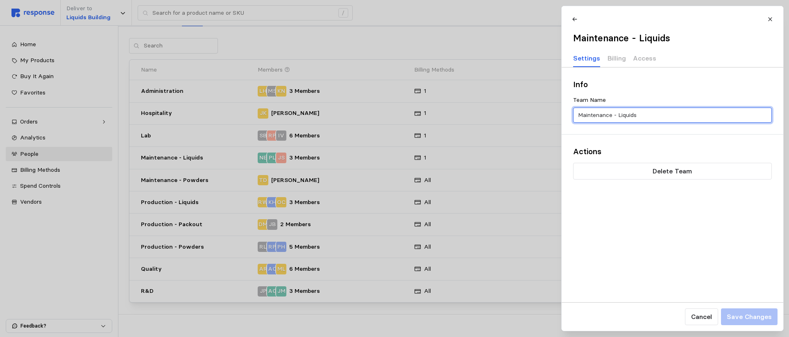
click at [620, 115] on input "Maintenance - Liquids" at bounding box center [671, 115] width 189 height 15
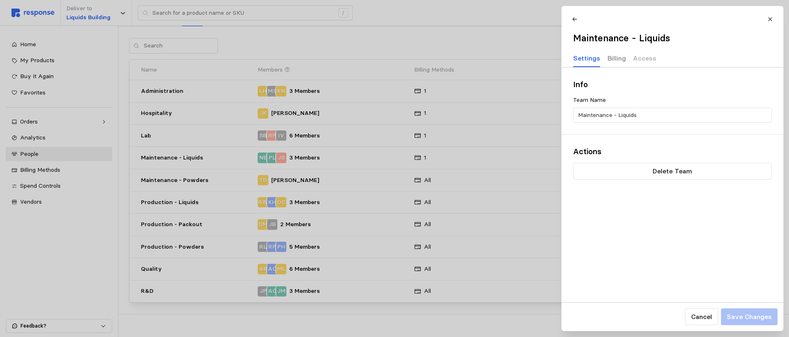
click at [612, 57] on p "Billing" at bounding box center [616, 58] width 18 height 10
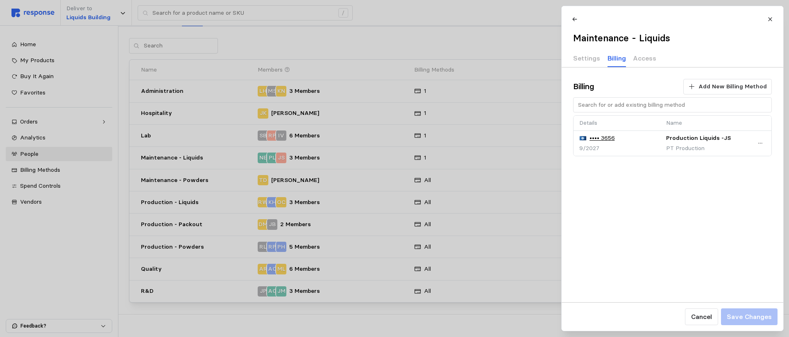
click at [629, 140] on div "•••• 3656" at bounding box center [616, 138] width 75 height 9
click at [635, 142] on icon at bounding box center [760, 143] width 6 height 6
click at [635, 160] on p "Remove" at bounding box center [733, 160] width 52 height 9
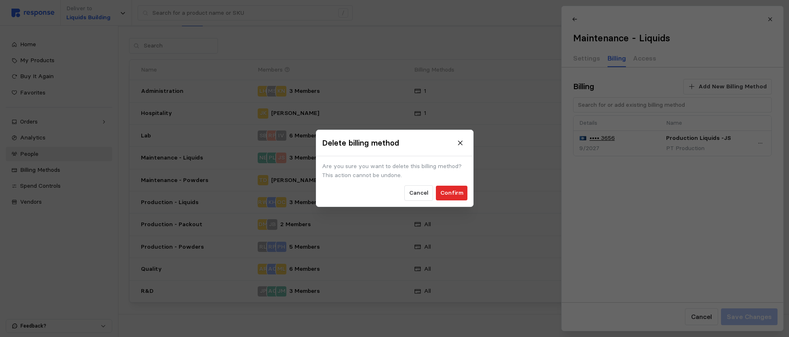
click at [446, 192] on p "Confirm" at bounding box center [451, 193] width 23 height 9
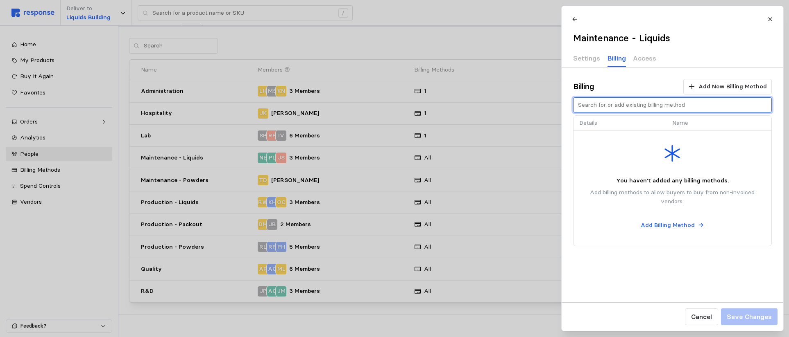
click at [590, 104] on input "text" at bounding box center [671, 105] width 189 height 15
type input "j"
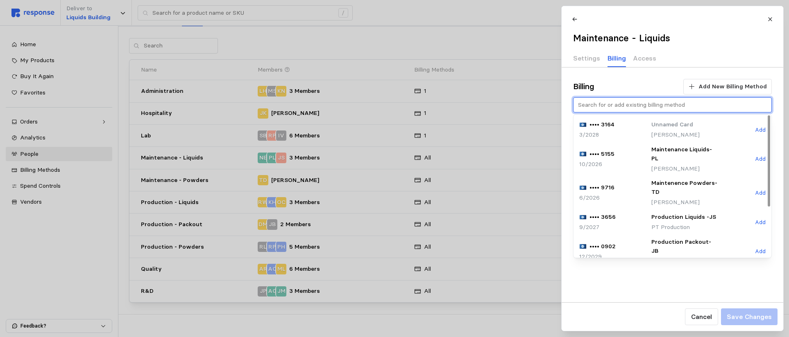
click at [635, 165] on p "[PERSON_NAME]" at bounding box center [684, 169] width 66 height 9
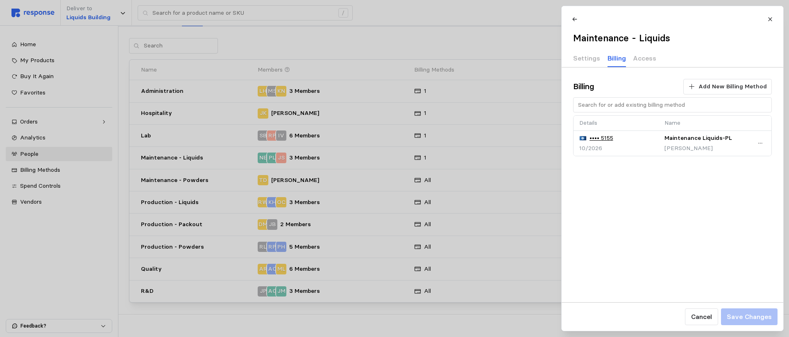
click at [258, 180] on div at bounding box center [394, 168] width 789 height 337
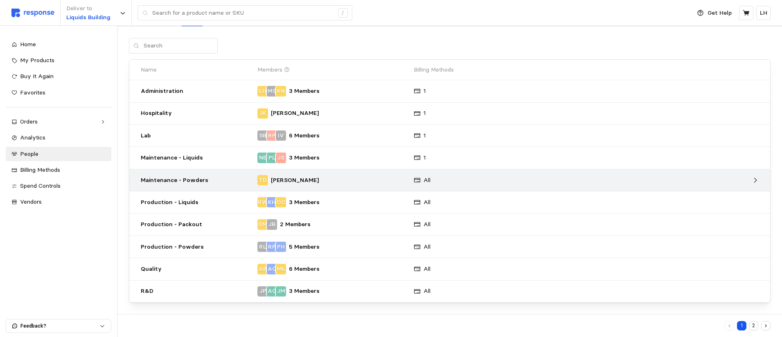
click at [295, 181] on p "[PERSON_NAME]" at bounding box center [295, 180] width 48 height 9
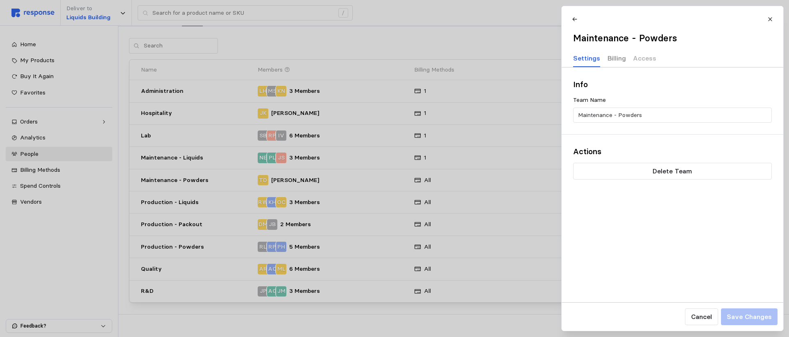
click at [615, 55] on p "Billing" at bounding box center [616, 58] width 18 height 10
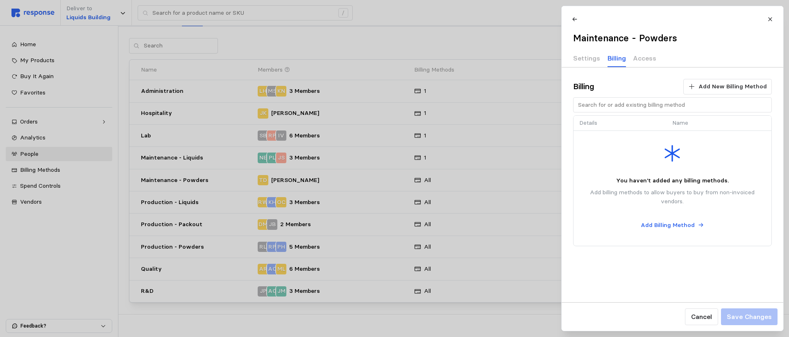
click at [594, 123] on p "Details" at bounding box center [619, 123] width 81 height 9
click at [590, 106] on input "text" at bounding box center [671, 105] width 189 height 15
type input "d"
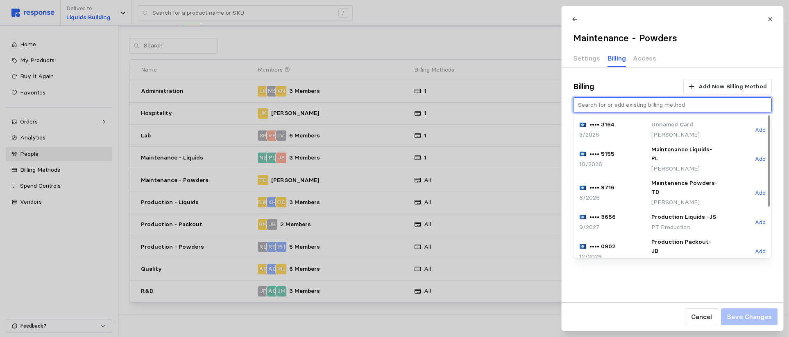
click at [635, 179] on p "Maintenence Powders-TD" at bounding box center [684, 188] width 66 height 18
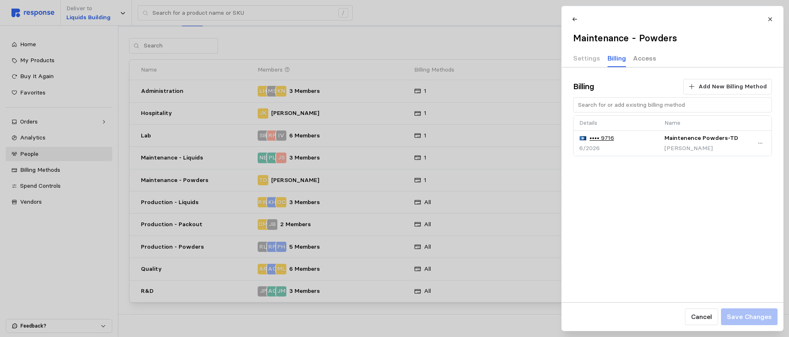
click at [635, 57] on p "Access" at bounding box center [644, 58] width 23 height 10
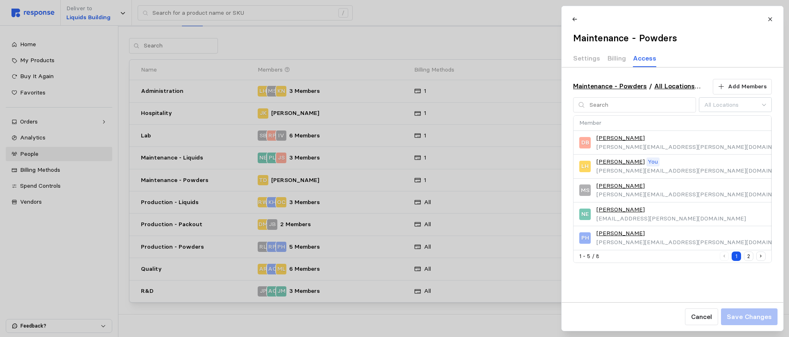
click at [352, 162] on div at bounding box center [394, 168] width 789 height 337
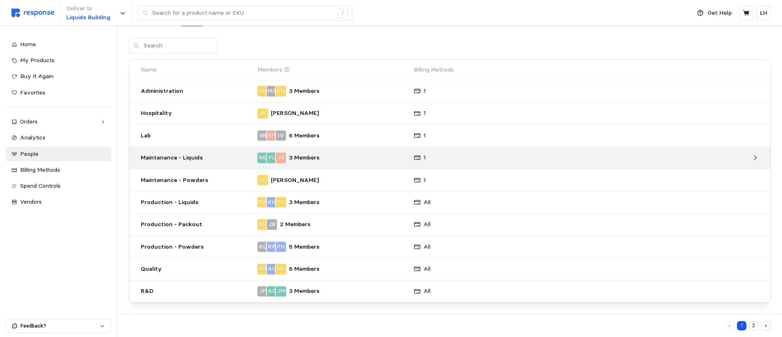
click at [339, 160] on div "NE PL JS 3 Members" at bounding box center [333, 158] width 150 height 10
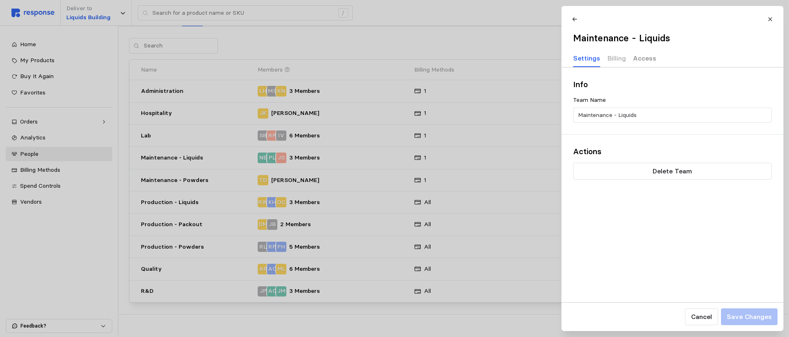
click at [635, 57] on p "Access" at bounding box center [644, 58] width 23 height 10
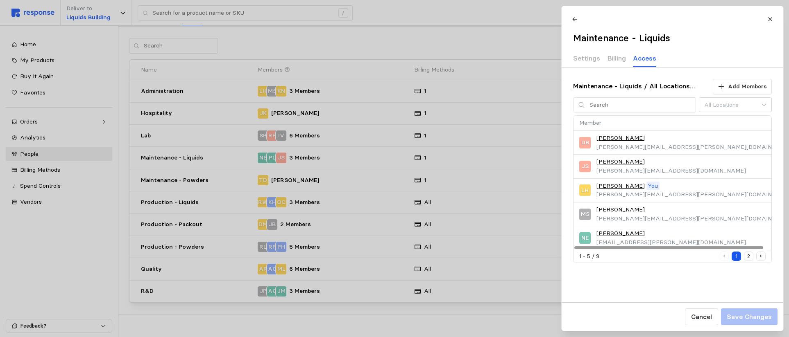
click at [635, 258] on button "2" at bounding box center [747, 256] width 9 height 9
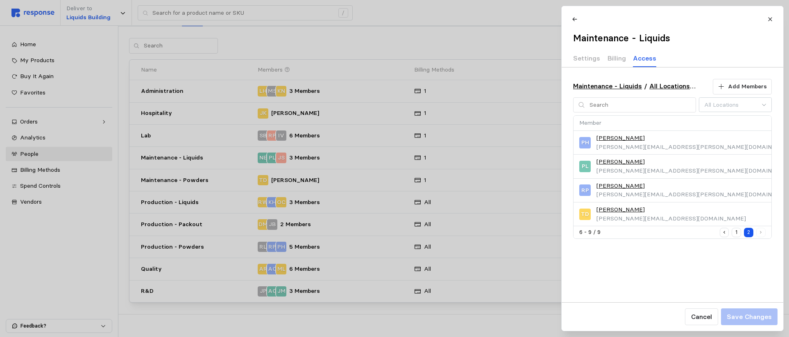
click at [507, 276] on div at bounding box center [394, 168] width 789 height 337
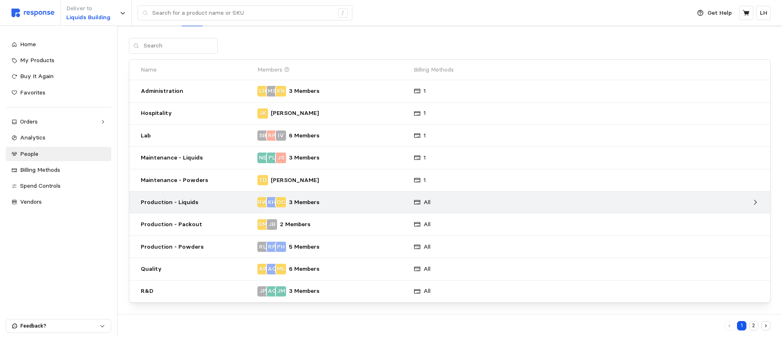
click at [463, 204] on div "All" at bounding box center [469, 202] width 117 height 15
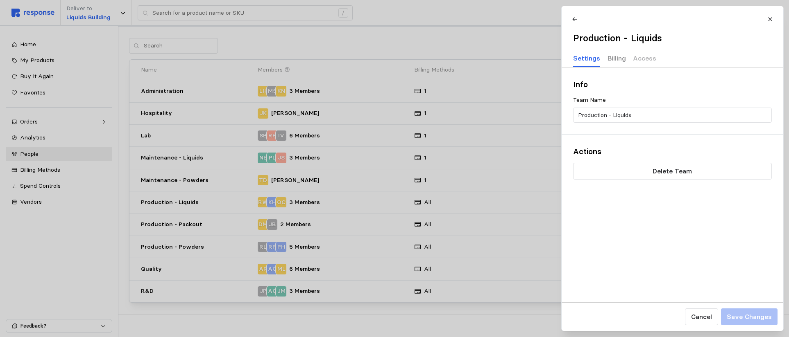
click at [617, 58] on p "Billing" at bounding box center [616, 58] width 18 height 10
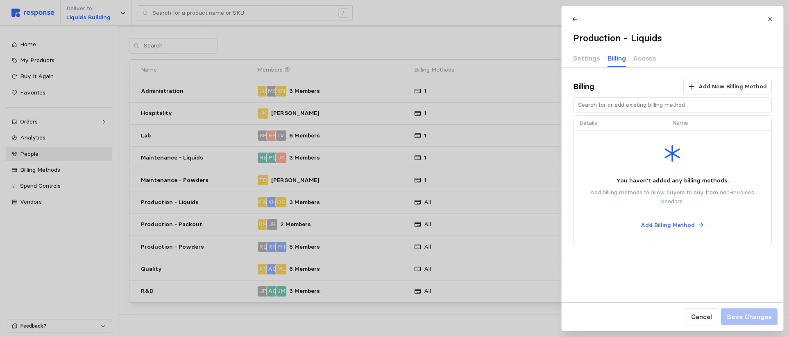
click at [601, 96] on div "Billing Add New Billing Method Details Name You haven't added any billing metho…" at bounding box center [671, 163] width 221 height 190
click at [597, 104] on input "text" at bounding box center [671, 105] width 189 height 15
type input "j"
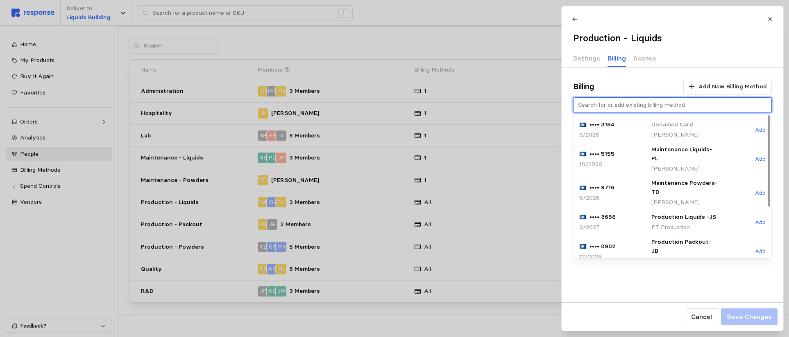
click at [635, 213] on p "Production Liquids -JS" at bounding box center [684, 217] width 66 height 9
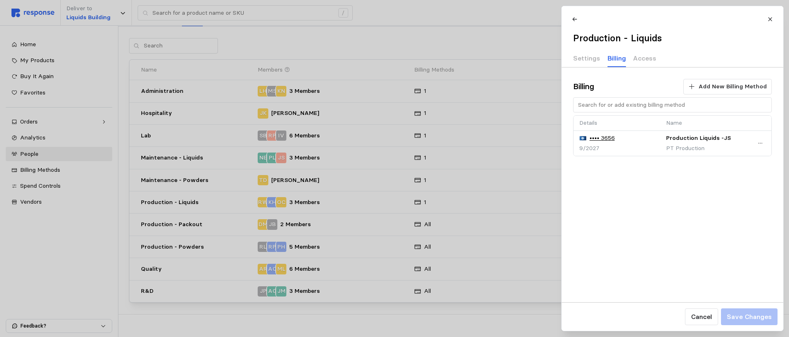
click at [301, 226] on div at bounding box center [394, 168] width 789 height 337
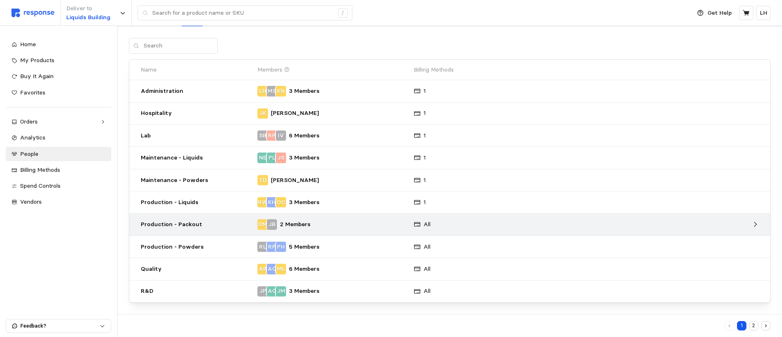
click at [483, 228] on div "All" at bounding box center [469, 224] width 117 height 15
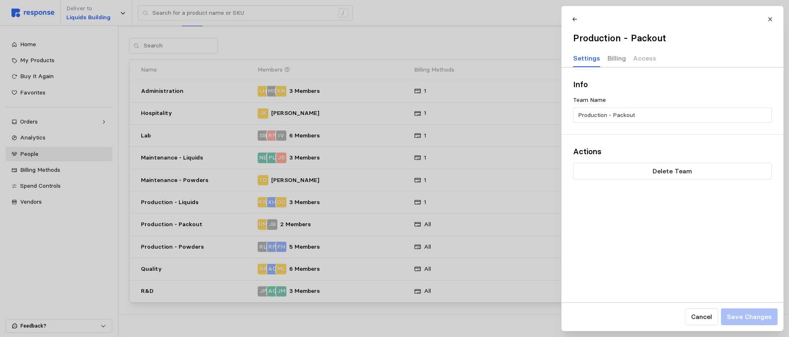
click at [615, 58] on p "Billing" at bounding box center [616, 58] width 18 height 10
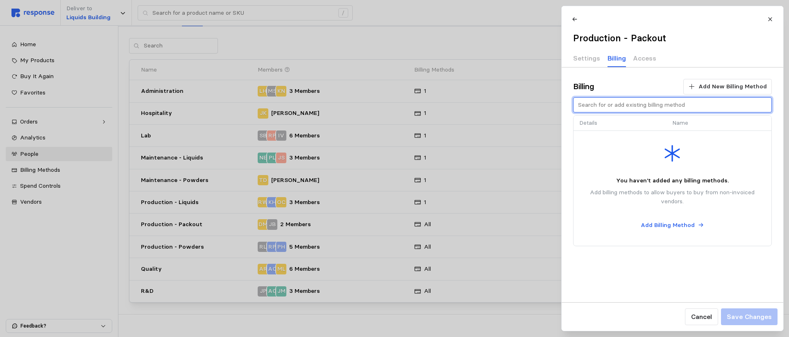
click at [617, 108] on input "text" at bounding box center [671, 105] width 189 height 15
click at [635, 289] on div "Billing Add New Billing Method Details Name You haven't added any billing metho…" at bounding box center [671, 185] width 221 height 235
click at [611, 268] on div "Billing Add New Billing Method Details Name You haven't added any billing metho…" at bounding box center [671, 185] width 221 height 235
click at [635, 261] on div "Billing Add New Billing Method Details Name You haven't added any billing metho…" at bounding box center [671, 185] width 221 height 235
click at [630, 243] on div "Details Name" at bounding box center [672, 181] width 198 height 130
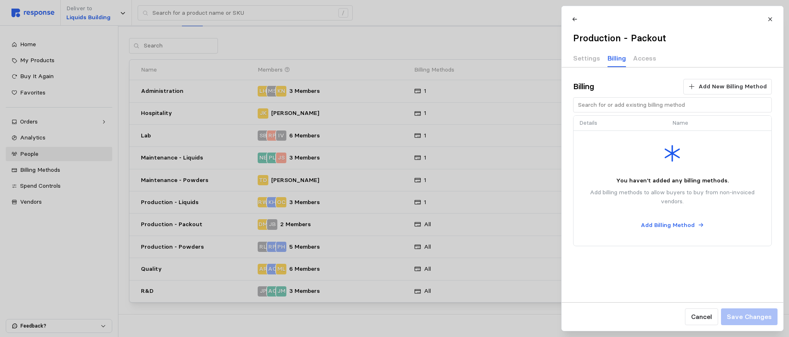
click at [628, 265] on div "Billing Add New Billing Method Details Name You haven't added any billing metho…" at bounding box center [671, 185] width 221 height 235
click at [425, 224] on div at bounding box center [394, 168] width 789 height 337
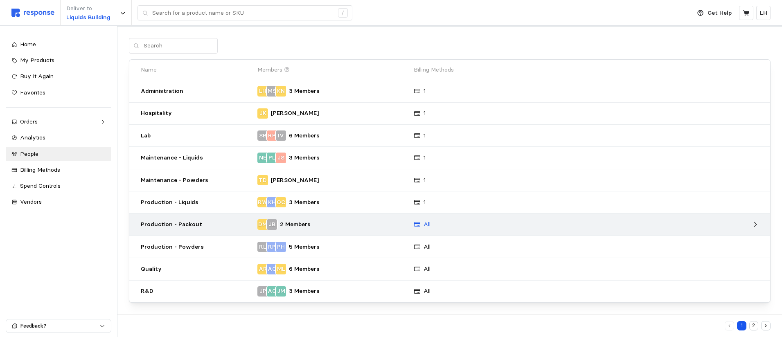
click at [424, 224] on p "All" at bounding box center [427, 224] width 7 height 9
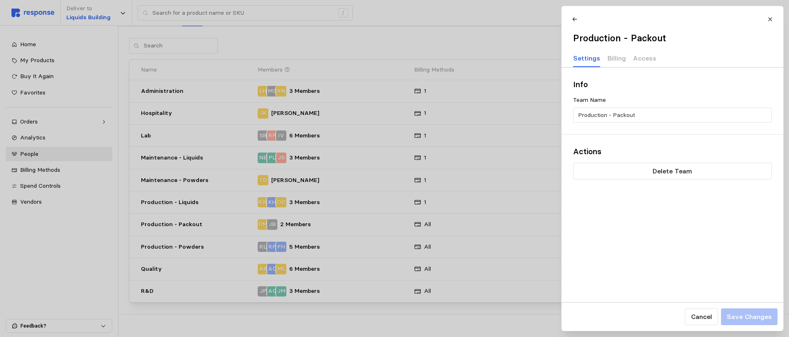
click at [635, 242] on div "Info Team Name Production - Packout Actions Delete Team" at bounding box center [671, 185] width 221 height 235
click at [635, 219] on div "Info Team Name Production - Packout Actions Delete Team" at bounding box center [671, 185] width 221 height 235
click at [411, 220] on div at bounding box center [394, 168] width 789 height 337
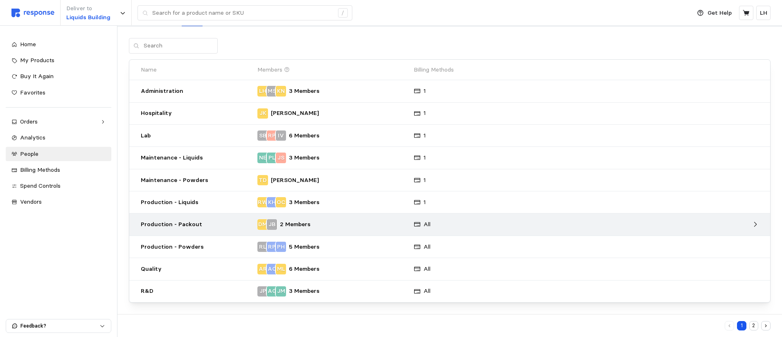
click at [635, 227] on div at bounding box center [645, 224] width 234 height 13
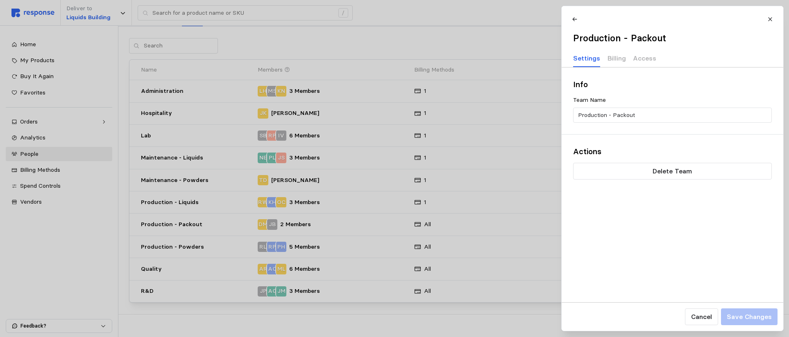
click at [458, 223] on div at bounding box center [394, 168] width 789 height 337
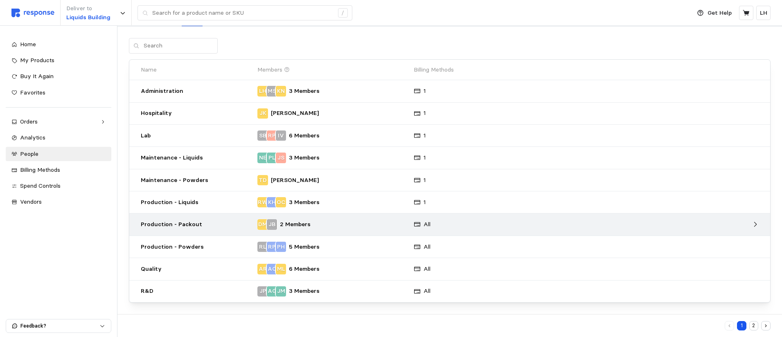
click at [509, 224] on div "All" at bounding box center [469, 224] width 117 height 15
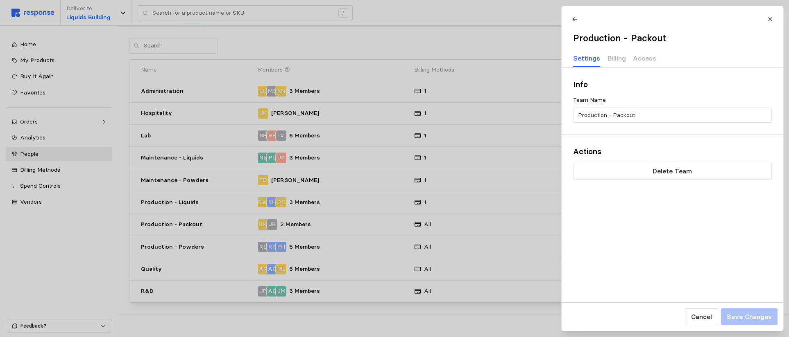
click at [495, 232] on div at bounding box center [394, 168] width 789 height 337
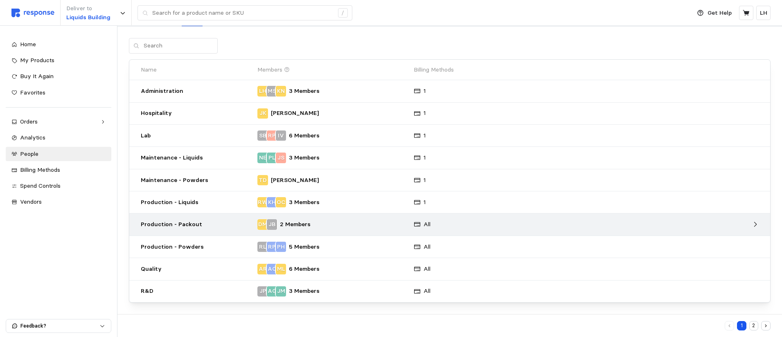
click at [490, 229] on div "All" at bounding box center [469, 224] width 117 height 15
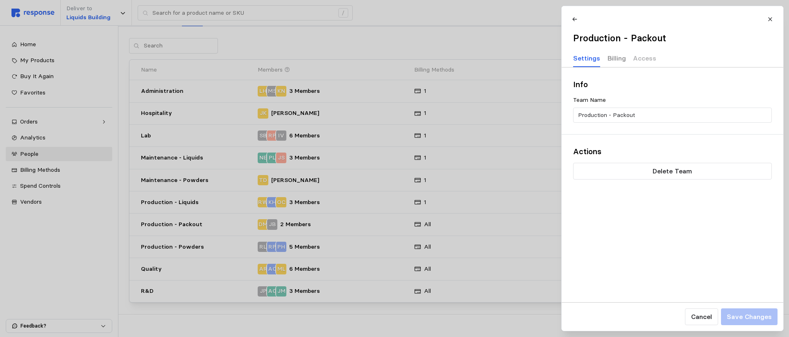
click at [616, 55] on p "Billing" at bounding box center [616, 58] width 18 height 10
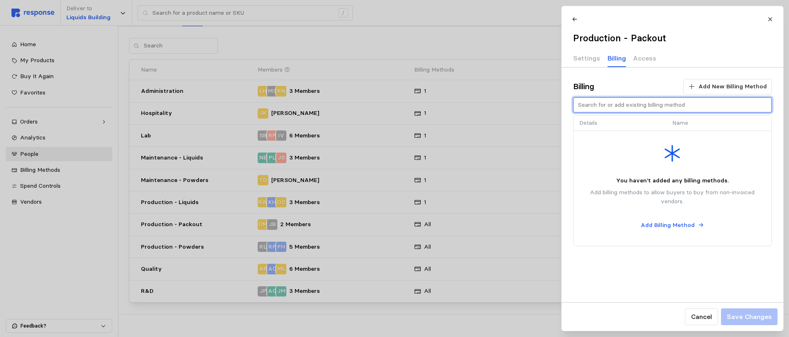
click at [591, 109] on input "text" at bounding box center [671, 105] width 189 height 15
type input "t"
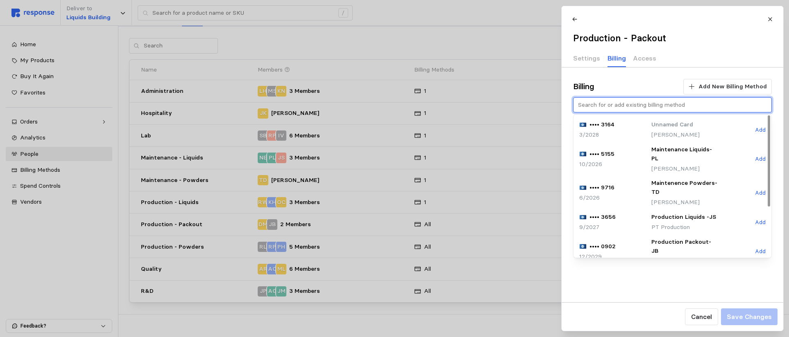
click at [635, 213] on p "Production Liquids -JS" at bounding box center [684, 217] width 66 height 9
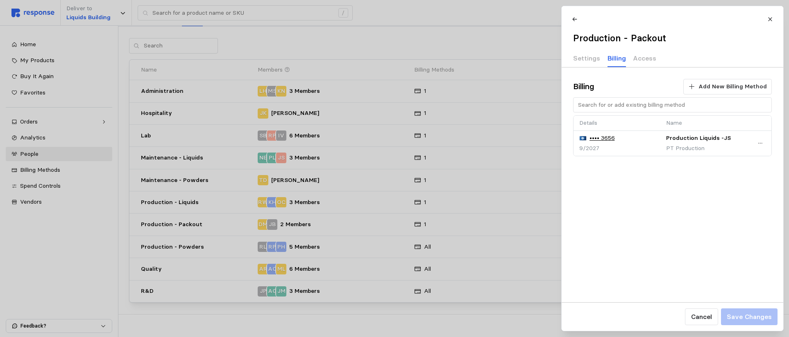
click at [303, 249] on div at bounding box center [394, 168] width 789 height 337
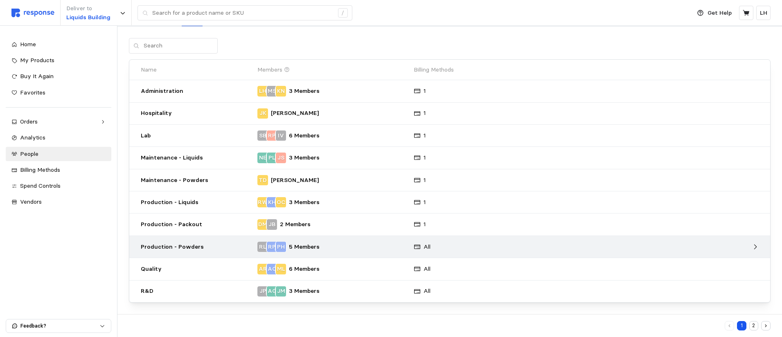
click at [462, 249] on div "All" at bounding box center [469, 247] width 117 height 15
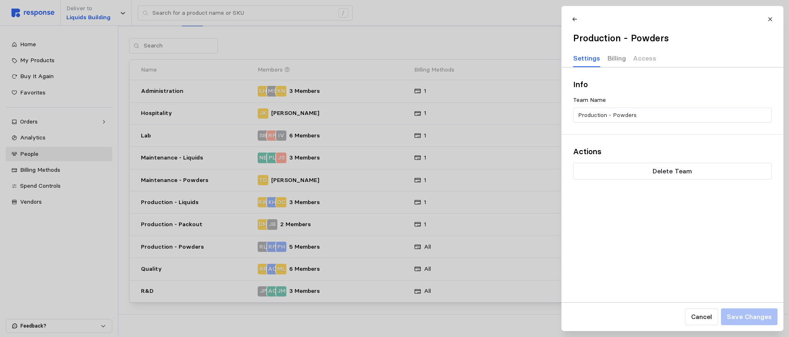
click at [618, 58] on p "Billing" at bounding box center [616, 58] width 18 height 10
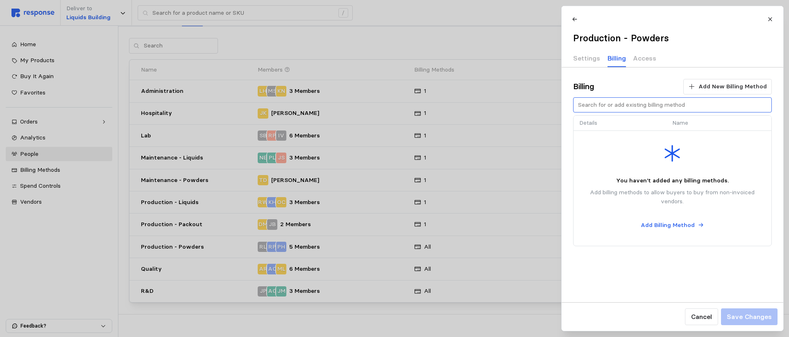
drag, startPoint x: 699, startPoint y: 90, endPoint x: 649, endPoint y: 104, distance: 51.7
click at [635, 104] on div "Billing Add New Billing Method Details Name You haven't added any billing metho…" at bounding box center [671, 163] width 221 height 190
click at [635, 104] on input "text" at bounding box center [671, 105] width 189 height 15
type input "j"
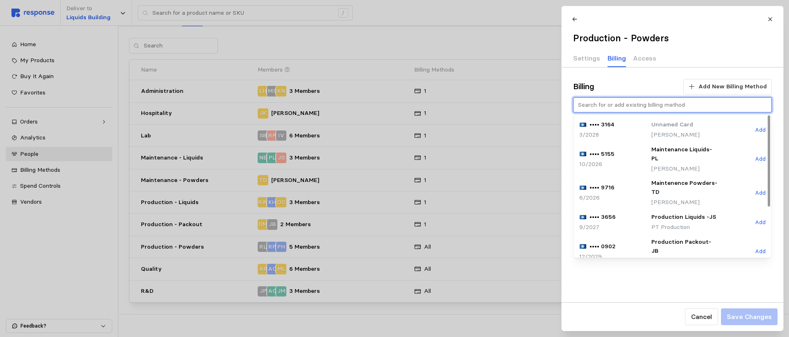
click at [635, 223] on p "PT Production" at bounding box center [684, 227] width 66 height 9
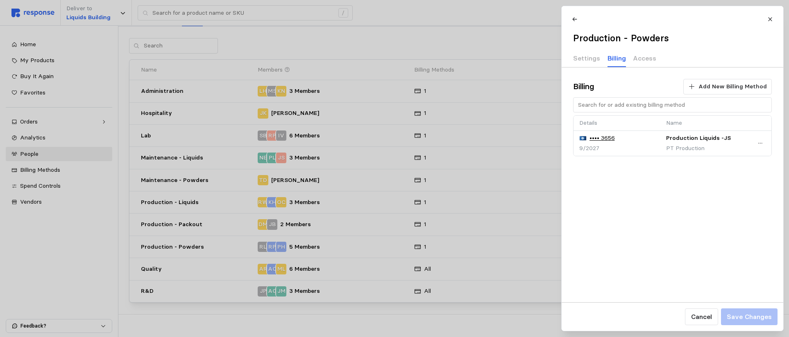
click at [420, 271] on div at bounding box center [394, 168] width 789 height 337
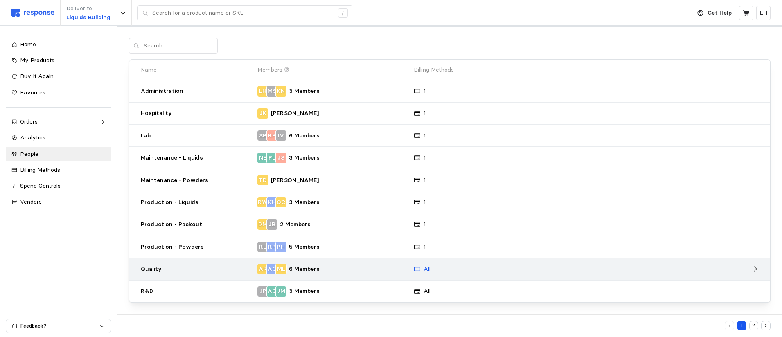
click at [425, 271] on p "All" at bounding box center [427, 269] width 7 height 9
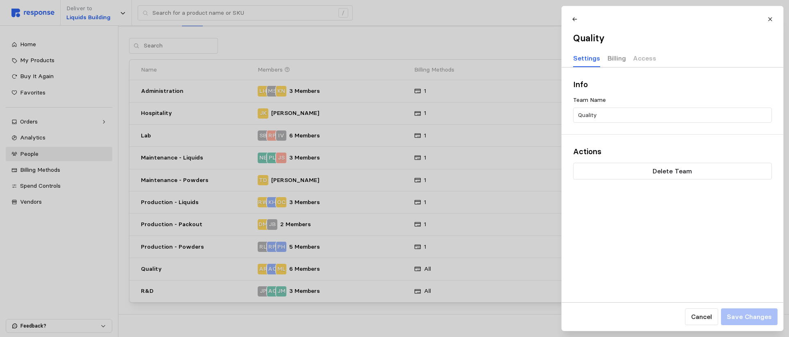
click at [615, 55] on p "Billing" at bounding box center [616, 58] width 18 height 10
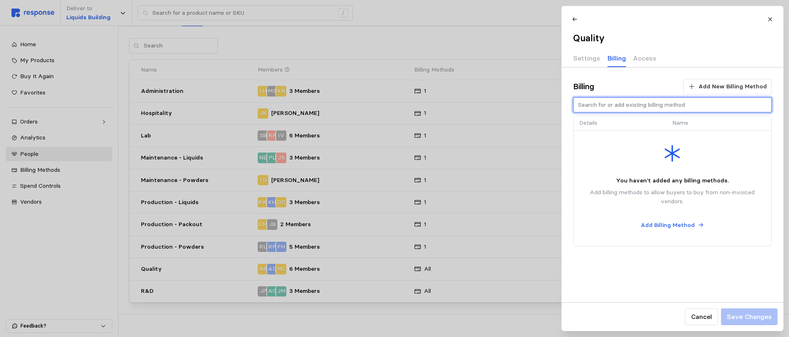
click at [609, 107] on input "text" at bounding box center [671, 105] width 189 height 15
click at [603, 112] on input "text" at bounding box center [671, 105] width 189 height 15
click at [588, 107] on input "text" at bounding box center [671, 105] width 189 height 15
click at [595, 122] on p "Details" at bounding box center [619, 123] width 81 height 9
click at [635, 101] on input "text" at bounding box center [671, 105] width 189 height 15
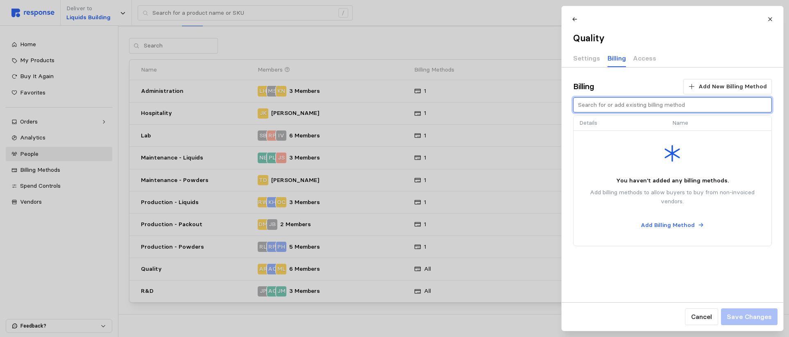
type input "j"
type input "r"
click at [617, 103] on input "text" at bounding box center [671, 105] width 189 height 15
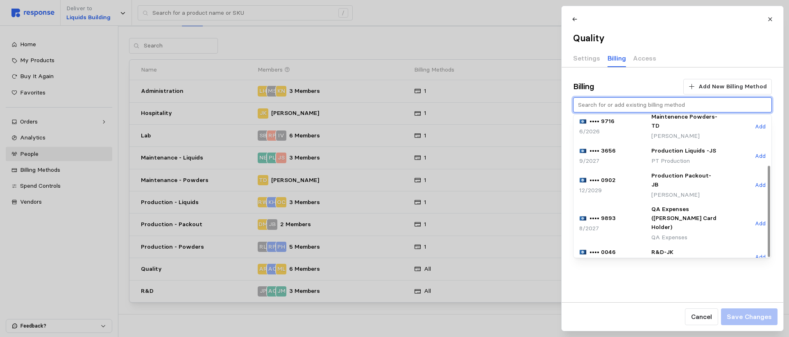
scroll to position [79, 0]
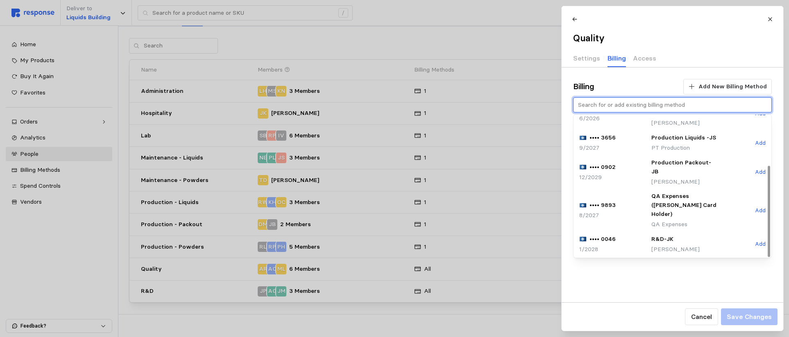
click at [635, 192] on p "QA Expenses ([PERSON_NAME] Card Holder)" at bounding box center [684, 205] width 66 height 27
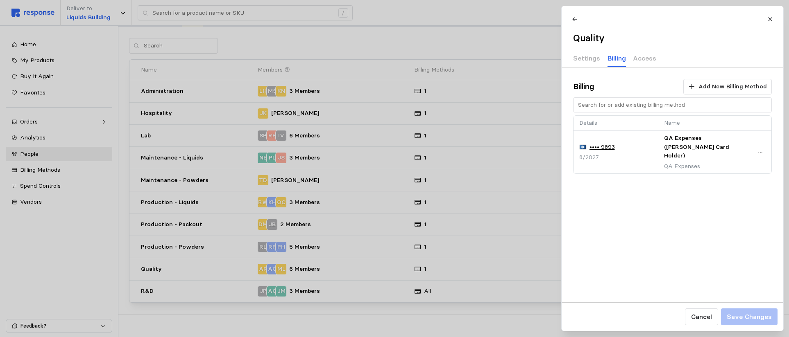
click at [419, 294] on div at bounding box center [394, 168] width 789 height 337
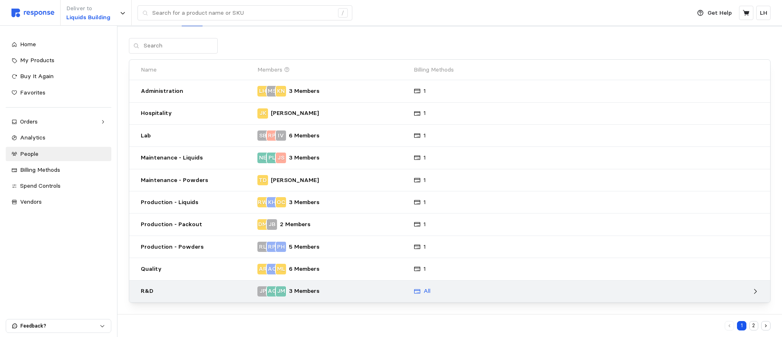
click at [421, 294] on div "All" at bounding box center [422, 291] width 17 height 9
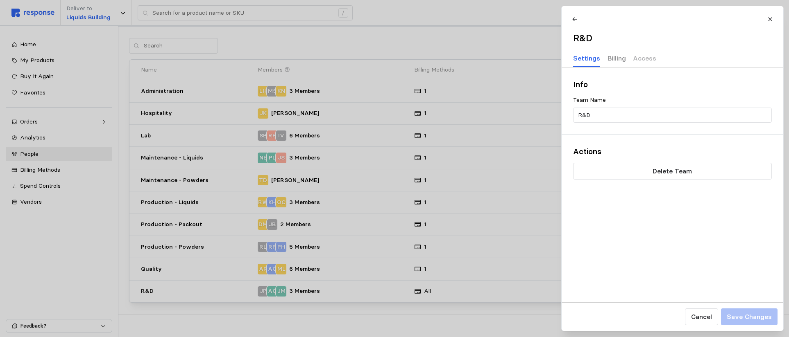
click at [617, 55] on p "Billing" at bounding box center [616, 58] width 18 height 10
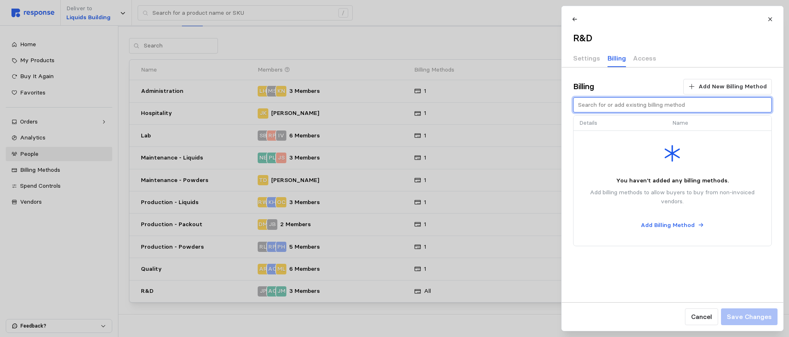
click at [624, 105] on input "text" at bounding box center [671, 105] width 189 height 15
type input "r"
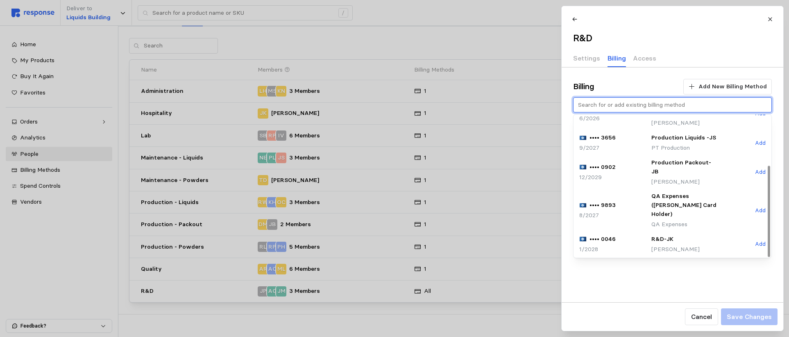
click at [615, 212] on div "8/2027" at bounding box center [612, 216] width 66 height 9
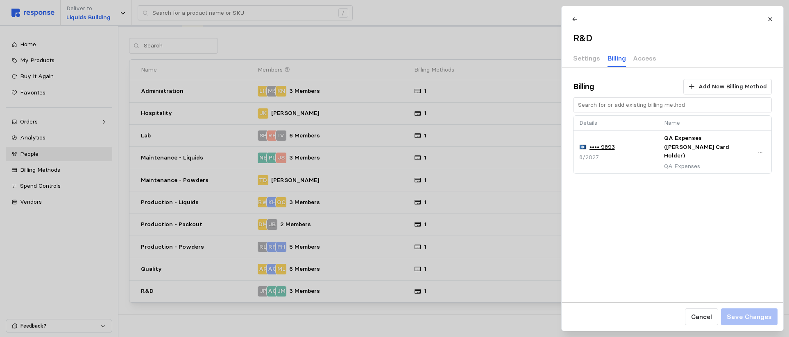
click at [470, 32] on div at bounding box center [394, 168] width 789 height 337
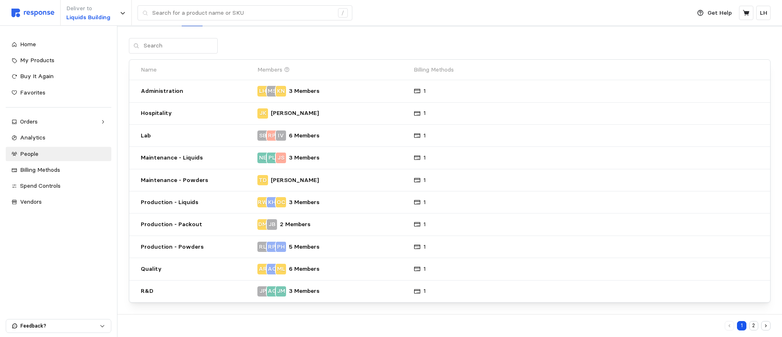
click at [288, 69] on icon at bounding box center [287, 69] width 5 height 5
click at [285, 71] on icon at bounding box center [287, 69] width 5 height 5
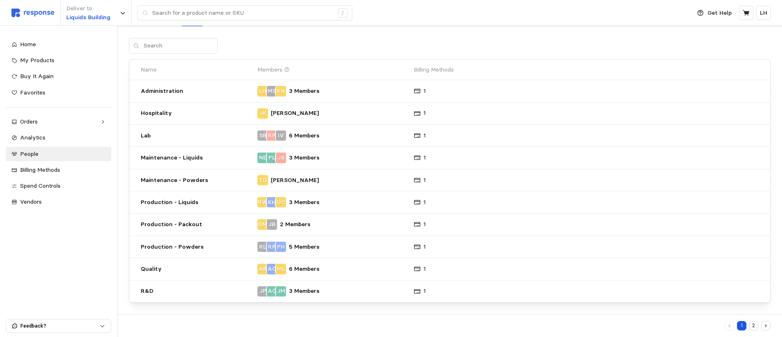
click at [287, 71] on icon at bounding box center [287, 70] width 6 height 6
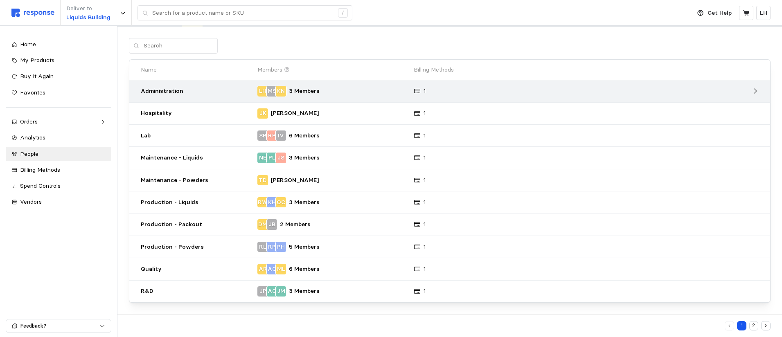
click at [362, 93] on div "LH MS KN 3 Members" at bounding box center [333, 91] width 150 height 10
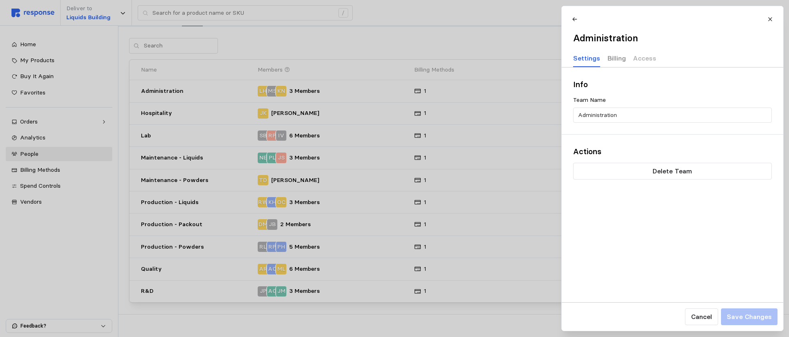
click at [616, 59] on p "Billing" at bounding box center [616, 58] width 18 height 10
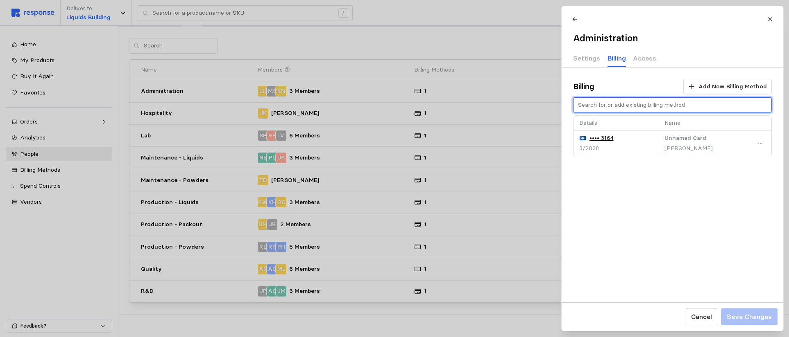
click at [629, 104] on input "text" at bounding box center [671, 105] width 189 height 15
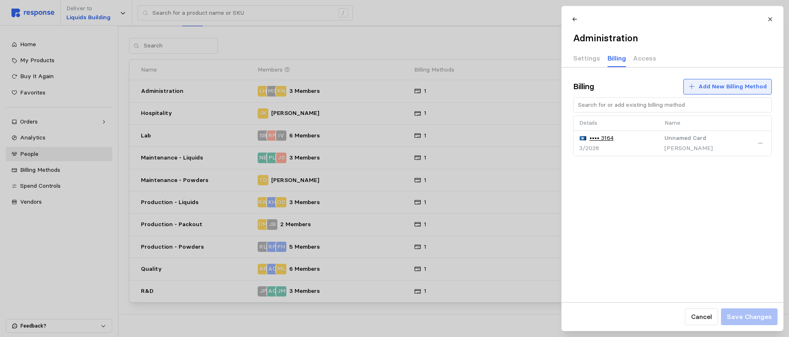
click at [635, 84] on icon at bounding box center [690, 86] width 7 height 7
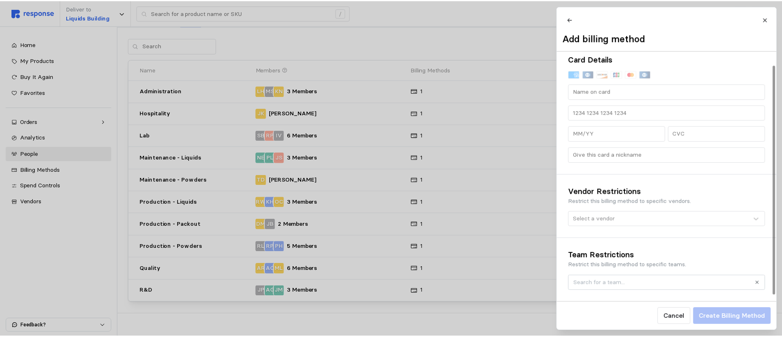
scroll to position [14, 0]
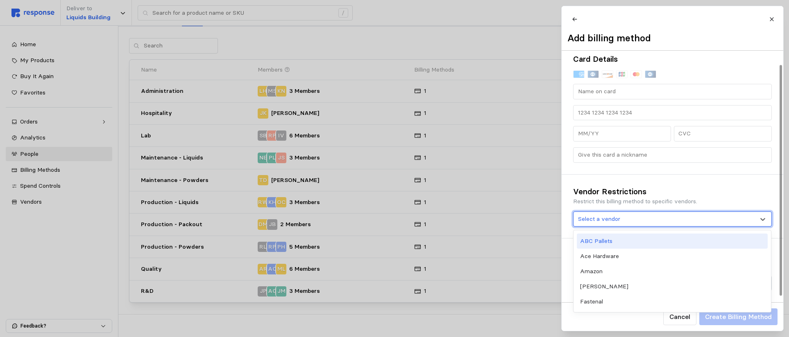
click at [624, 223] on div "Select a vendor" at bounding box center [666, 219] width 179 height 9
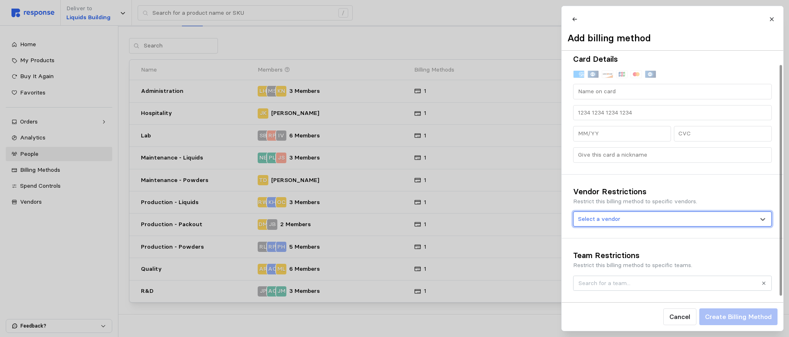
click at [624, 223] on div "Select a vendor" at bounding box center [666, 219] width 179 height 9
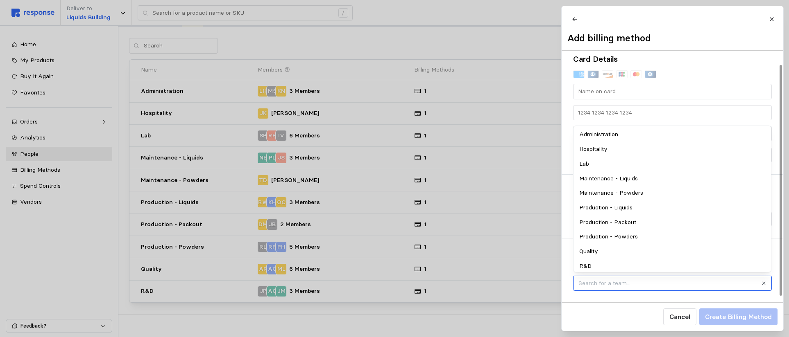
click at [621, 285] on input "text" at bounding box center [667, 283] width 178 height 9
click at [635, 252] on div "Quality" at bounding box center [671, 251] width 195 height 15
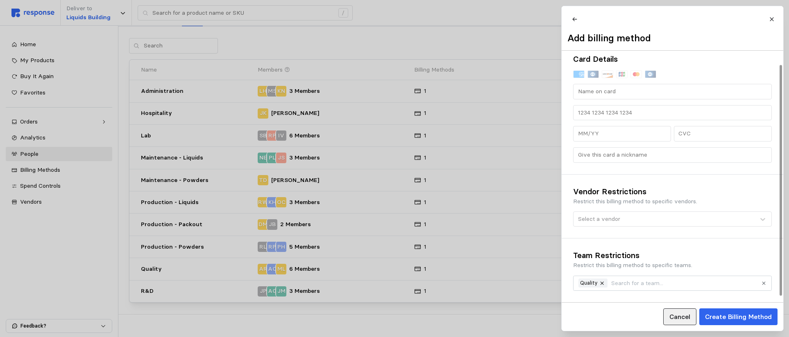
click at [635, 323] on button "Cancel" at bounding box center [678, 317] width 33 height 17
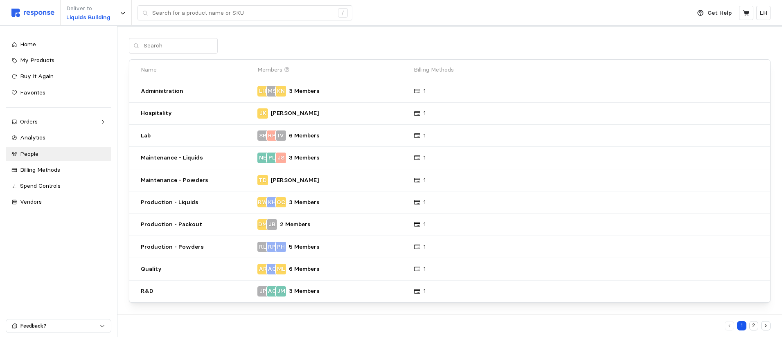
click at [253, 41] on div at bounding box center [450, 46] width 642 height 16
click at [36, 136] on span "Analytics" at bounding box center [32, 137] width 25 height 7
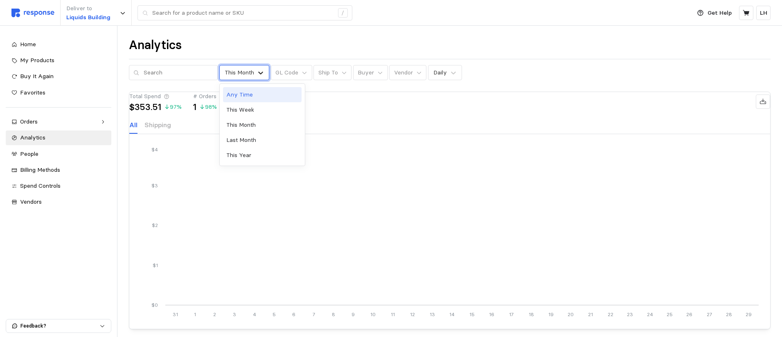
click at [257, 74] on icon at bounding box center [261, 73] width 8 height 8
click at [232, 153] on div "This Year" at bounding box center [262, 155] width 79 height 15
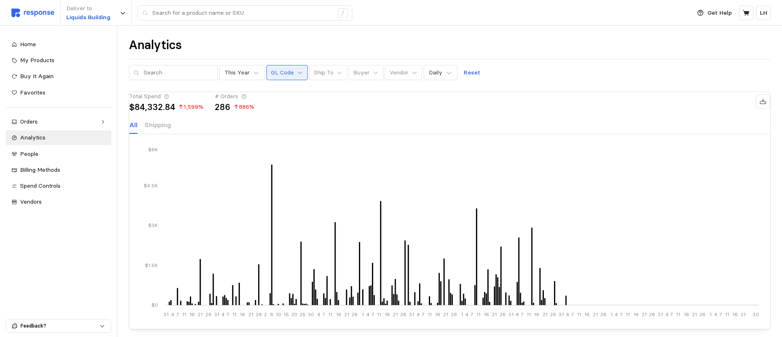
click at [297, 75] on icon at bounding box center [300, 73] width 6 height 6
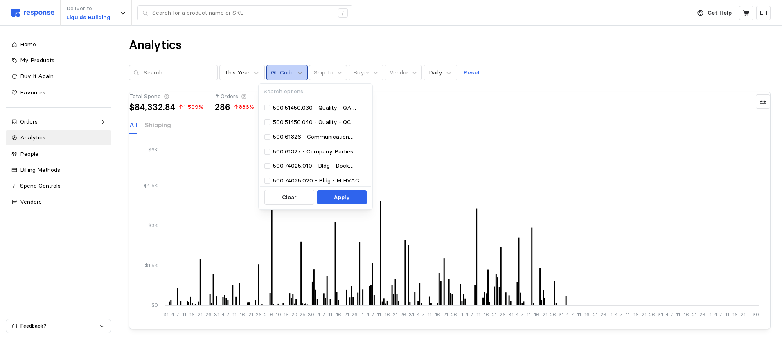
click at [297, 75] on icon at bounding box center [300, 73] width 6 height 6
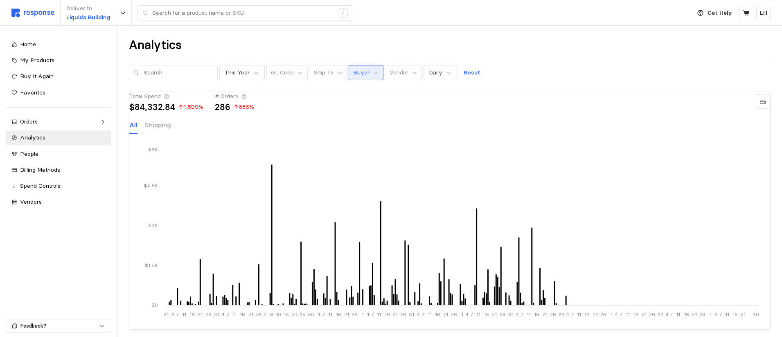
click at [363, 75] on button "Buyer" at bounding box center [366, 73] width 35 height 16
click at [399, 70] on p "Vendor" at bounding box center [399, 72] width 19 height 9
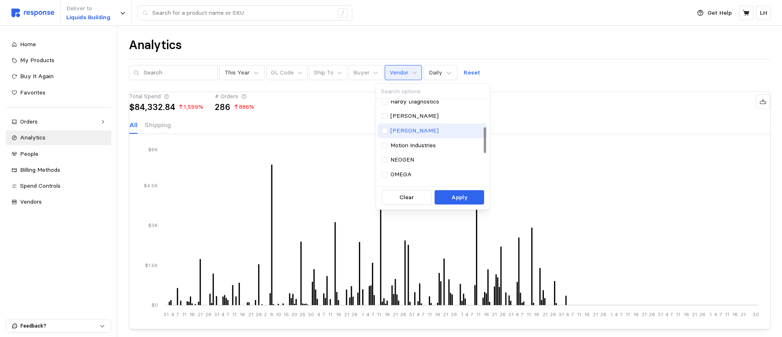
scroll to position [41, 0]
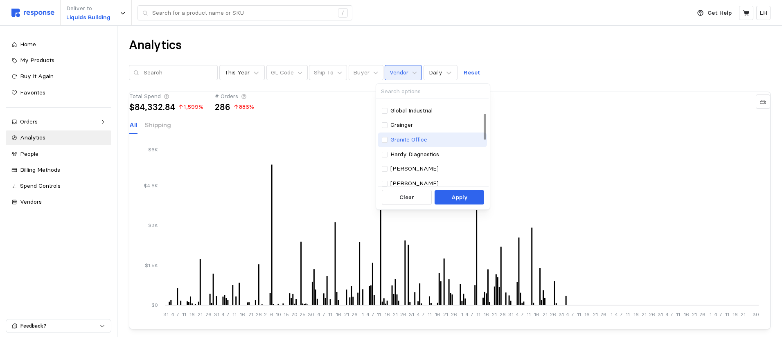
click at [398, 140] on p "Granite Office" at bounding box center [409, 140] width 37 height 9
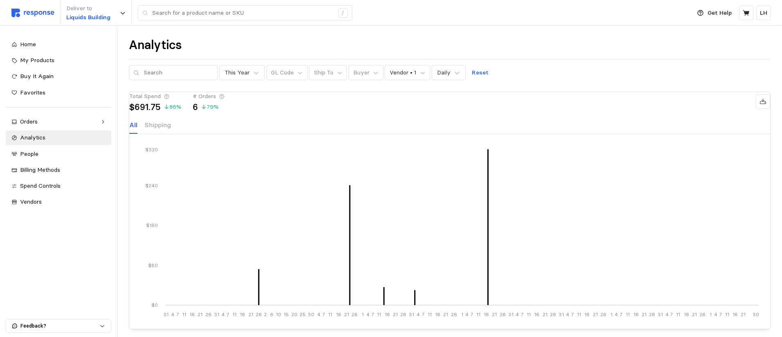
click at [225, 99] on icon at bounding box center [222, 97] width 6 height 6
click at [224, 99] on icon at bounding box center [221, 96] width 5 height 5
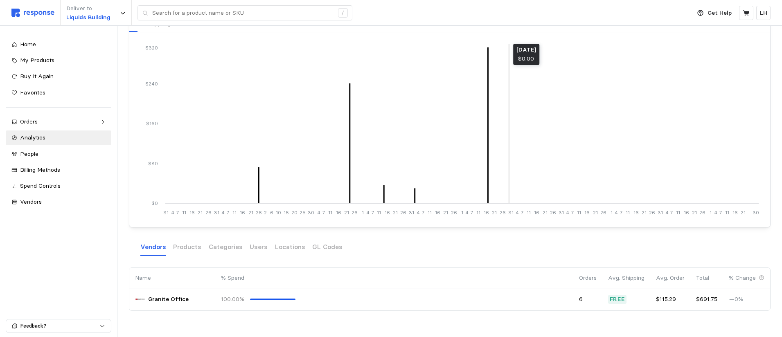
scroll to position [122, 0]
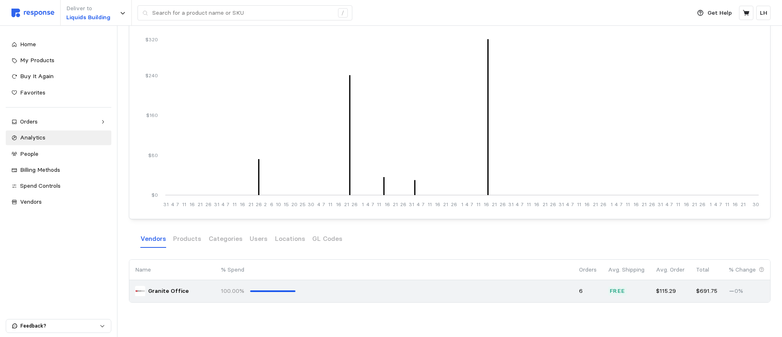
click at [581, 291] on p "6" at bounding box center [588, 291] width 18 height 9
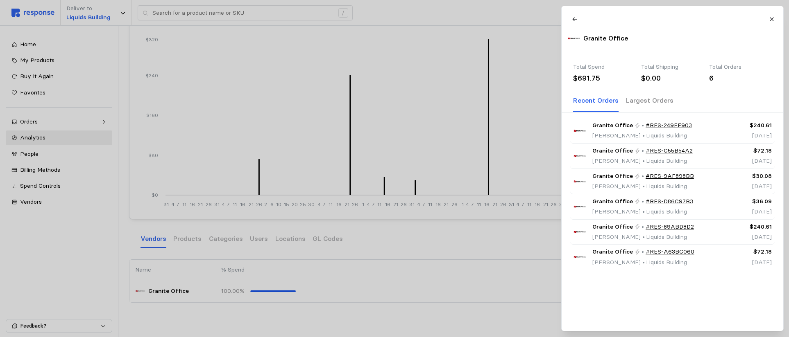
click at [635, 106] on p "Largest Orders" at bounding box center [648, 100] width 47 height 10
click at [597, 106] on p "Recent Orders" at bounding box center [595, 100] width 45 height 10
click at [571, 19] on icon at bounding box center [574, 19] width 6 height 6
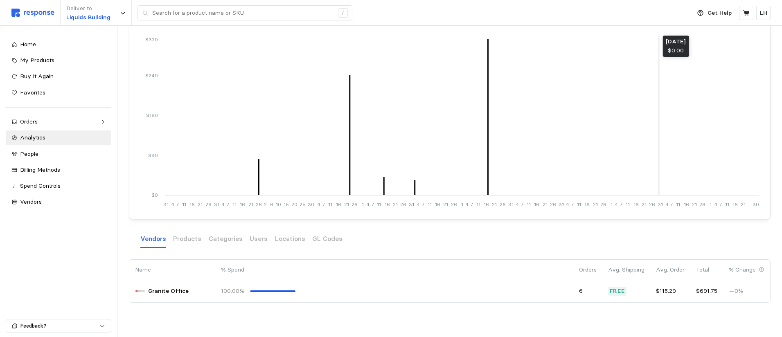
scroll to position [0, 0]
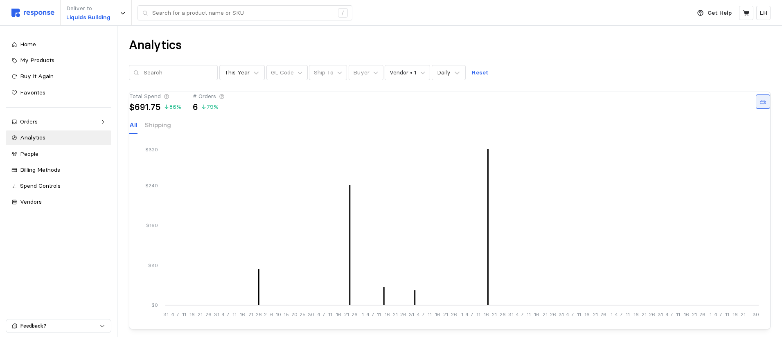
click at [635, 106] on icon at bounding box center [763, 101] width 7 height 7
click at [410, 72] on button "Vendor • 1" at bounding box center [407, 73] width 45 height 16
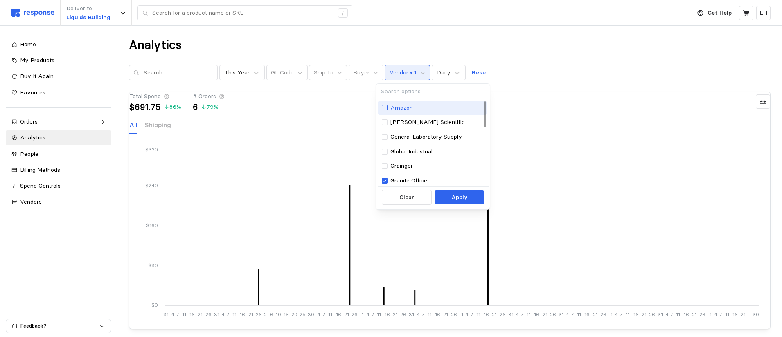
click at [387, 106] on div at bounding box center [385, 108] width 6 height 6
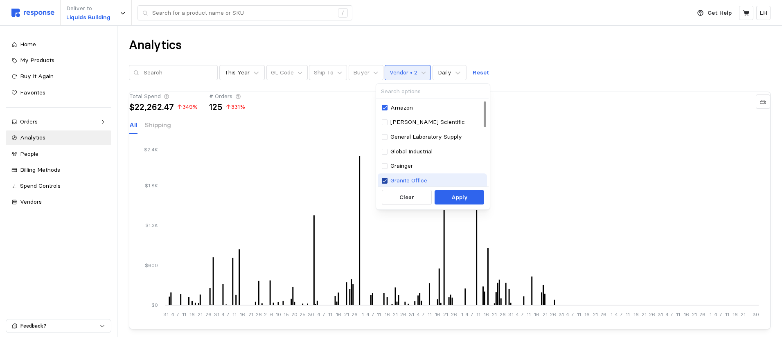
click at [386, 181] on icon at bounding box center [384, 181] width 5 height 6
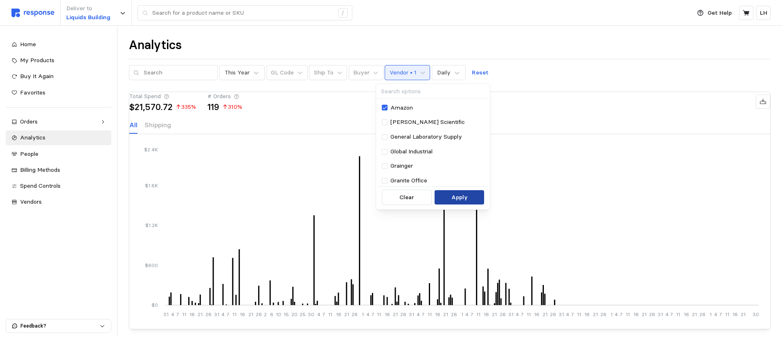
click at [461, 199] on p "Apply" at bounding box center [460, 197] width 16 height 9
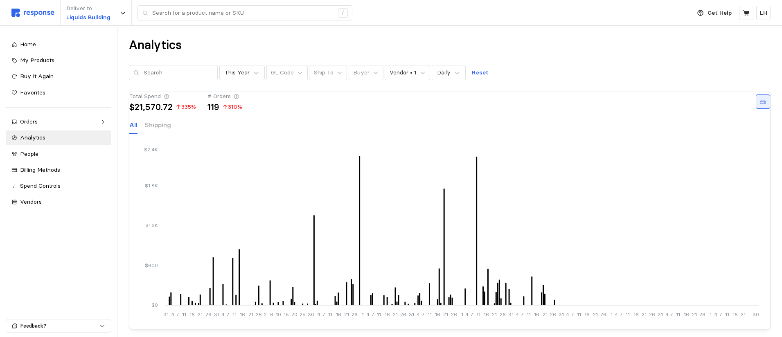
click at [635, 106] on icon at bounding box center [763, 101] width 7 height 7
click at [365, 76] on button "Buyer" at bounding box center [366, 73] width 35 height 16
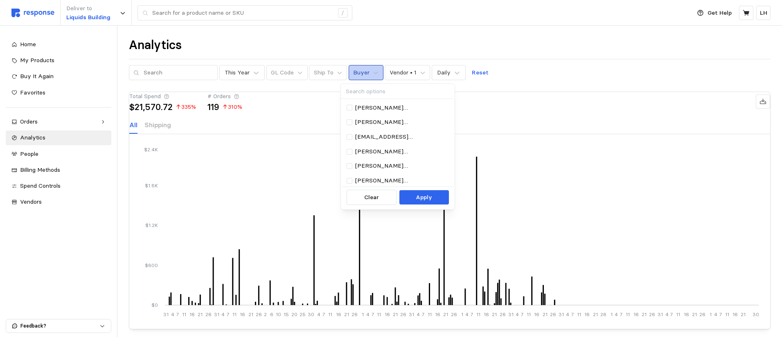
click at [365, 76] on button "Buyer" at bounding box center [366, 73] width 35 height 16
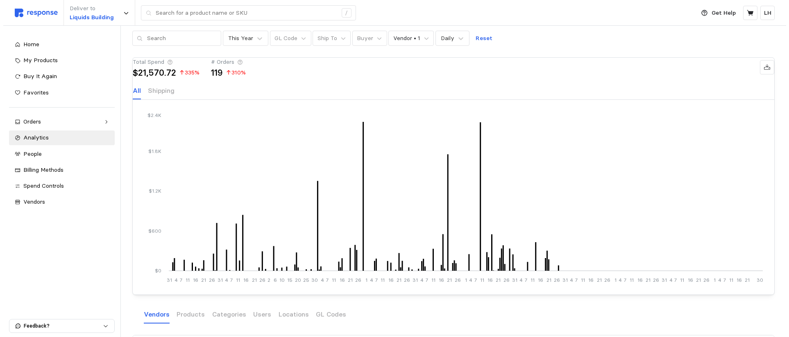
scroll to position [122, 0]
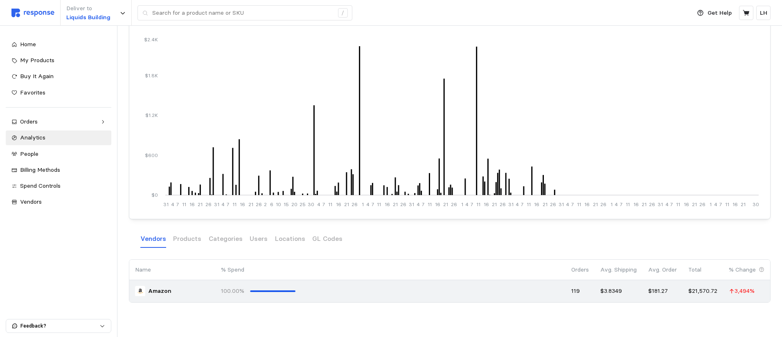
click at [576, 291] on p "119" at bounding box center [581, 291] width 18 height 9
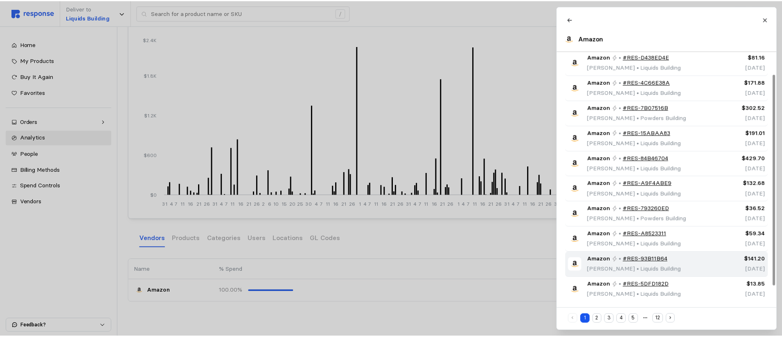
scroll to position [78, 0]
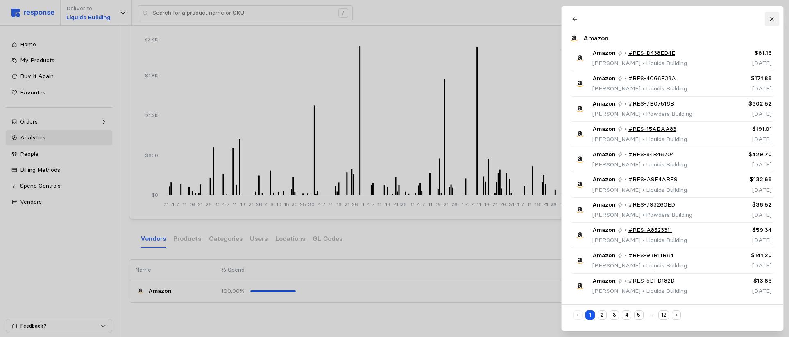
click at [635, 22] on icon at bounding box center [771, 19] width 6 height 6
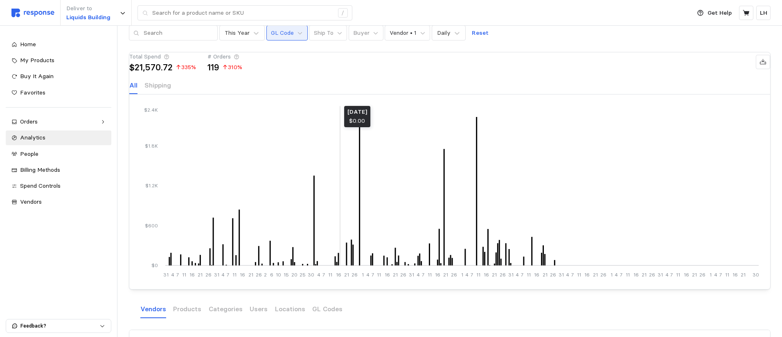
scroll to position [0, 0]
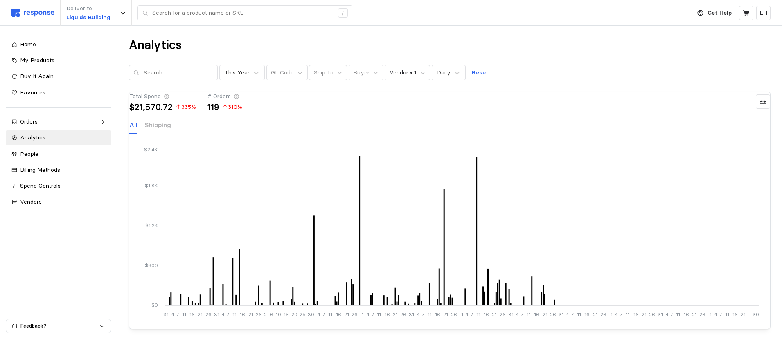
drag, startPoint x: 367, startPoint y: 72, endPoint x: 373, endPoint y: 82, distance: 11.2
click at [373, 74] on icon at bounding box center [376, 73] width 6 height 6
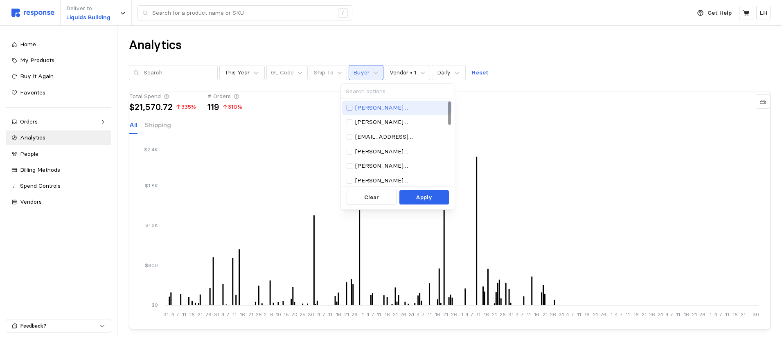
click at [350, 107] on div at bounding box center [350, 108] width 6 height 6
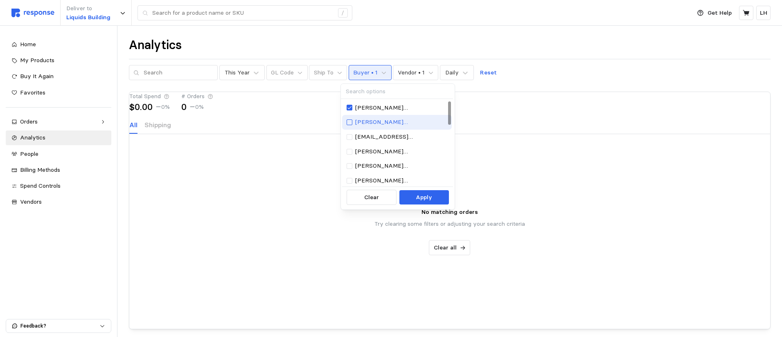
click at [348, 122] on div at bounding box center [350, 123] width 6 height 6
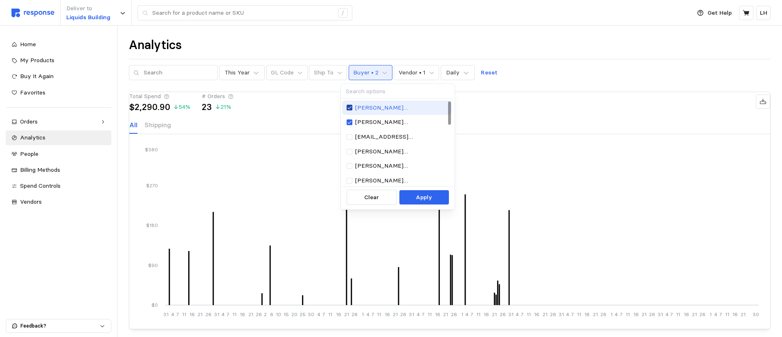
click at [350, 108] on icon at bounding box center [349, 108] width 5 height 6
click at [350, 136] on div at bounding box center [350, 137] width 6 height 6
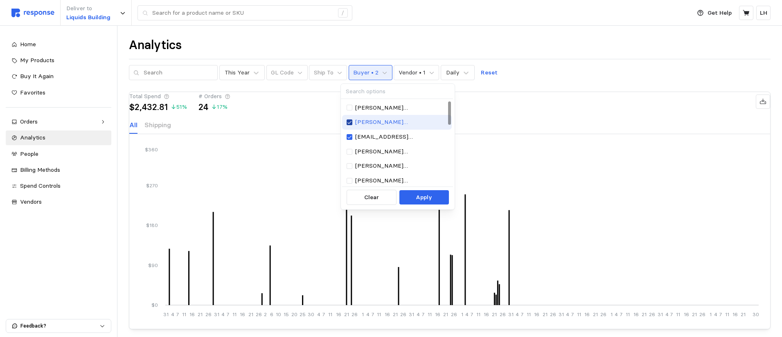
click at [349, 122] on icon at bounding box center [349, 123] width 5 height 6
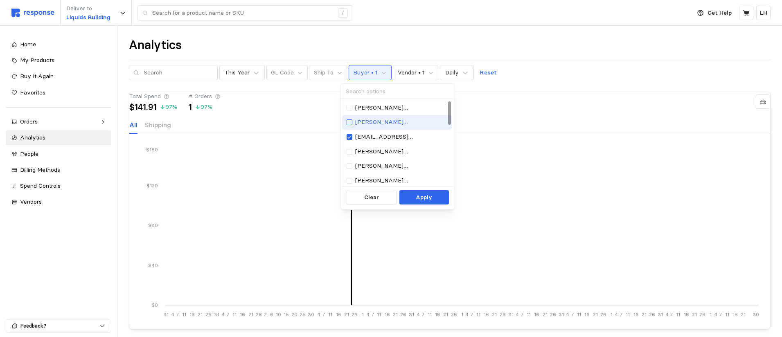
click at [350, 122] on div at bounding box center [350, 123] width 6 height 6
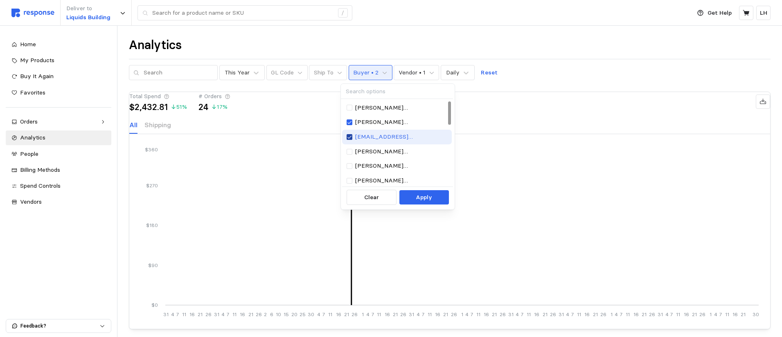
click at [348, 136] on icon at bounding box center [349, 137] width 5 height 6
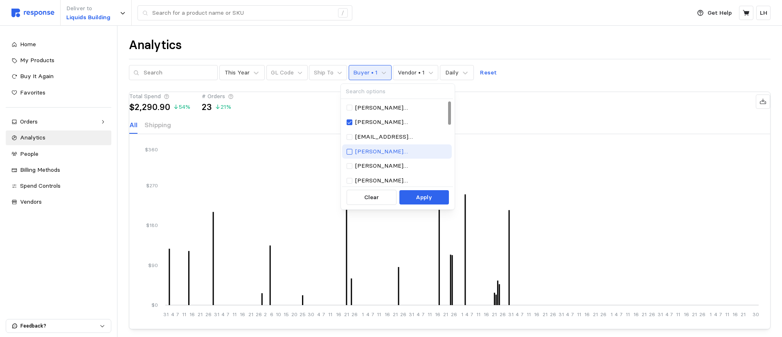
click at [349, 151] on div at bounding box center [350, 152] width 6 height 6
click at [349, 151] on icon at bounding box center [349, 152] width 5 height 6
click at [349, 165] on div at bounding box center [350, 166] width 6 height 6
click at [349, 165] on icon at bounding box center [349, 166] width 5 height 6
click at [350, 181] on div at bounding box center [350, 181] width 6 height 6
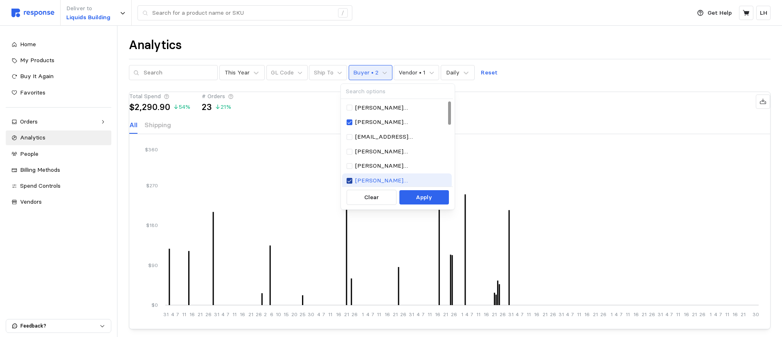
click at [350, 181] on icon at bounding box center [350, 181] width 4 height 3
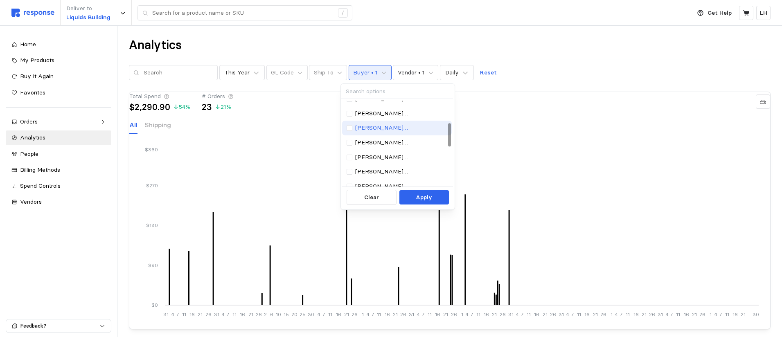
scroll to position [41, 0]
click at [350, 154] on div at bounding box center [350, 155] width 6 height 6
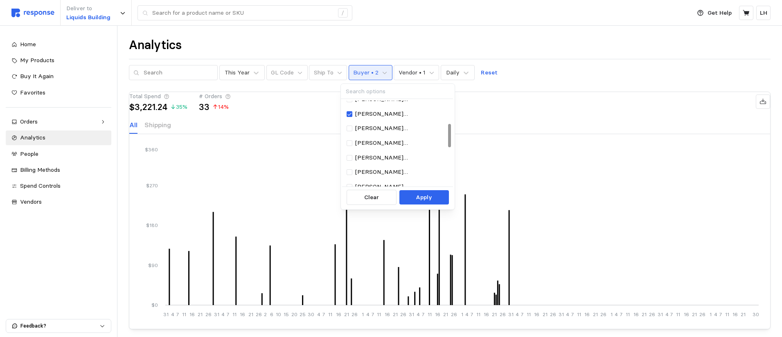
scroll to position [82, 0]
click at [351, 127] on div at bounding box center [350, 128] width 6 height 6
click at [349, 143] on div at bounding box center [350, 143] width 6 height 6
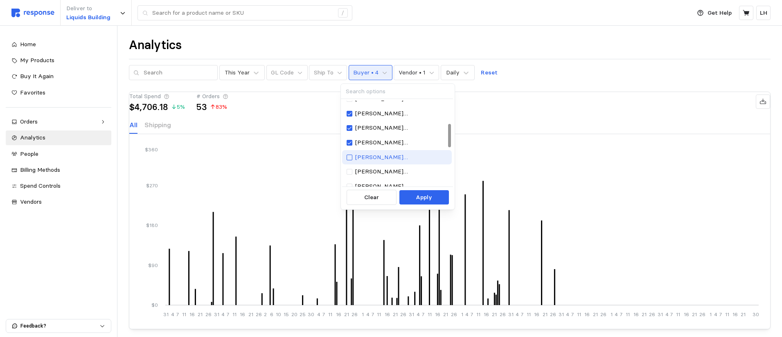
click at [349, 156] on div at bounding box center [350, 158] width 6 height 6
click at [349, 156] on icon at bounding box center [349, 158] width 5 height 6
click at [348, 172] on div at bounding box center [350, 172] width 6 height 6
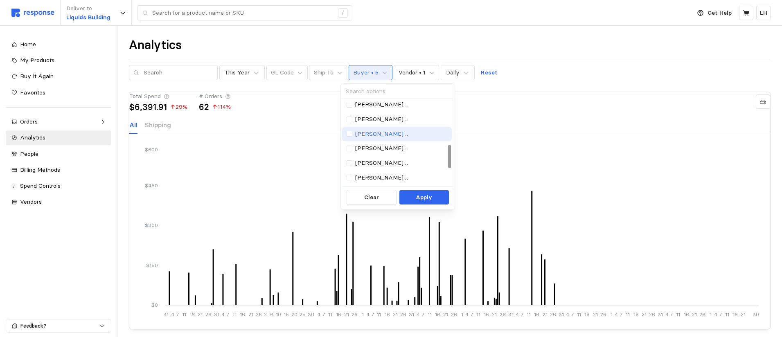
scroll to position [123, 0]
click at [349, 146] on div at bounding box center [350, 146] width 6 height 6
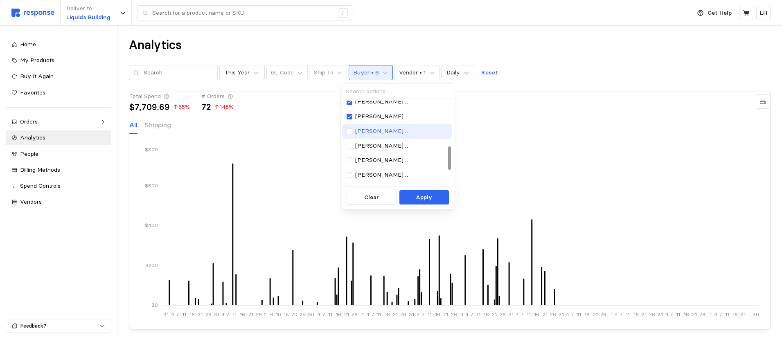
scroll to position [164, 0]
click at [350, 120] on div at bounding box center [350, 120] width 6 height 6
click at [350, 120] on icon at bounding box center [350, 119] width 4 height 3
click at [348, 134] on div at bounding box center [350, 134] width 6 height 6
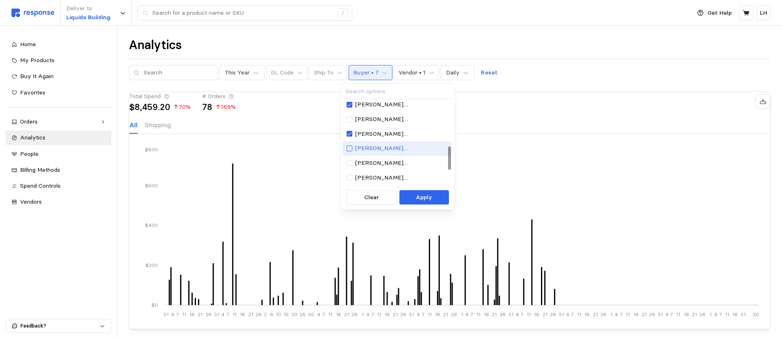
click at [350, 148] on div at bounding box center [350, 149] width 6 height 6
click at [351, 148] on icon at bounding box center [350, 148] width 4 height 3
click at [352, 163] on div at bounding box center [350, 163] width 6 height 6
click at [351, 163] on icon at bounding box center [349, 163] width 5 height 6
click at [350, 177] on div at bounding box center [350, 178] width 6 height 6
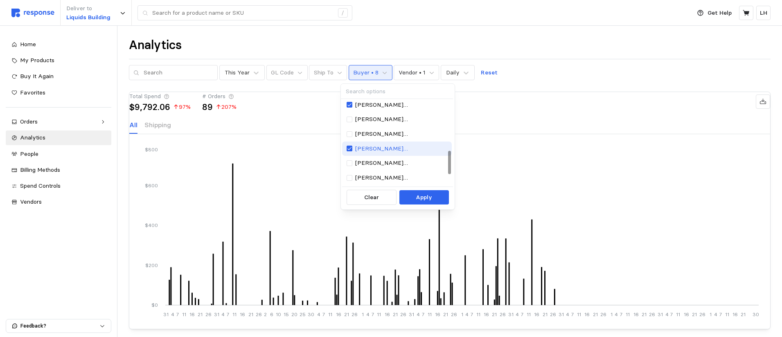
scroll to position [221, 0]
click at [348, 134] on div at bounding box center [350, 136] width 6 height 6
click at [349, 151] on div at bounding box center [350, 150] width 6 height 6
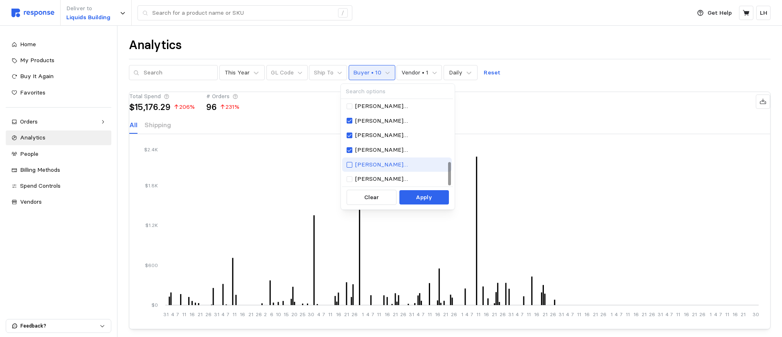
click at [350, 164] on div at bounding box center [350, 165] width 6 height 6
click at [350, 164] on icon at bounding box center [349, 165] width 5 height 6
click at [348, 178] on div at bounding box center [350, 179] width 6 height 6
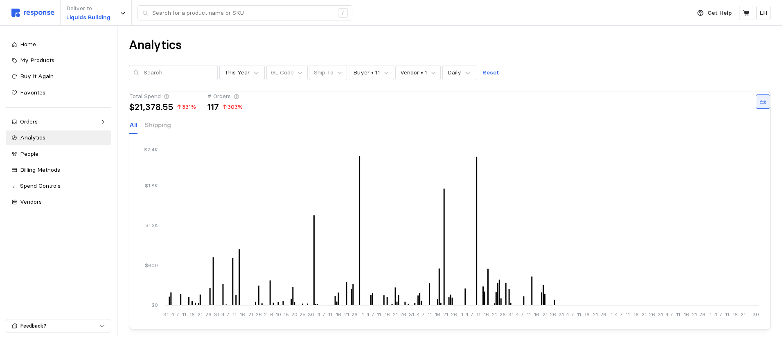
click at [635, 106] on icon at bounding box center [763, 101] width 7 height 7
click at [349, 194] on icon "31 4 7 11 16 21 26 31 4 7 11 16 21 26 2 6 10 15 20 25 30 4 7 11 16 21 26 1 4 7 …" at bounding box center [450, 232] width 618 height 172
click at [485, 123] on div "Total Spend $21,378.55 331 % # Orders 117 303 % All Shipping" at bounding box center [449, 113] width 641 height 42
click at [297, 73] on icon at bounding box center [300, 73] width 6 height 6
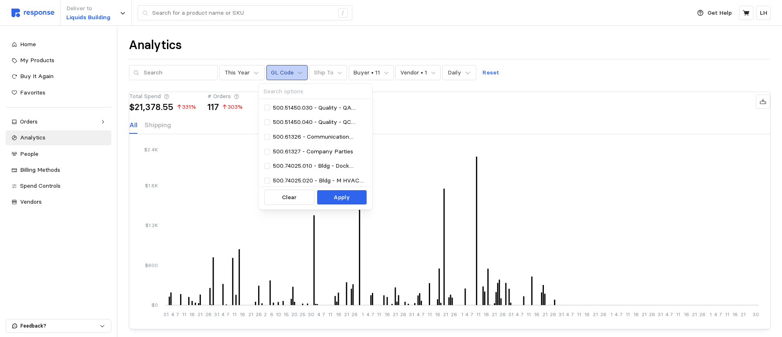
click at [297, 73] on icon at bounding box center [300, 73] width 6 height 6
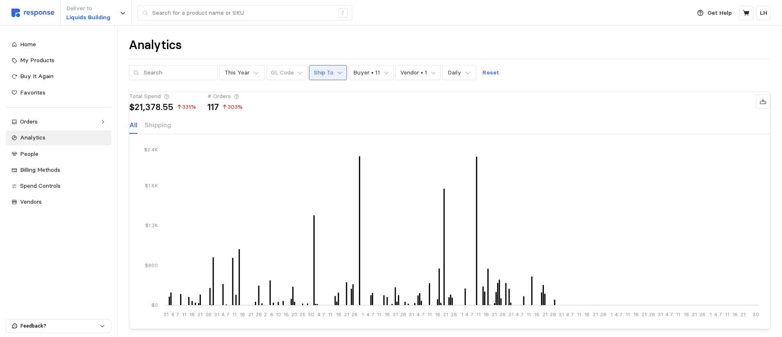
click at [337, 71] on icon at bounding box center [340, 73] width 6 height 6
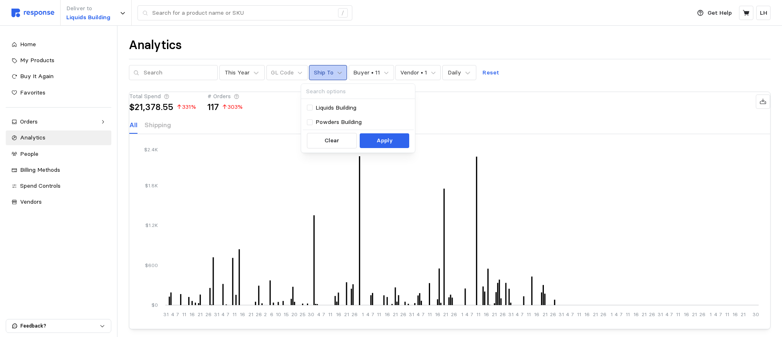
click at [337, 71] on icon at bounding box center [340, 73] width 6 height 6
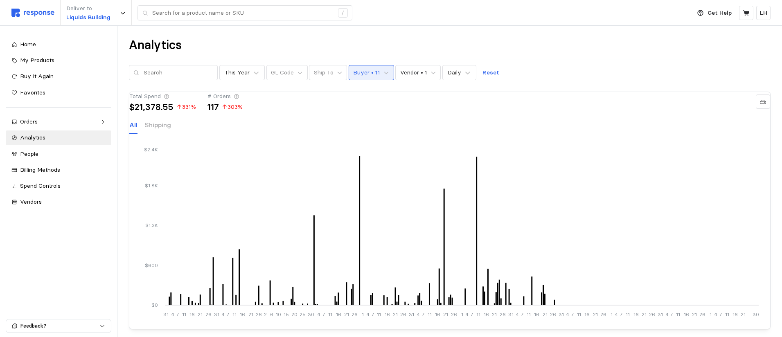
click at [380, 72] on button "Buyer • 11" at bounding box center [371, 73] width 45 height 16
click at [420, 77] on button "Vendor • 1" at bounding box center [417, 73] width 45 height 16
click at [365, 76] on p "Buyer • 11" at bounding box center [366, 72] width 27 height 9
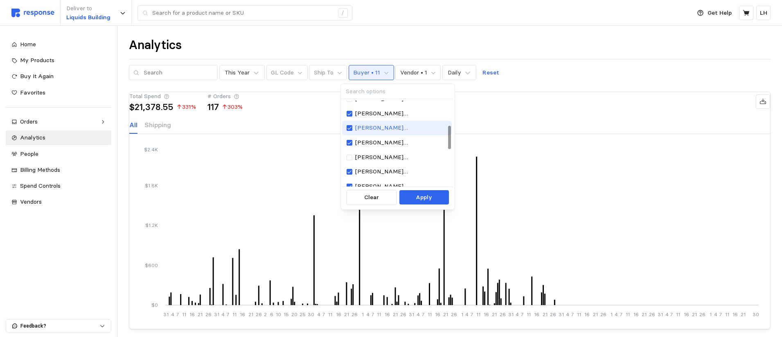
scroll to position [164, 0]
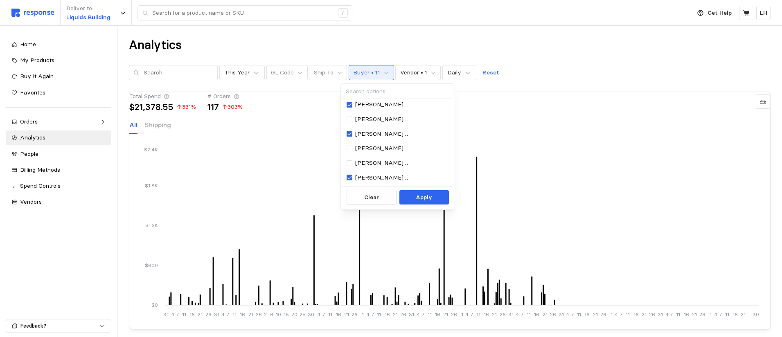
click at [599, 110] on div "Total Spend $21,378.55 331 % # Orders 117 303 %" at bounding box center [449, 101] width 641 height 19
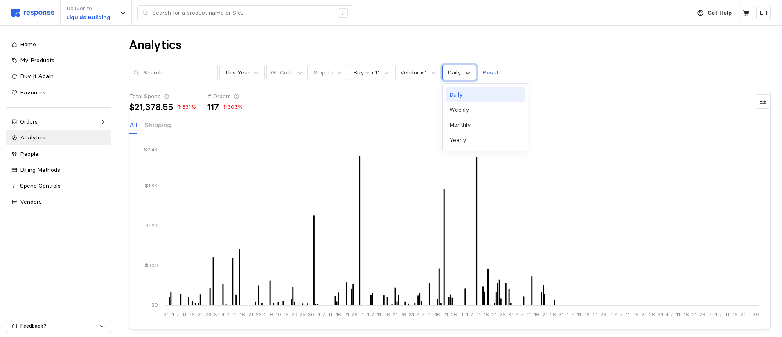
click at [453, 70] on div "Daily" at bounding box center [460, 72] width 34 height 15
click at [458, 140] on div "Yearly" at bounding box center [485, 140] width 79 height 15
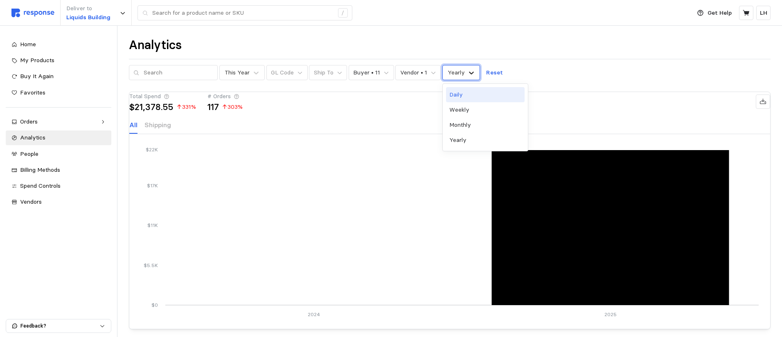
click at [468, 72] on icon at bounding box center [472, 73] width 8 height 8
click at [456, 107] on div "Weekly" at bounding box center [485, 109] width 79 height 15
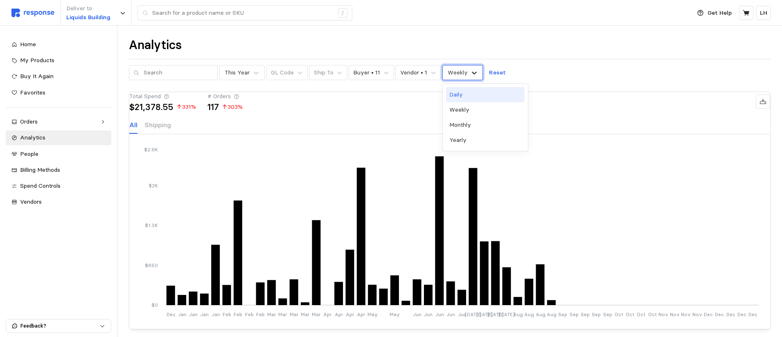
click at [470, 73] on icon at bounding box center [474, 73] width 8 height 8
click at [469, 120] on div "Monthly" at bounding box center [485, 125] width 79 height 15
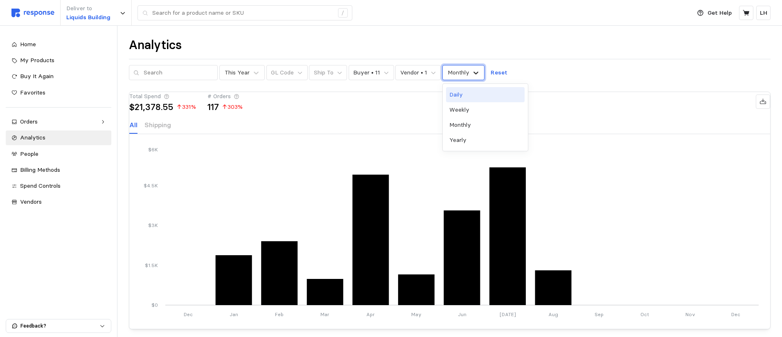
click at [474, 73] on icon at bounding box center [476, 73] width 5 height 3
click at [535, 106] on div "Total Spend $21,378.55 331 % # Orders 117 303 %" at bounding box center [449, 101] width 641 height 19
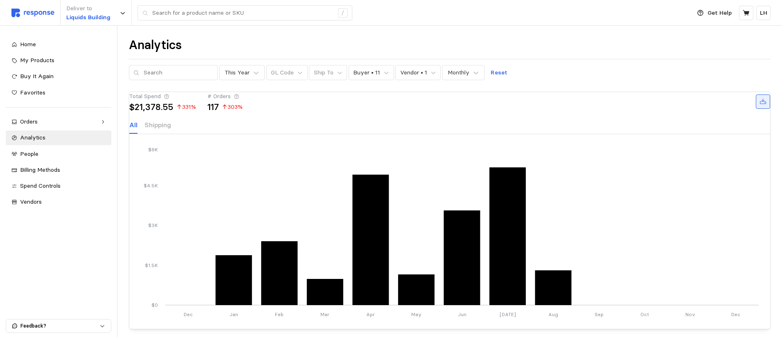
click at [635, 106] on icon at bounding box center [763, 101] width 7 height 7
click at [635, 104] on icon at bounding box center [763, 102] width 6 height 6
click at [398, 124] on div "Total Spend $21,378.55 331 % # Orders 117 303 % All Shipping" at bounding box center [449, 113] width 641 height 42
click at [222, 43] on div "Analytics" at bounding box center [450, 45] width 642 height 16
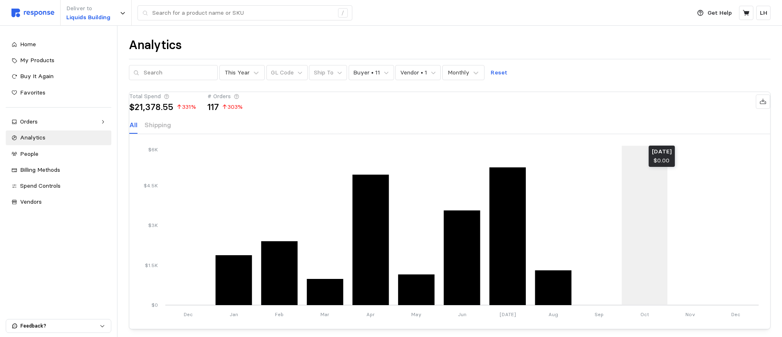
click at [635, 194] on icon "Dec Jan Feb Mar Apr May Jun [DATE] Aug Sep Oct Nov Dec $0 $1.5K $3K $4.5K $6K" at bounding box center [450, 232] width 618 height 172
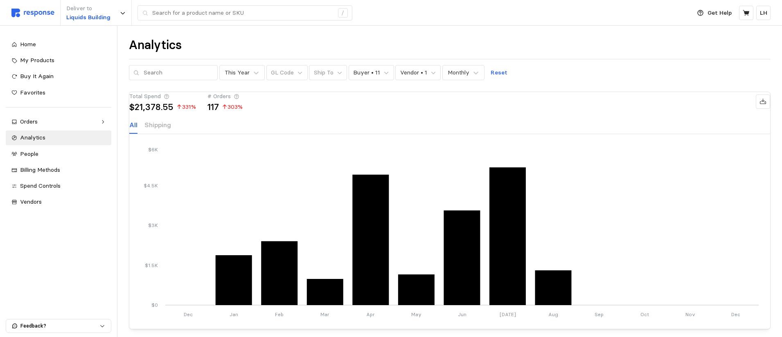
click at [635, 81] on div "Analytics This Year GL Code Ship To Buyer • 11 Vendor • 1 Monthly Reset Total S…" at bounding box center [450, 237] width 665 height 422
